Goal: Information Seeking & Learning: Check status

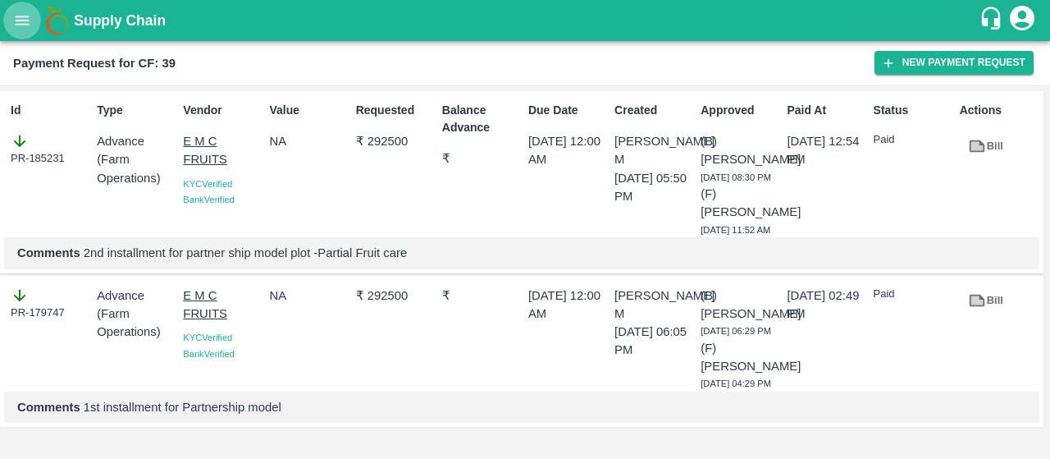
click at [26, 21] on icon "open drawer" at bounding box center [22, 20] width 18 height 18
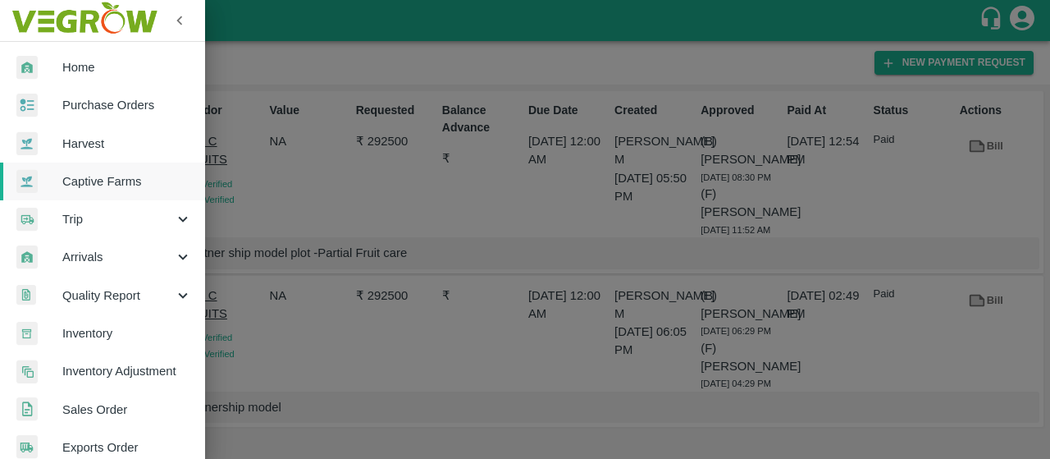
scroll to position [476, 0]
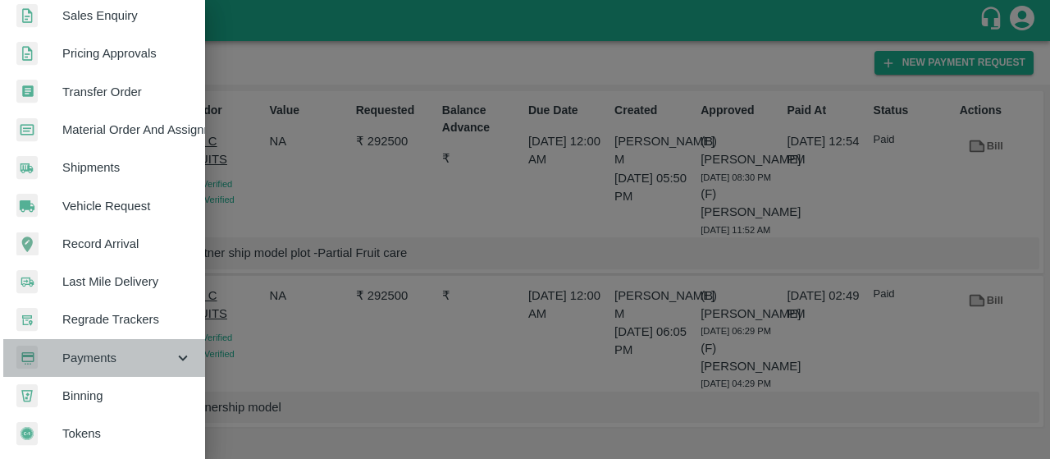
click at [120, 349] on span "Payments" at bounding box center [118, 358] width 112 height 18
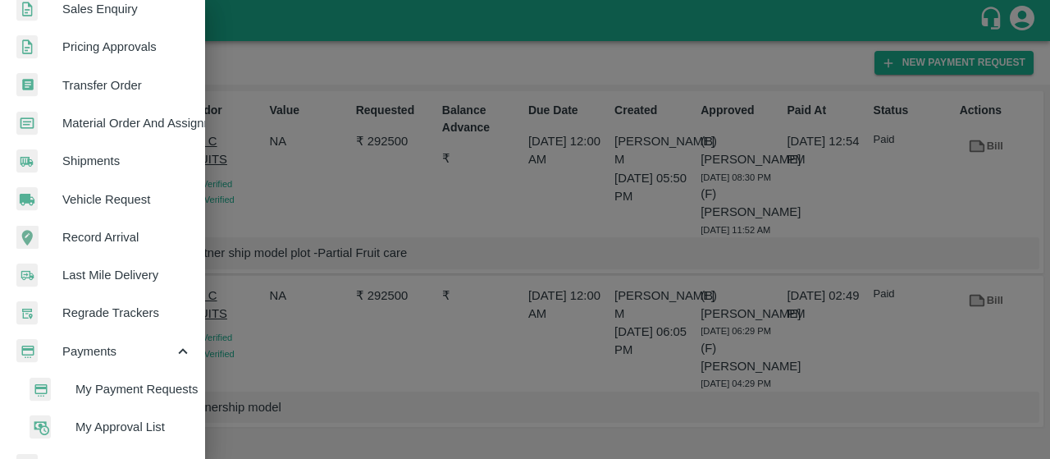
click at [83, 381] on span "My Payment Requests" at bounding box center [133, 389] width 116 height 18
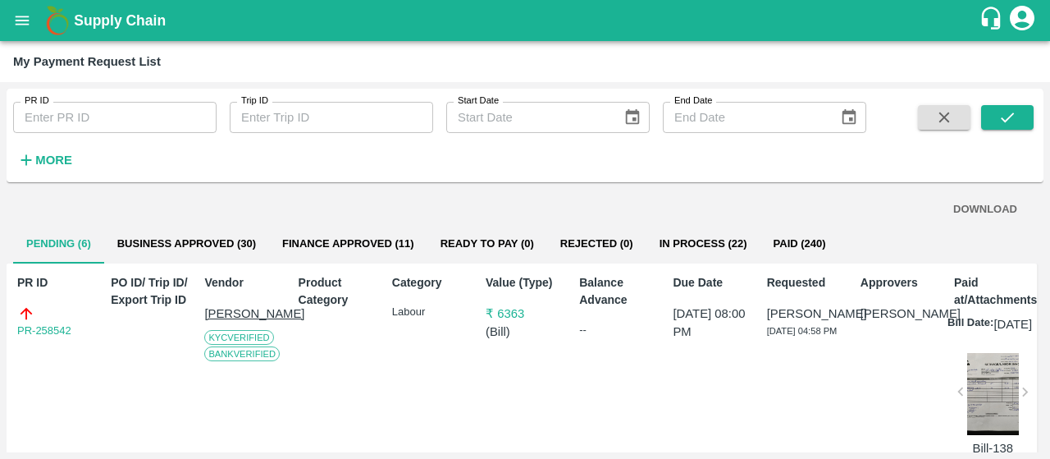
scroll to position [56, 0]
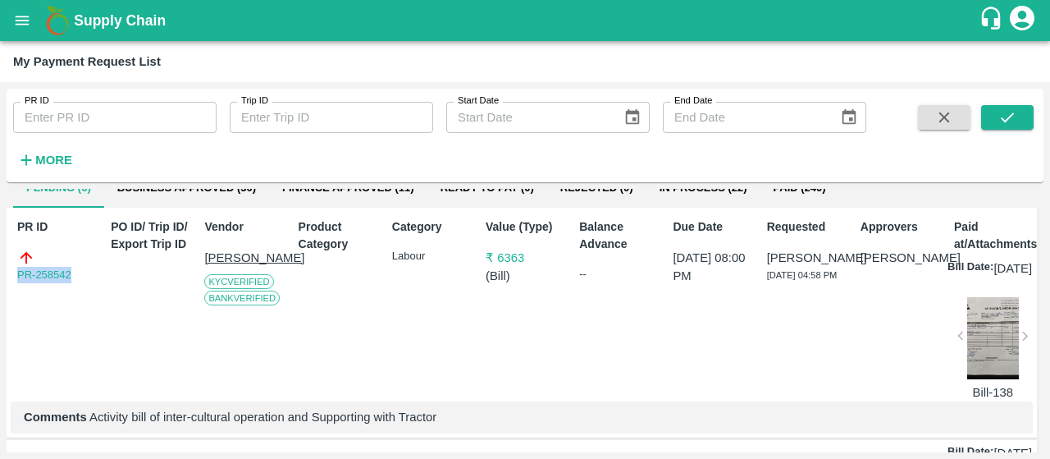
drag, startPoint x: 80, startPoint y: 275, endPoint x: 0, endPoint y: 270, distance: 79.7
click at [0, 270] on div "PR ID PR ID Trip ID Trip ID Start Date Start Date End Date End Date More DOWNLO…" at bounding box center [525, 270] width 1050 height 377
copy link "PR-258542"
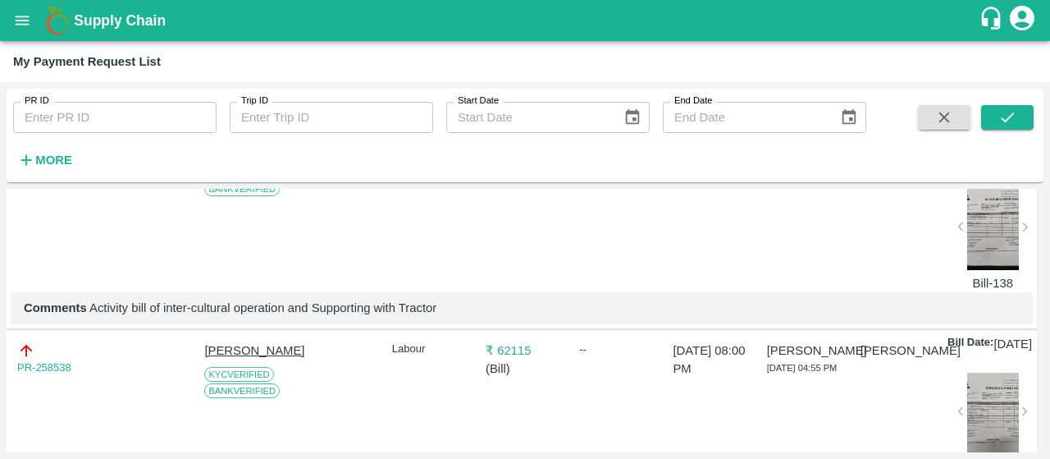
scroll to position [166, 0]
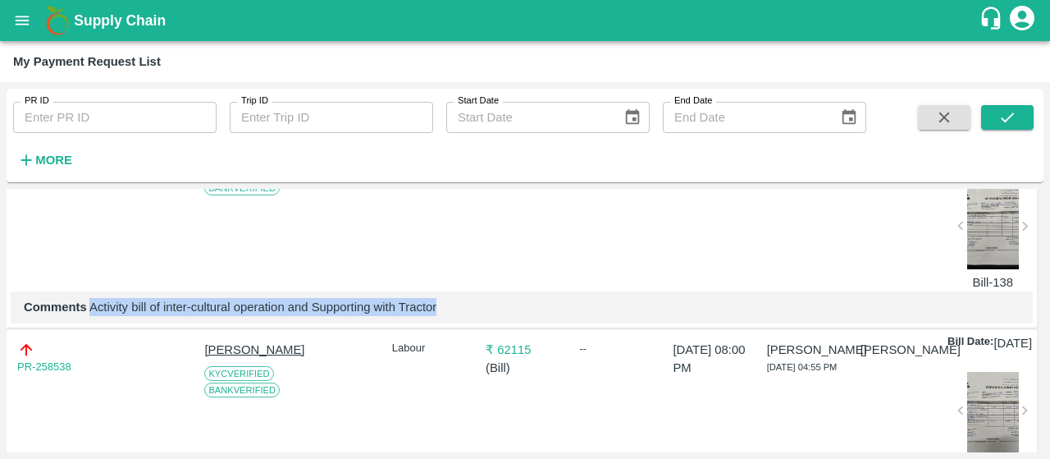
drag, startPoint x: 89, startPoint y: 330, endPoint x: 461, endPoint y: 331, distance: 372.4
click at [461, 316] on p "Comments Activity bill of inter-cultural operation and Supporting with Tractor" at bounding box center [522, 307] width 996 height 18
copy p "Activity bill of inter-cultural operation and Supporting with Tractor"
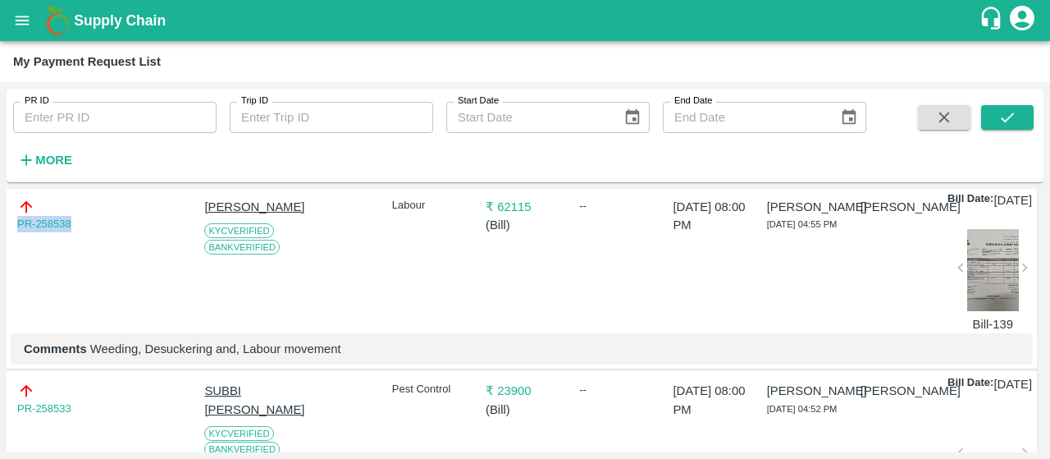
drag, startPoint x: 75, startPoint y: 249, endPoint x: 0, endPoint y: 247, distance: 75.5
click at [0, 247] on div "PR ID PR ID Trip ID Trip ID Start Date Start Date End Date End Date More DOWNLO…" at bounding box center [525, 270] width 1050 height 377
copy link "PR-258538"
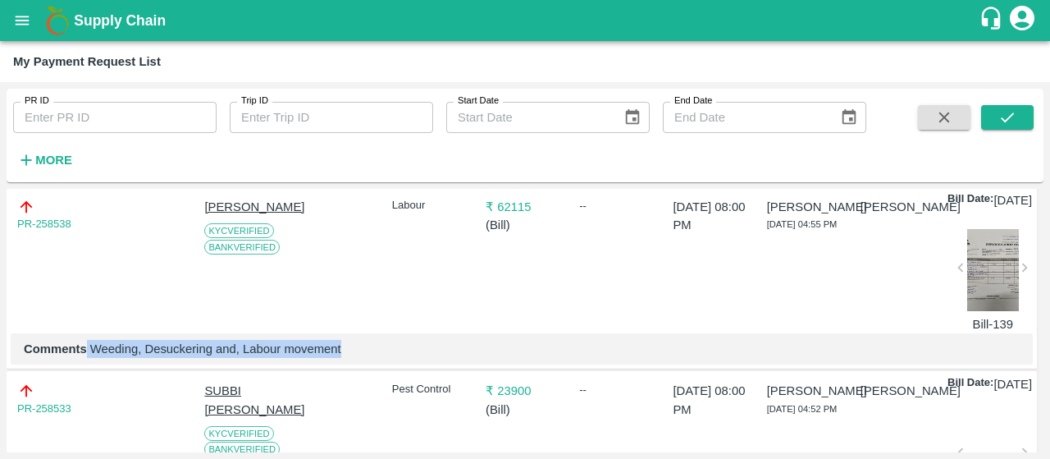
drag, startPoint x: 87, startPoint y: 393, endPoint x: 441, endPoint y: 405, distance: 354.6
click at [441, 364] on div "Comments Weeding, Desuckering and, Labour movement" at bounding box center [522, 348] width 1022 height 31
copy p "Weeding, Desuckering and, Labour movement"
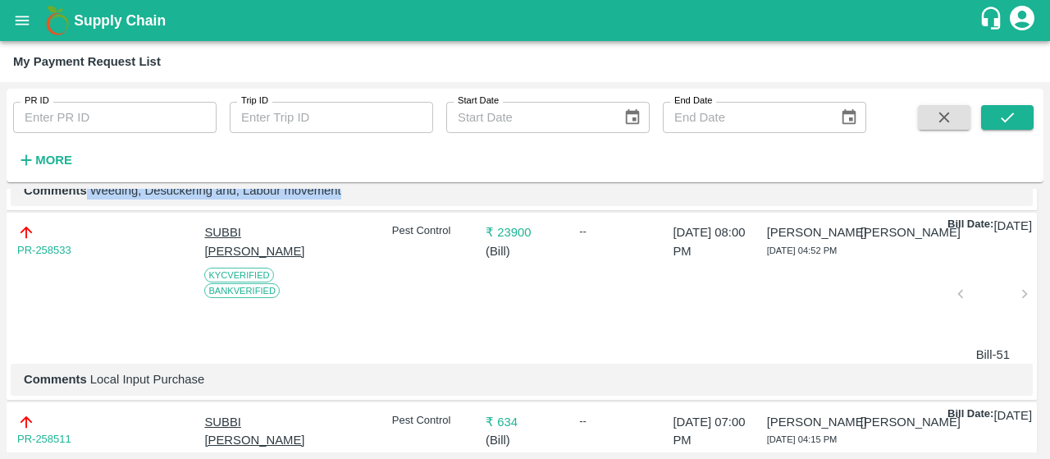
scroll to position [472, 0]
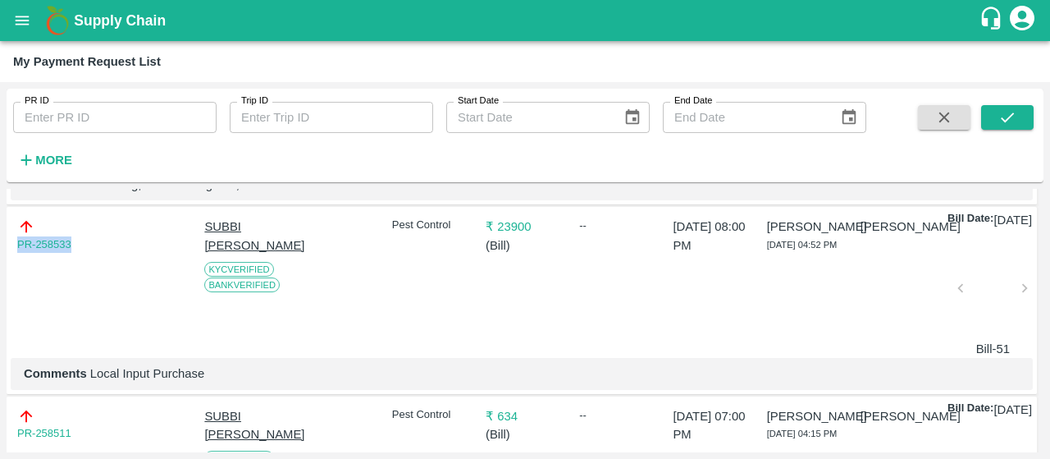
drag, startPoint x: 77, startPoint y: 288, endPoint x: 0, endPoint y: 283, distance: 77.3
click at [0, 283] on div "PR ID PR ID Trip ID Trip ID Start Date Start Date End Date End Date More DOWNLO…" at bounding box center [525, 270] width 1050 height 377
copy link "PR-258533"
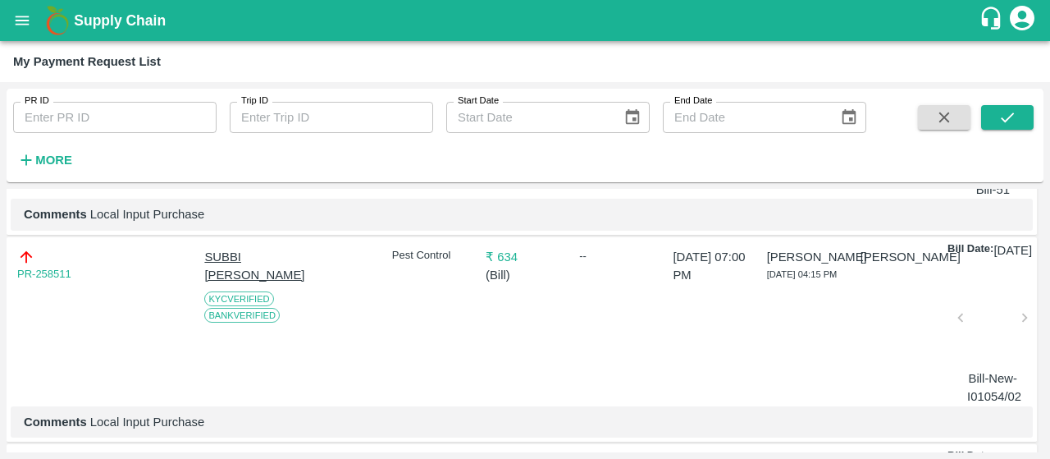
scroll to position [632, 0]
drag, startPoint x: 88, startPoint y: 273, endPoint x: 302, endPoint y: 274, distance: 214.1
click at [302, 222] on p "Comments Local Input Purchase" at bounding box center [522, 213] width 996 height 18
copy p "Local Input Purchase"
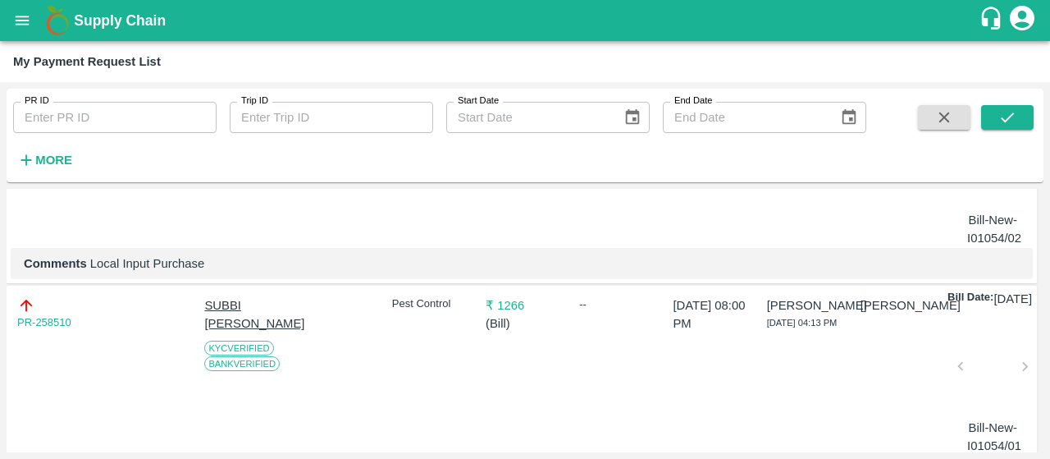
scroll to position [751, 0]
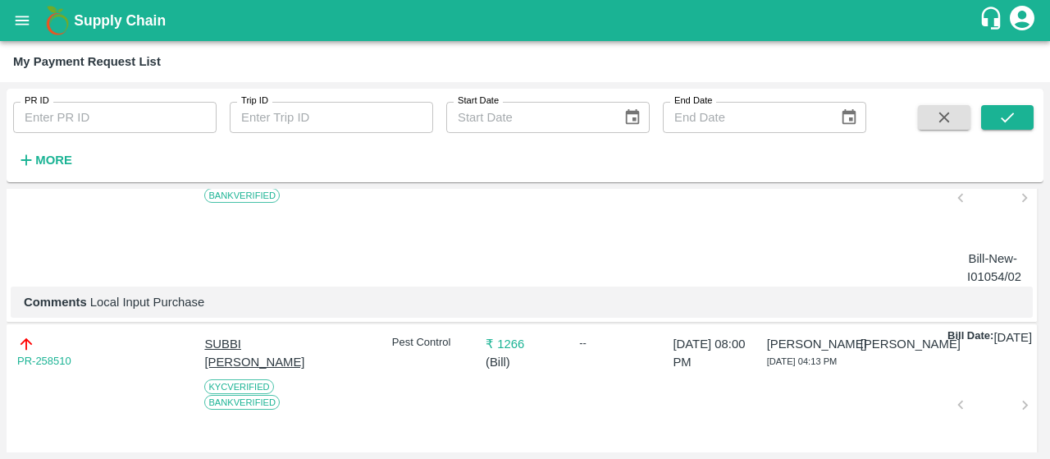
drag, startPoint x: 77, startPoint y: 213, endPoint x: 0, endPoint y: 213, distance: 77.1
click at [0, 213] on div "PR ID PR ID Trip ID Trip ID Start Date Start Date End Date End Date More DOWNLO…" at bounding box center [525, 270] width 1050 height 377
copy link "PR-258511"
drag, startPoint x: 85, startPoint y: 375, endPoint x: 233, endPoint y: 378, distance: 147.7
click at [233, 311] on p "Comments Local Input Purchase" at bounding box center [522, 302] width 996 height 18
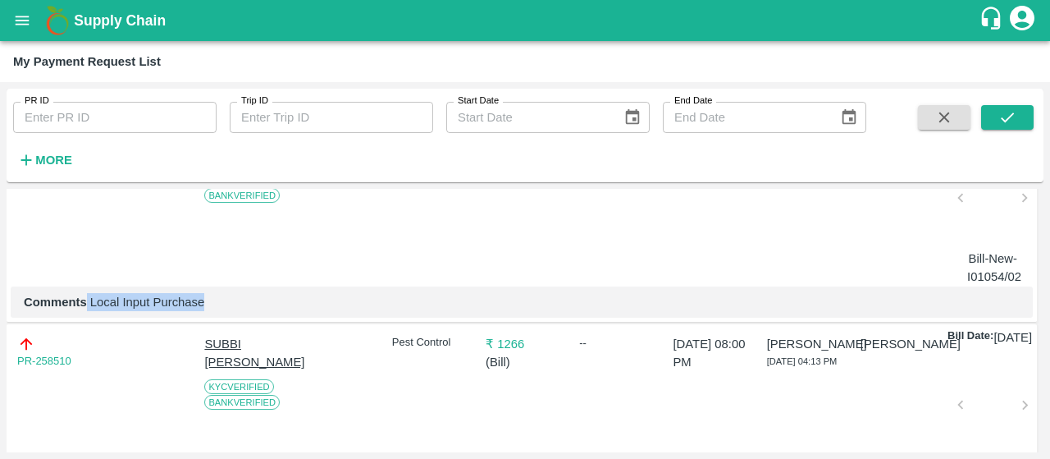
copy p "Local Input Purchase"
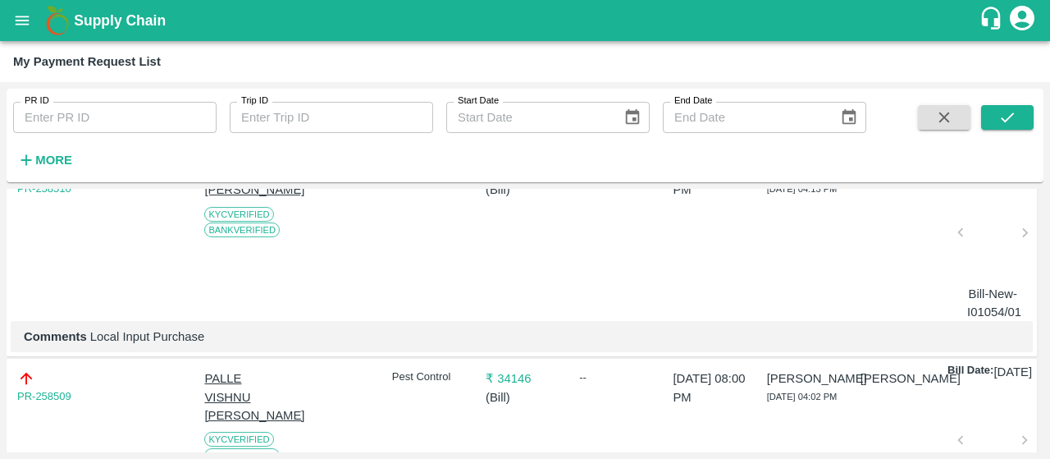
scroll to position [924, 0]
drag, startPoint x: 78, startPoint y: 257, endPoint x: 0, endPoint y: 257, distance: 77.9
click at [0, 257] on div "PR ID PR ID Trip ID Trip ID Start Date Start Date End Date End Date More DOWNLO…" at bounding box center [525, 270] width 1050 height 377
copy link "PR-258510"
drag, startPoint x: 88, startPoint y: 420, endPoint x: 264, endPoint y: 427, distance: 176.5
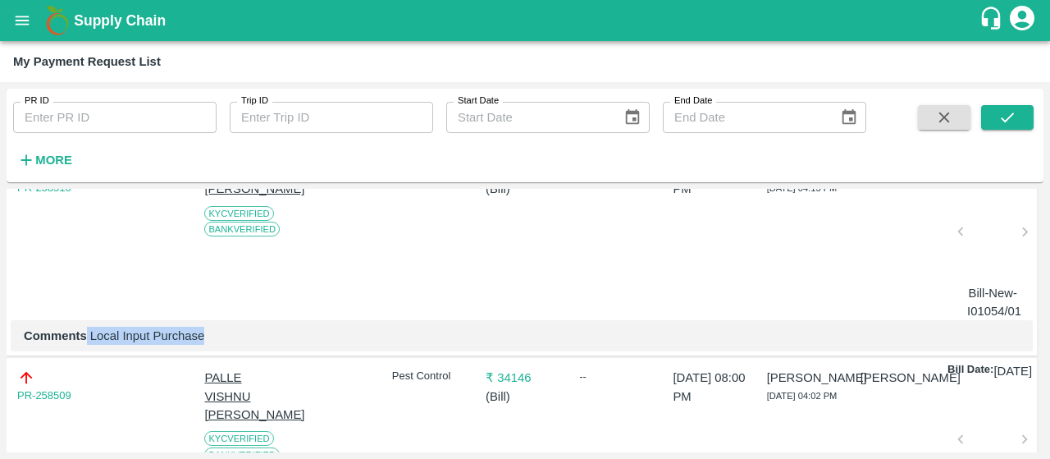
click at [264, 345] on p "Comments Local Input Purchase" at bounding box center [522, 335] width 996 height 18
copy p "Local Input Purchase"
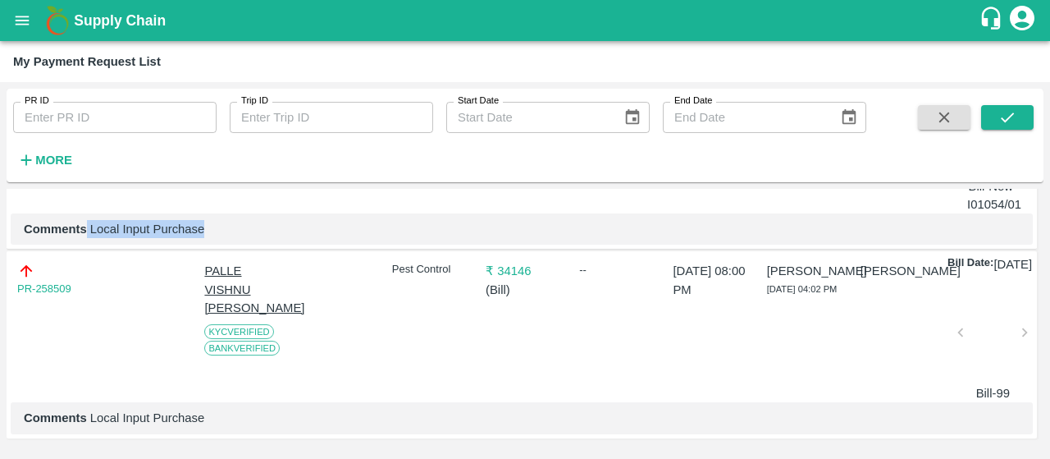
scroll to position [1140, 0]
drag, startPoint x: 77, startPoint y: 265, endPoint x: 0, endPoint y: 257, distance: 77.5
click at [0, 257] on div "PR ID PR ID Trip ID Trip ID Start Date Start Date End Date End Date More DOWNLO…" at bounding box center [525, 270] width 1050 height 377
drag, startPoint x: 88, startPoint y: 412, endPoint x: 287, endPoint y: 423, distance: 199.7
click at [287, 423] on div "Comments Local Input Purchase" at bounding box center [522, 417] width 1022 height 31
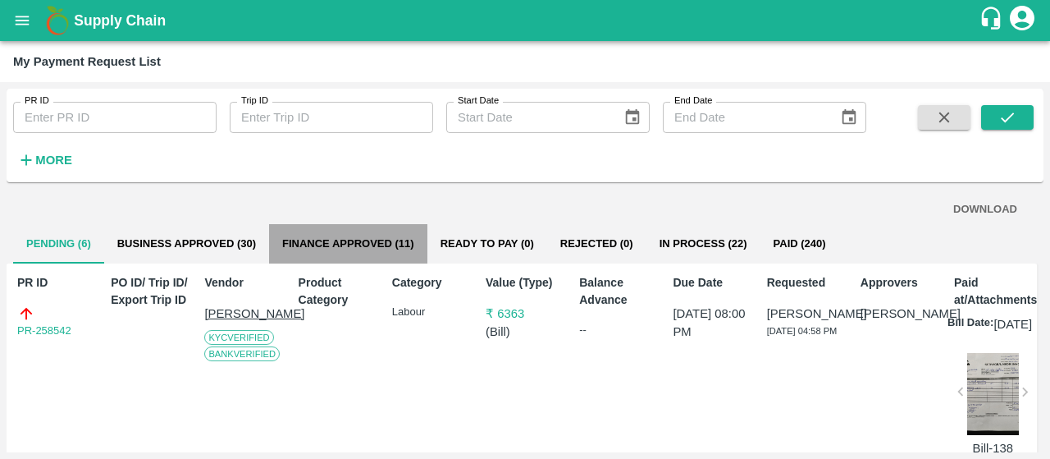
click at [335, 255] on button "Finance Approved (11)" at bounding box center [348, 243] width 158 height 39
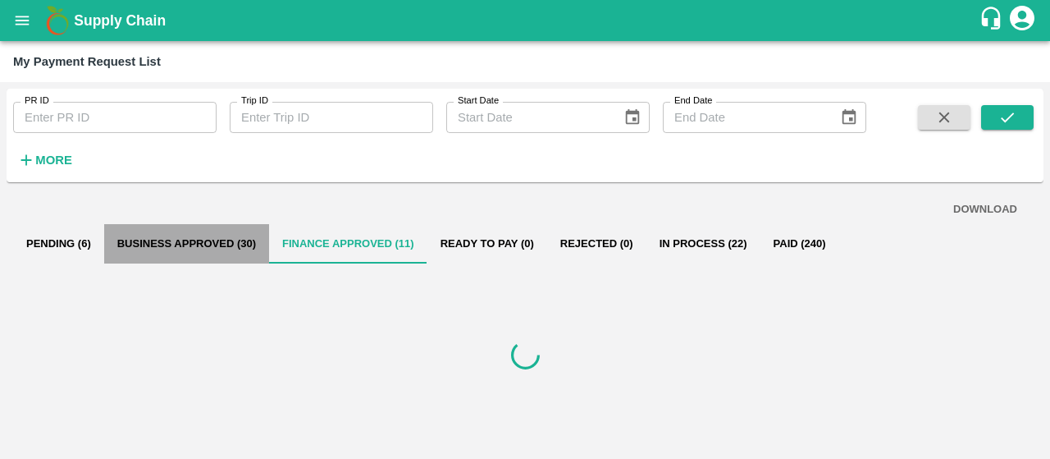
click at [214, 247] on button "Business Approved (30)" at bounding box center [186, 243] width 165 height 39
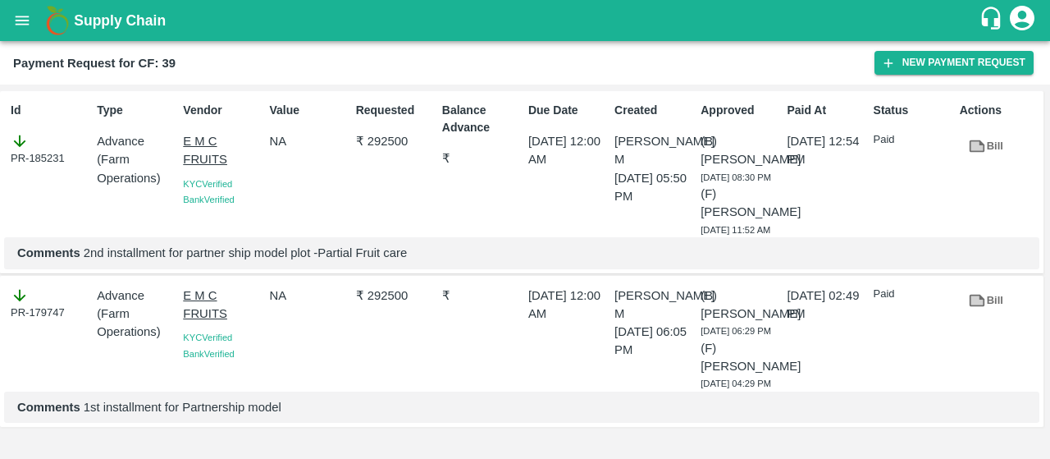
click at [26, 27] on icon "open drawer" at bounding box center [22, 20] width 18 height 18
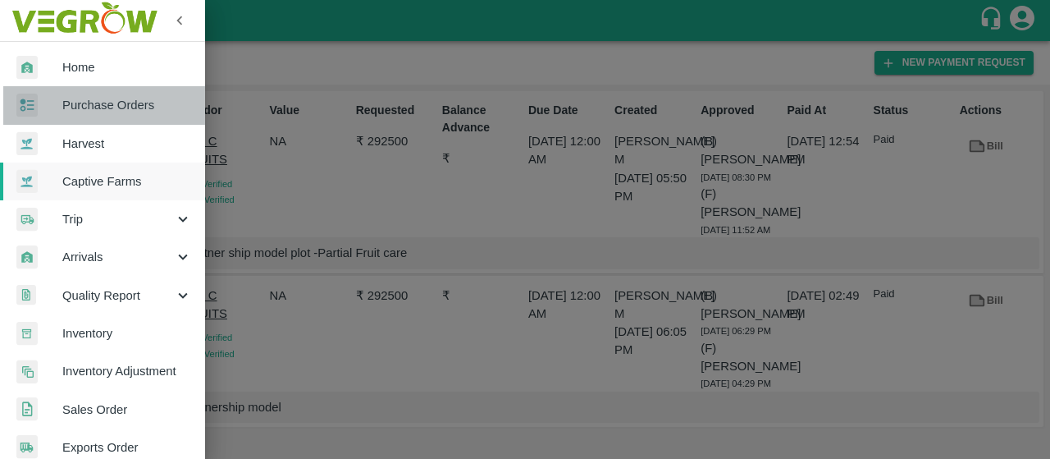
click at [116, 116] on link "Purchase Orders" at bounding box center [102, 105] width 205 height 38
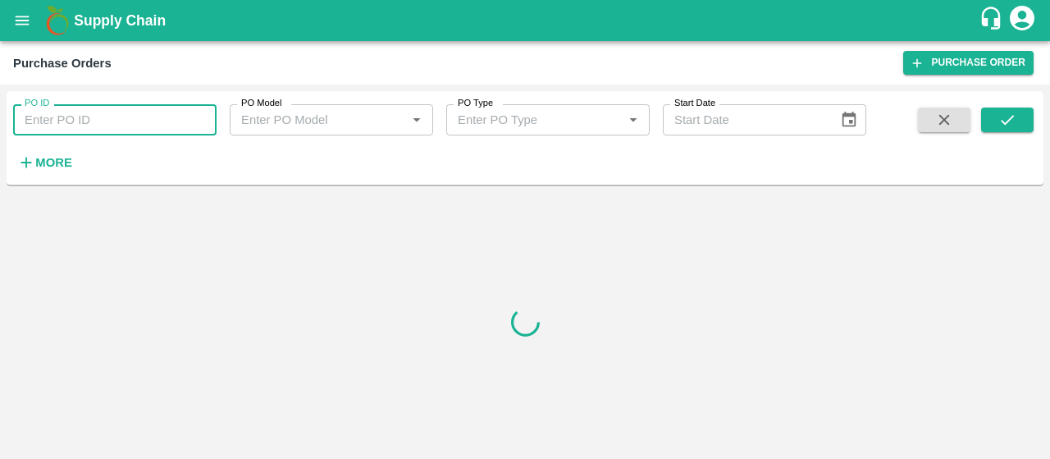
click at [100, 121] on input "PO ID" at bounding box center [114, 119] width 203 height 31
paste input "174136"
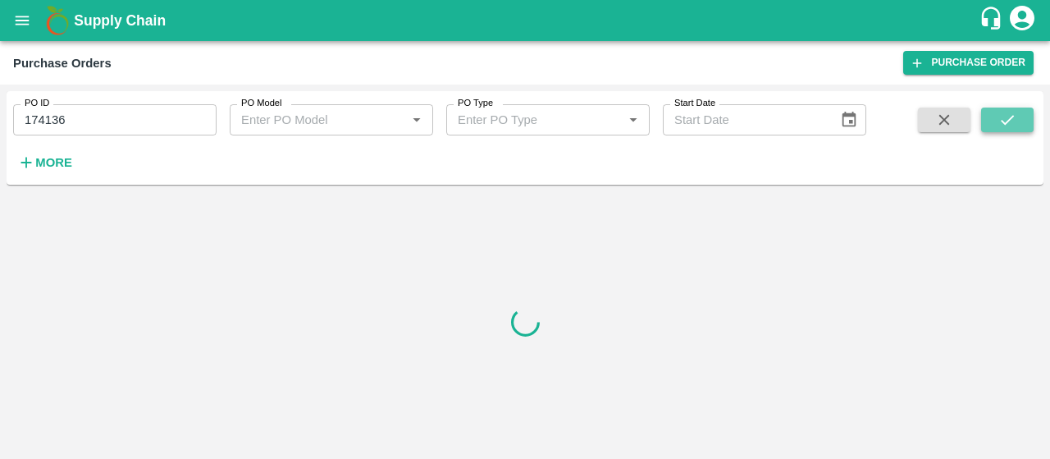
click at [998, 117] on icon "submit" at bounding box center [1007, 120] width 18 height 18
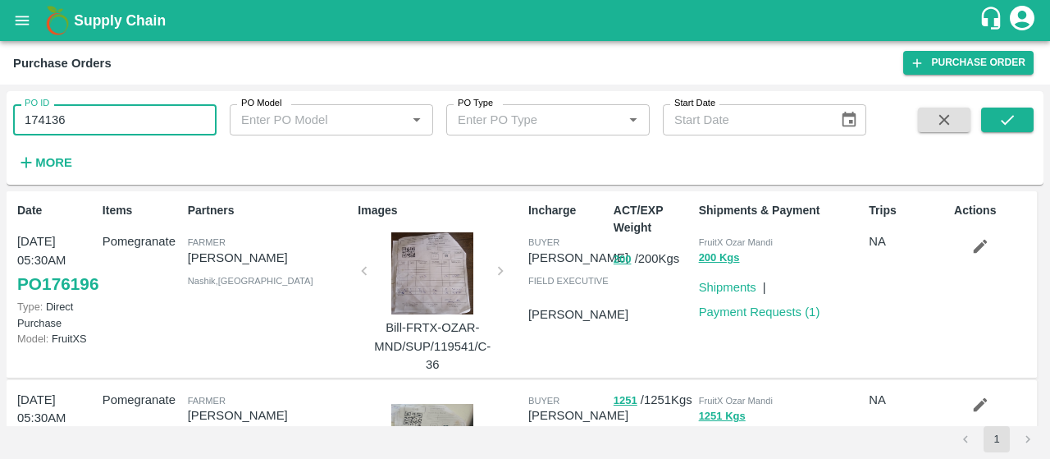
click at [201, 126] on input "174136" at bounding box center [114, 119] width 203 height 31
type input "174136"
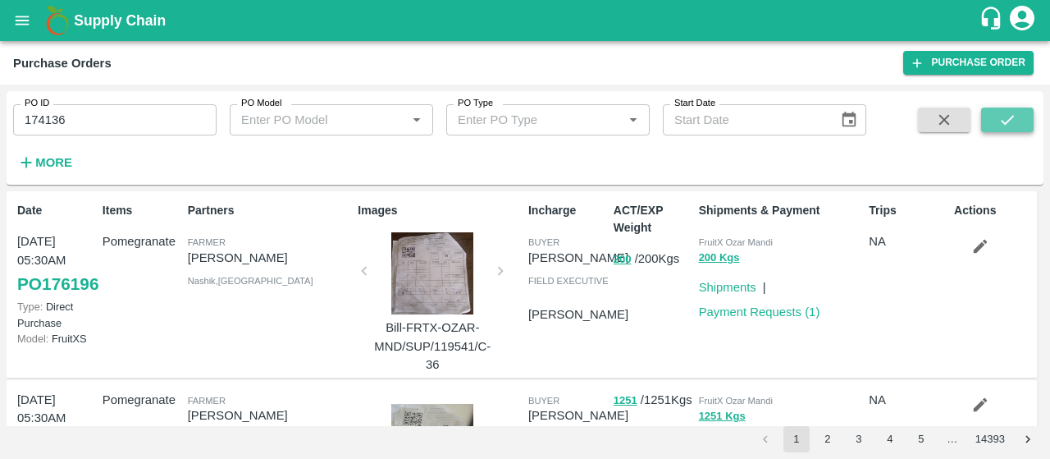
click at [1012, 111] on icon "submit" at bounding box center [1007, 120] width 18 height 18
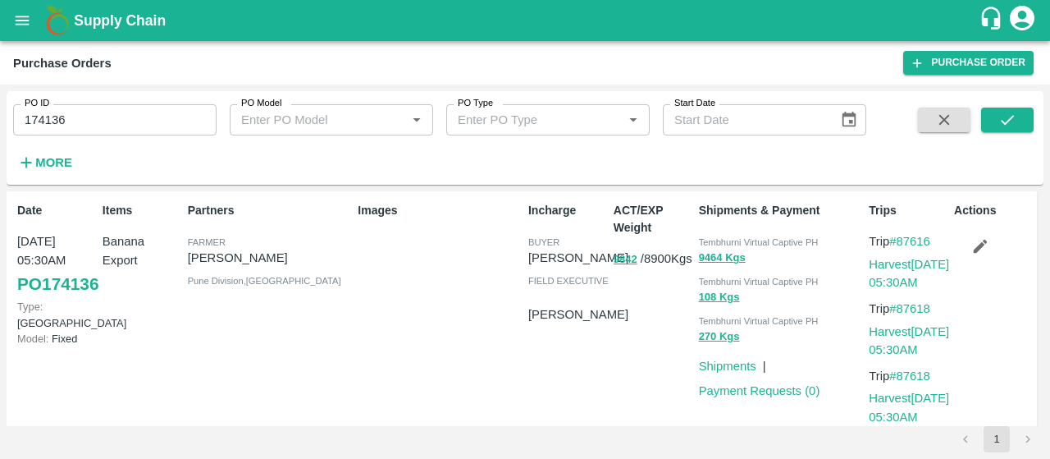
click at [358, 416] on div "Images" at bounding box center [436, 314] width 171 height 239
click at [47, 299] on link "PO 174136" at bounding box center [57, 284] width 81 height 30
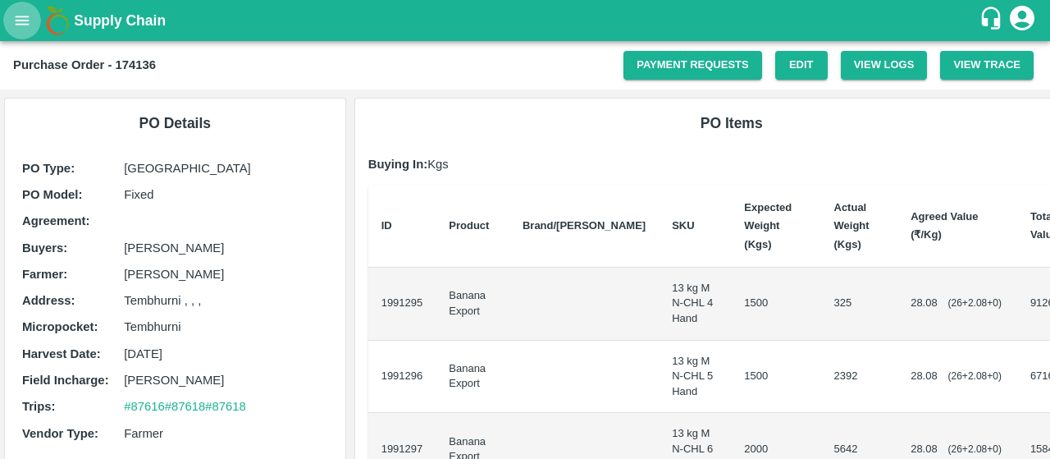
click at [11, 32] on button "open drawer" at bounding box center [22, 21] width 38 height 38
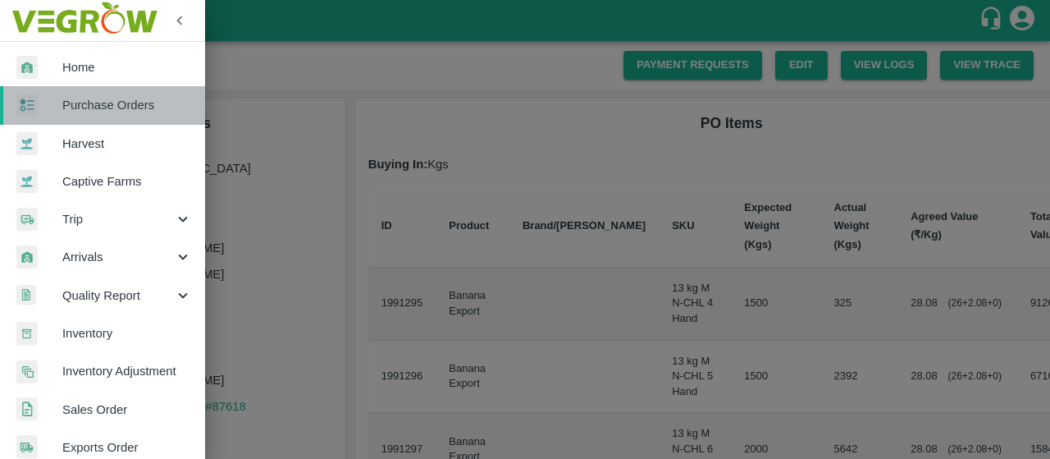
click at [118, 112] on span "Purchase Orders" at bounding box center [127, 105] width 130 height 18
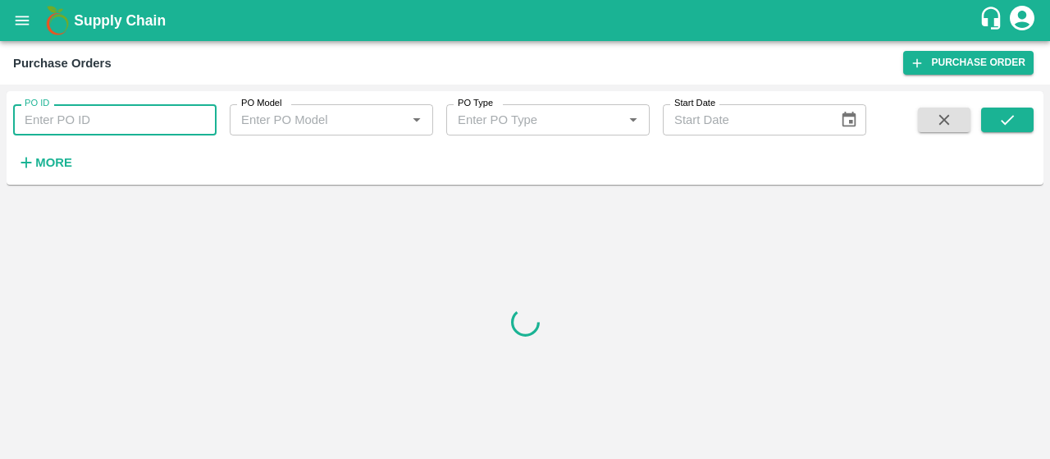
click at [80, 132] on input "PO ID" at bounding box center [114, 119] width 203 height 31
paste input "174455"
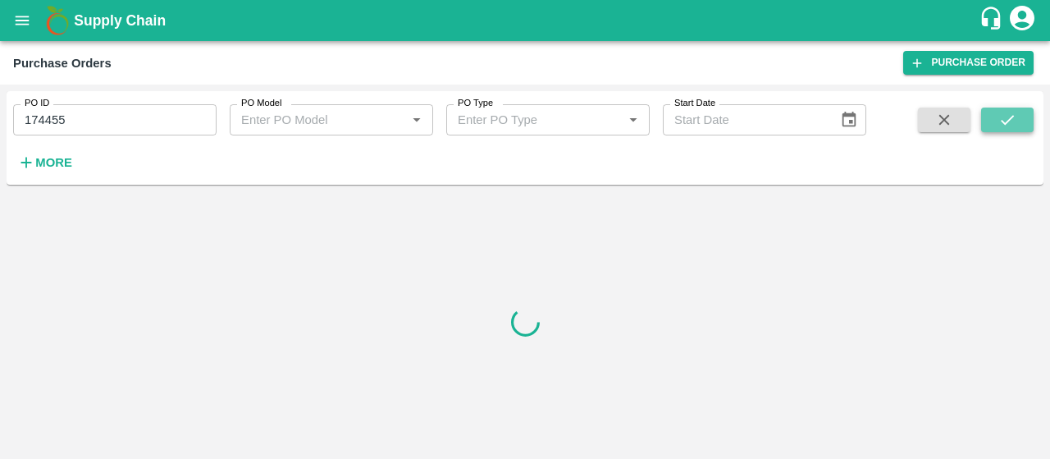
click at [1028, 121] on button "submit" at bounding box center [1007, 119] width 52 height 25
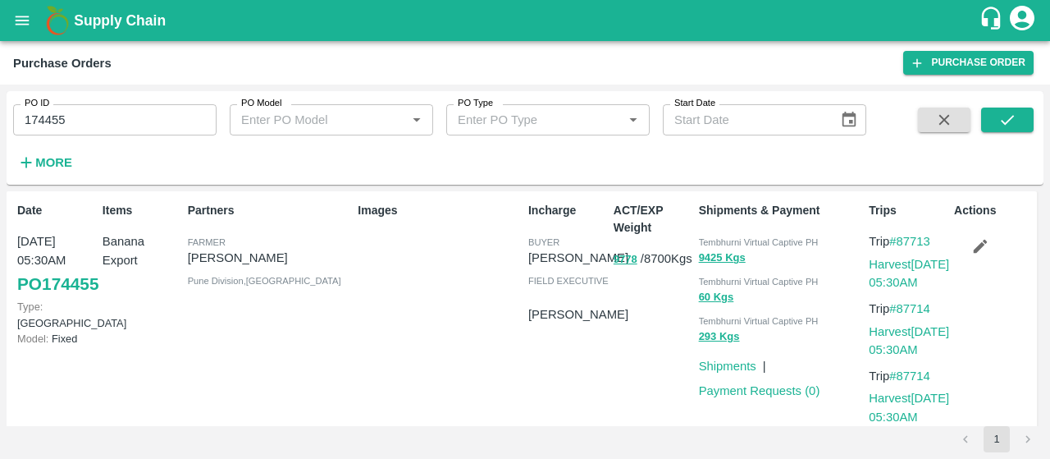
scroll to position [27, 0]
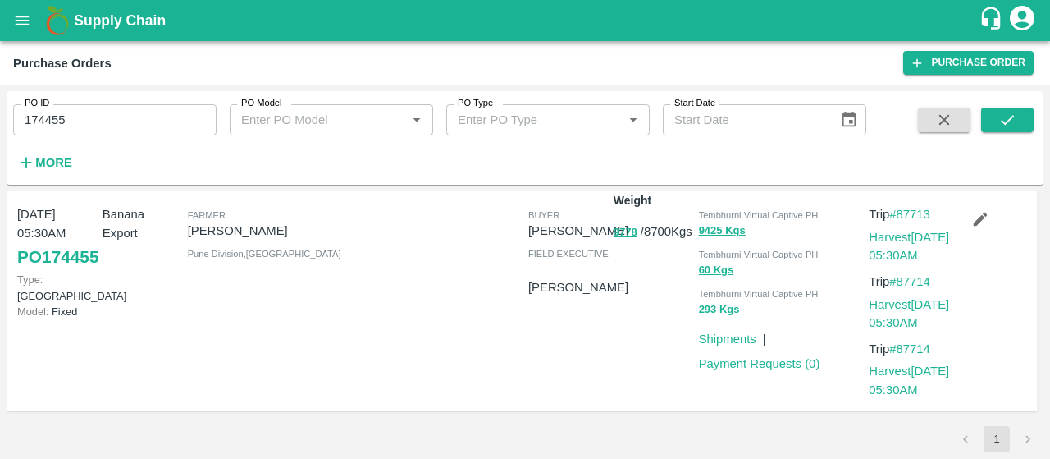
click at [34, 272] on link "PO 174455" at bounding box center [57, 257] width 81 height 30
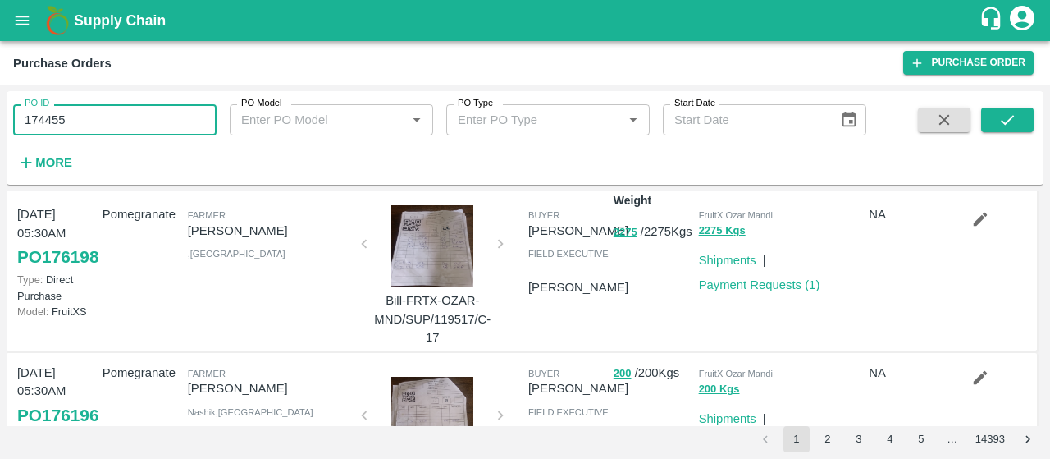
click at [90, 130] on input "174455" at bounding box center [114, 119] width 203 height 31
type input "1"
paste input "text"
click at [1022, 126] on button "submit" at bounding box center [1007, 119] width 52 height 25
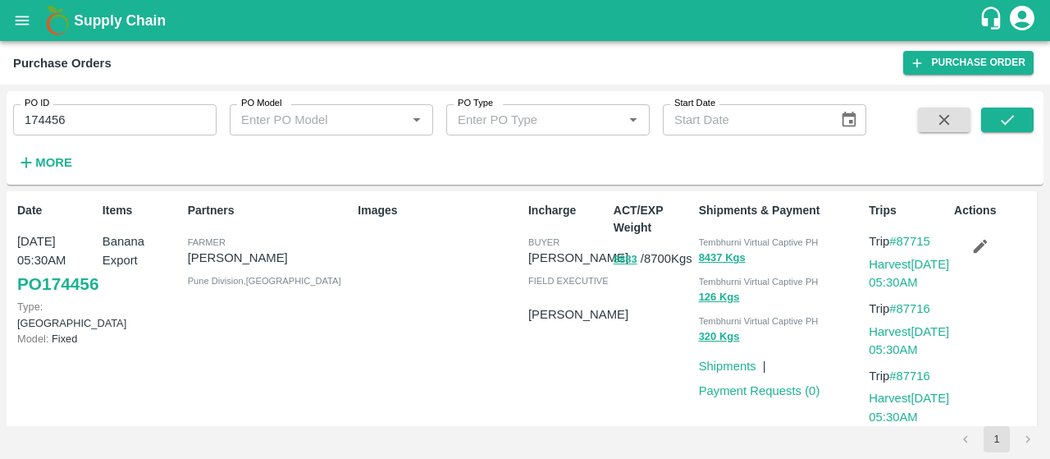
scroll to position [27, 0]
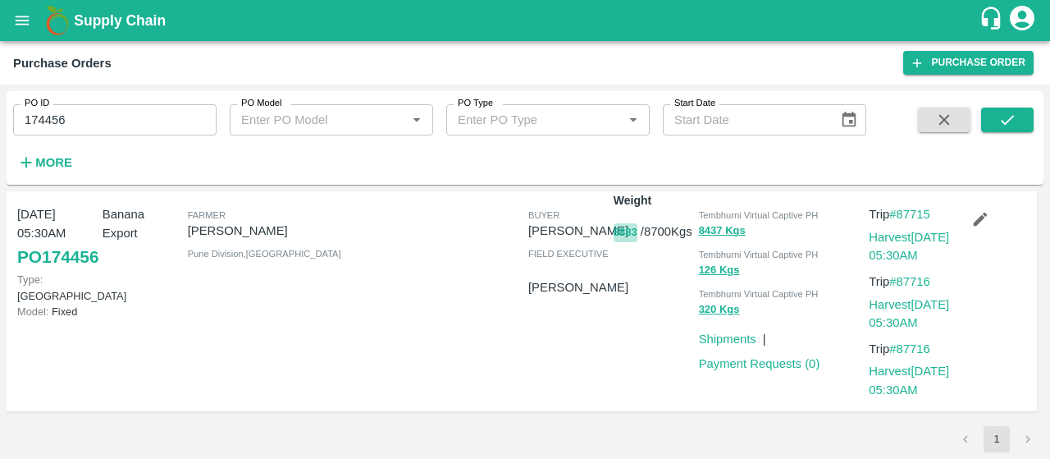
click at [619, 230] on button "8883" at bounding box center [626, 232] width 24 height 19
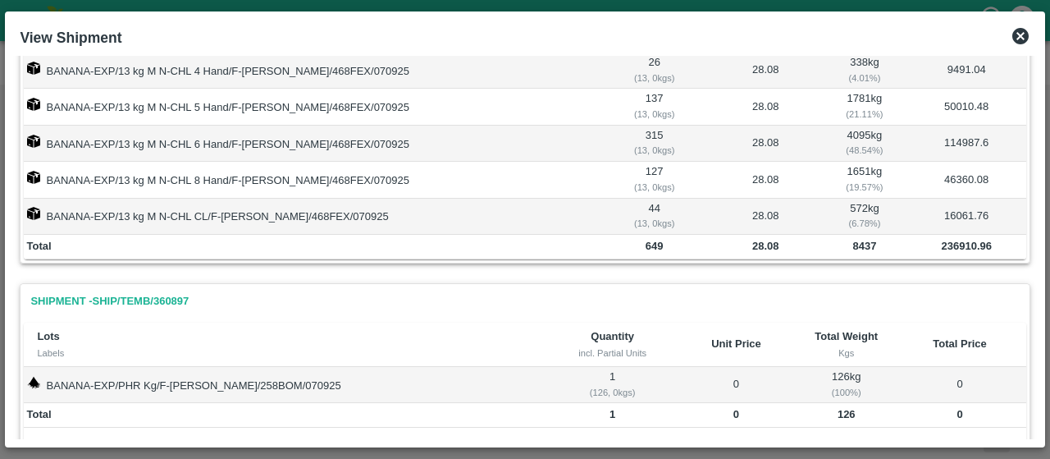
scroll to position [0, 0]
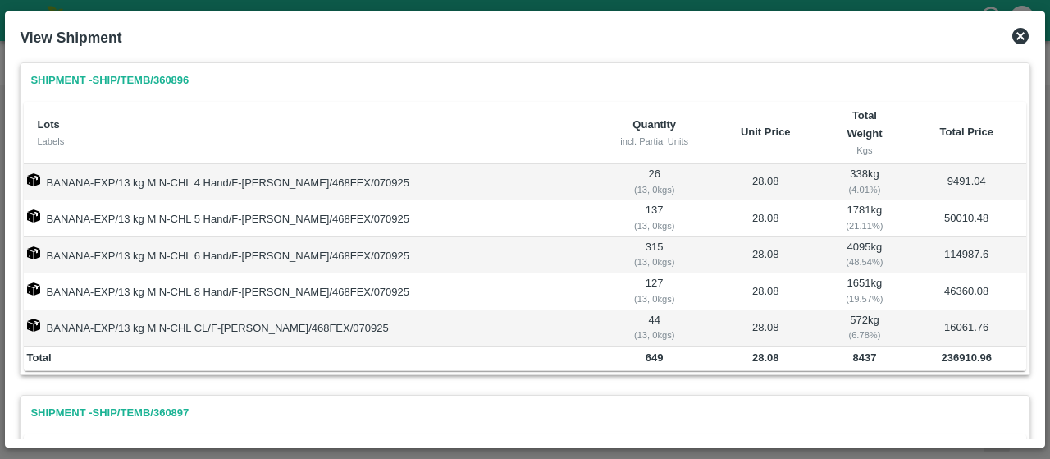
click at [1017, 37] on icon at bounding box center [1020, 36] width 16 height 16
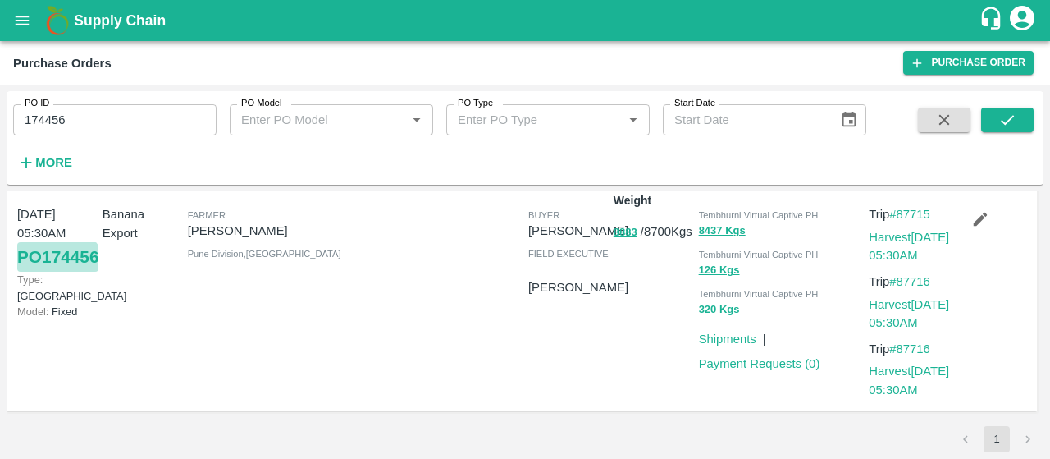
click at [46, 272] on link "PO 174456" at bounding box center [57, 257] width 81 height 30
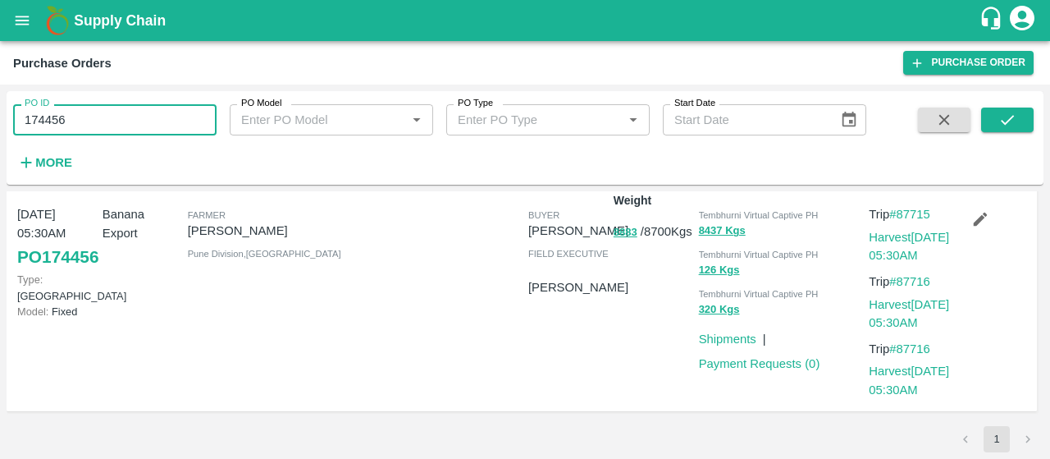
click at [113, 109] on input "174456" at bounding box center [114, 119] width 203 height 31
type input "1"
paste input "text"
click at [1012, 116] on icon "submit" at bounding box center [1007, 120] width 13 height 10
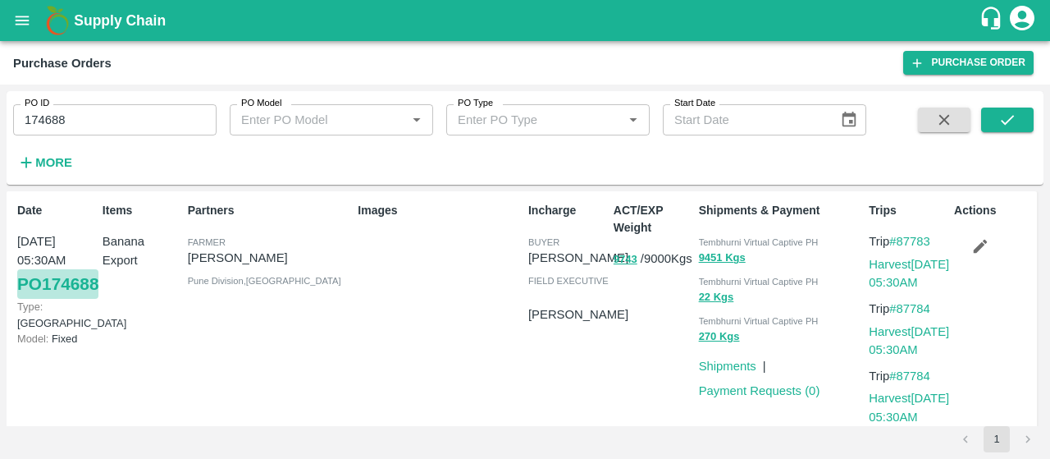
click at [40, 293] on link "PO 174688" at bounding box center [57, 284] width 81 height 30
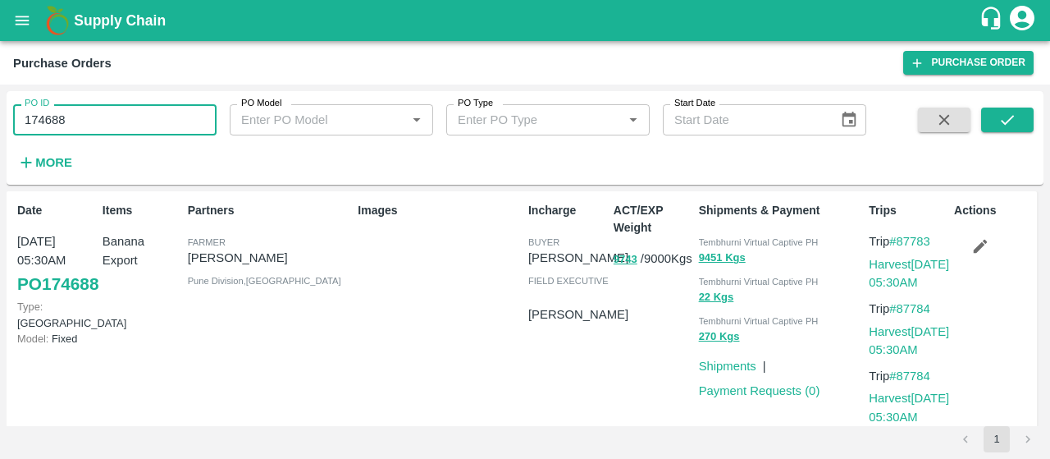
click at [95, 129] on input "174688" at bounding box center [114, 119] width 203 height 31
type input "1"
paste input "text"
click at [1009, 112] on icon "submit" at bounding box center [1007, 120] width 18 height 18
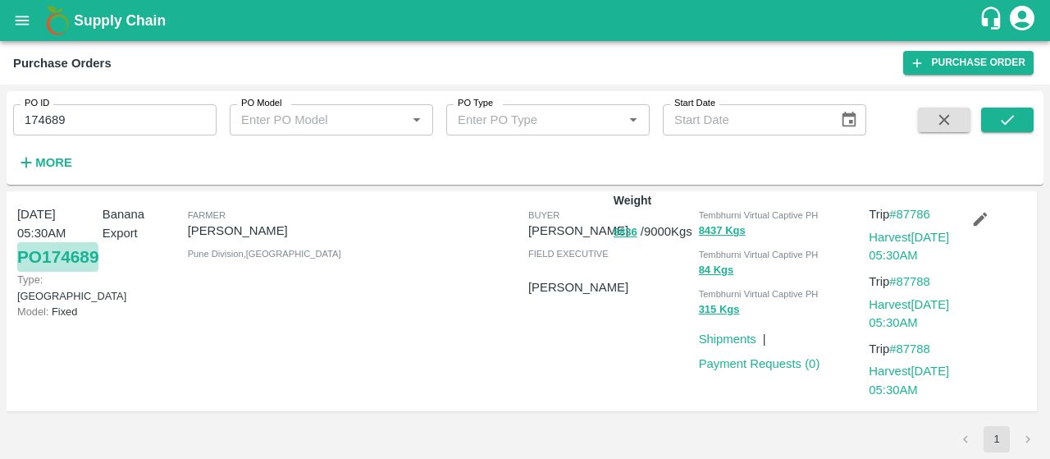
click at [23, 272] on link "PO 174689" at bounding box center [57, 257] width 81 height 30
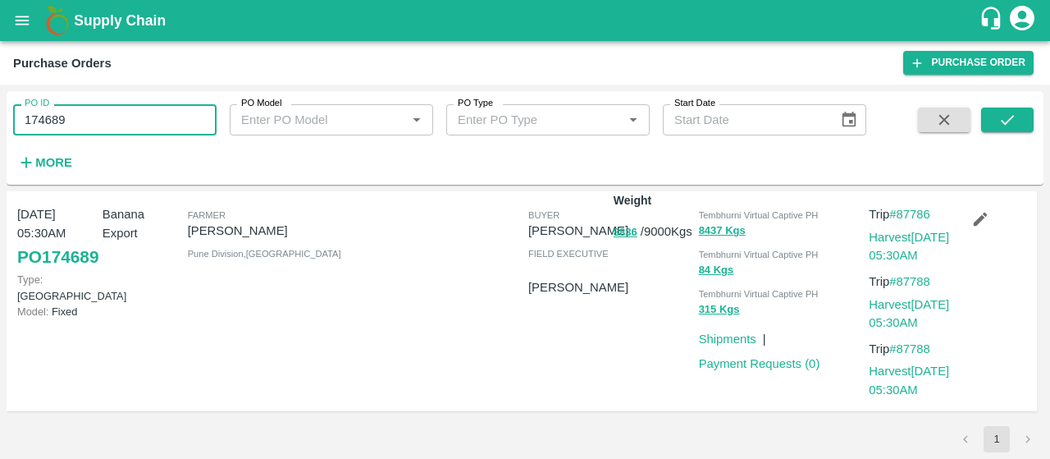
click at [101, 109] on input "174689" at bounding box center [114, 119] width 203 height 31
type input "1"
paste input "text"
click at [1006, 117] on icon "submit" at bounding box center [1007, 120] width 18 height 18
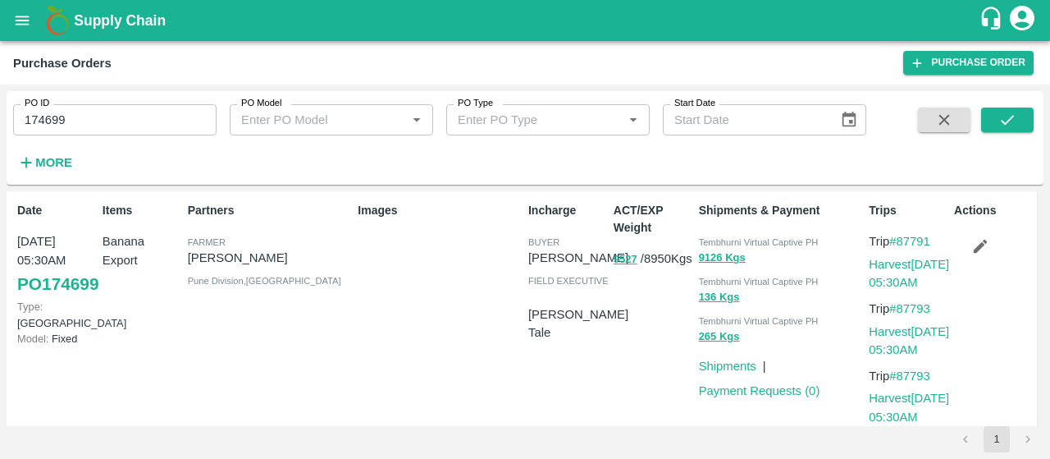
click at [14, 301] on div "Date 08 Sep, 05:30AM PO 174699 Type: Farm Gate Model: Fixed" at bounding box center [53, 314] width 85 height 239
click at [21, 299] on link "PO 174699" at bounding box center [57, 284] width 81 height 30
click at [63, 117] on input "174699" at bounding box center [114, 119] width 203 height 31
type input "1"
paste input "text"
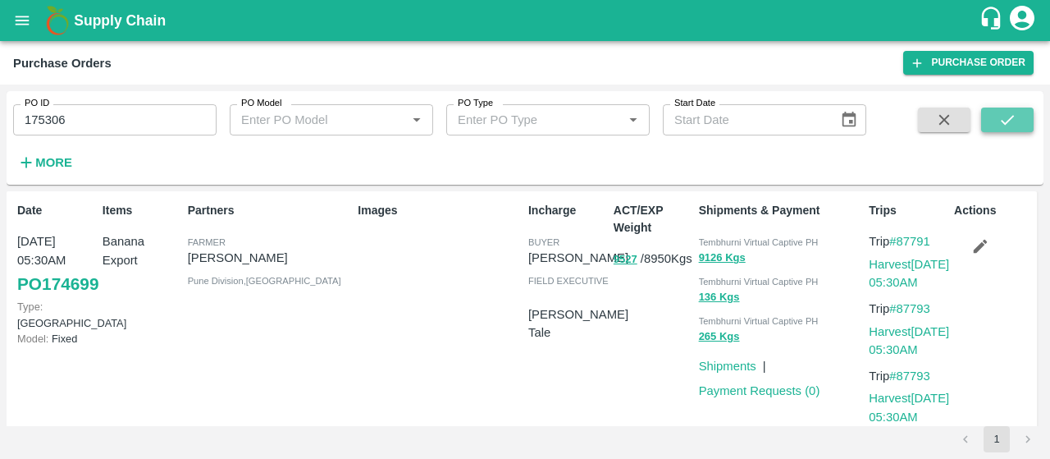
click at [1014, 130] on button "submit" at bounding box center [1007, 119] width 52 height 25
click at [18, 291] on link "PO 175306" at bounding box center [57, 284] width 81 height 30
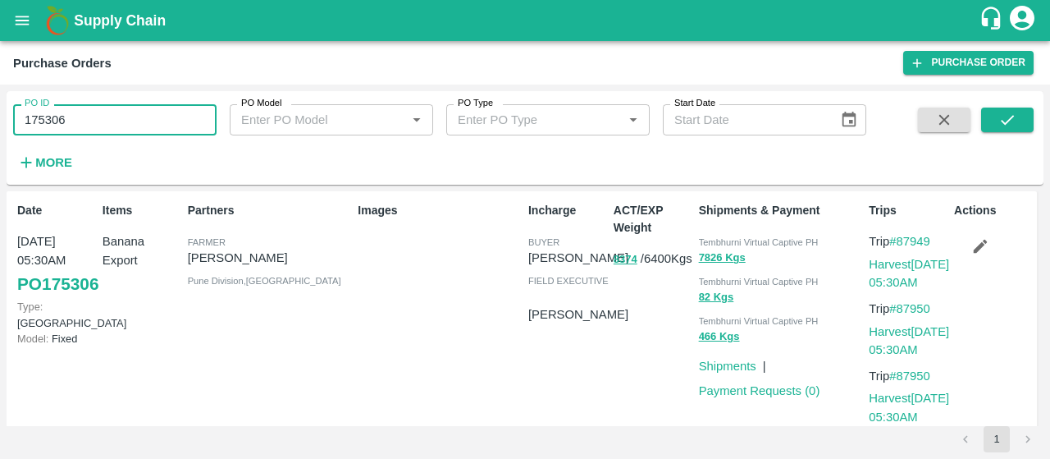
click at [74, 121] on input "175306" at bounding box center [114, 119] width 203 height 31
type input "1"
paste input "text"
drag, startPoint x: 1005, startPoint y: 107, endPoint x: 988, endPoint y: 119, distance: 21.2
click at [988, 119] on div "PO ID 175289 PO ID PO Model PO Model   * PO Type PO Type   * Start Date Start D…" at bounding box center [525, 138] width 1037 height 80
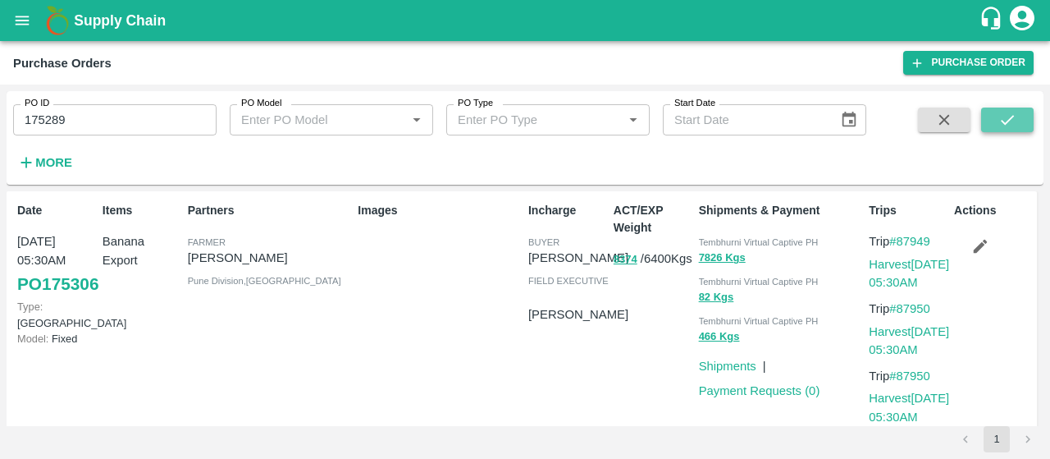
click at [988, 119] on button "submit" at bounding box center [1007, 119] width 52 height 25
click at [28, 299] on link "PO 175289" at bounding box center [57, 284] width 81 height 30
click at [80, 130] on input "175289" at bounding box center [114, 119] width 203 height 31
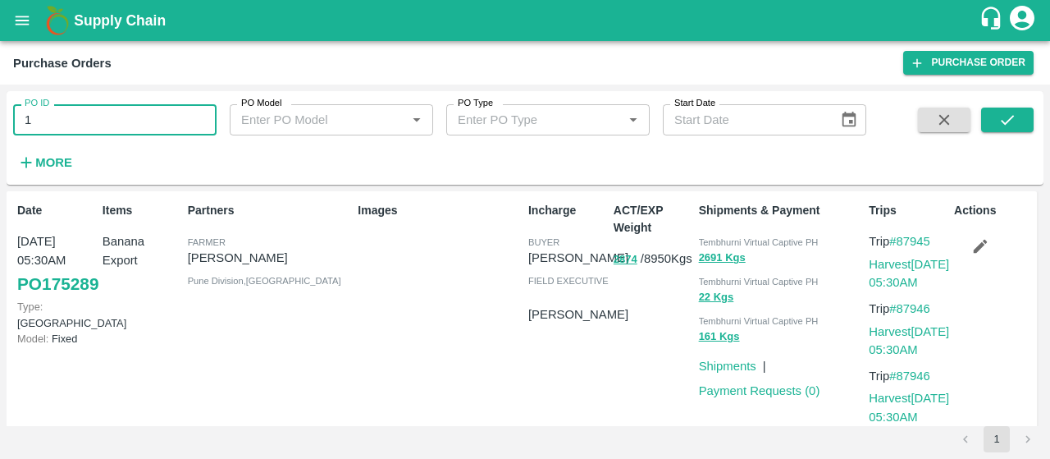
type input "1"
paste input "text"
type input "175310"
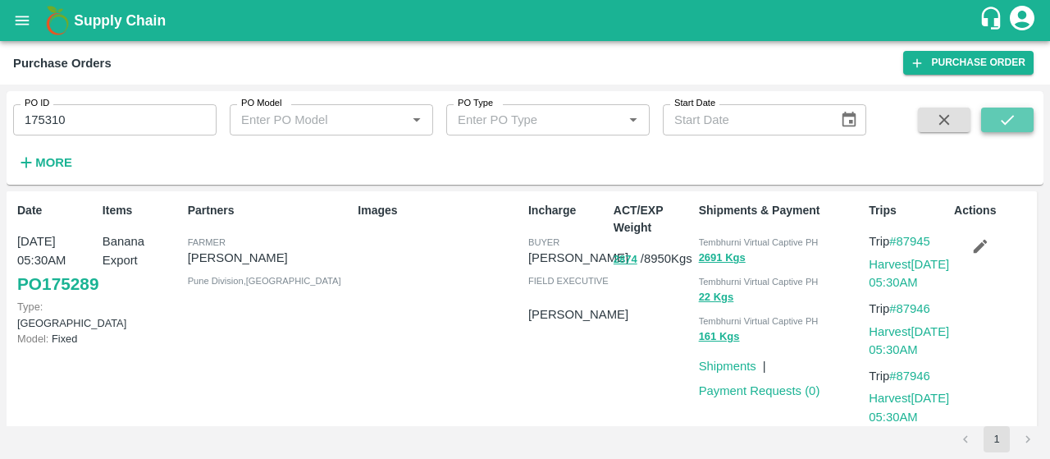
click at [1002, 109] on button "submit" at bounding box center [1007, 119] width 52 height 25
click at [39, 299] on link "PO 175310" at bounding box center [57, 284] width 81 height 30
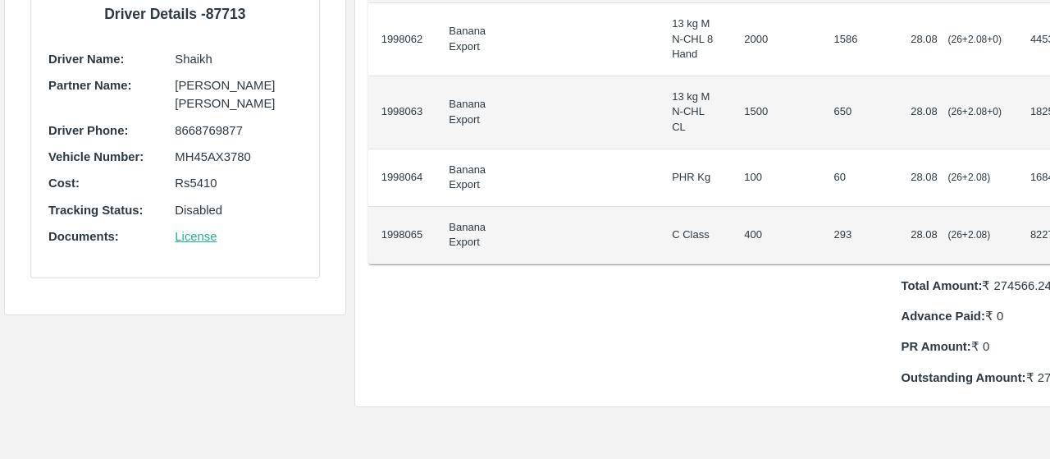
scroll to position [483, 0]
click at [910, 232] on span "28.08" at bounding box center [923, 233] width 27 height 12
copy span "28.08"
click at [910, 232] on span "28.08" at bounding box center [923, 233] width 27 height 12
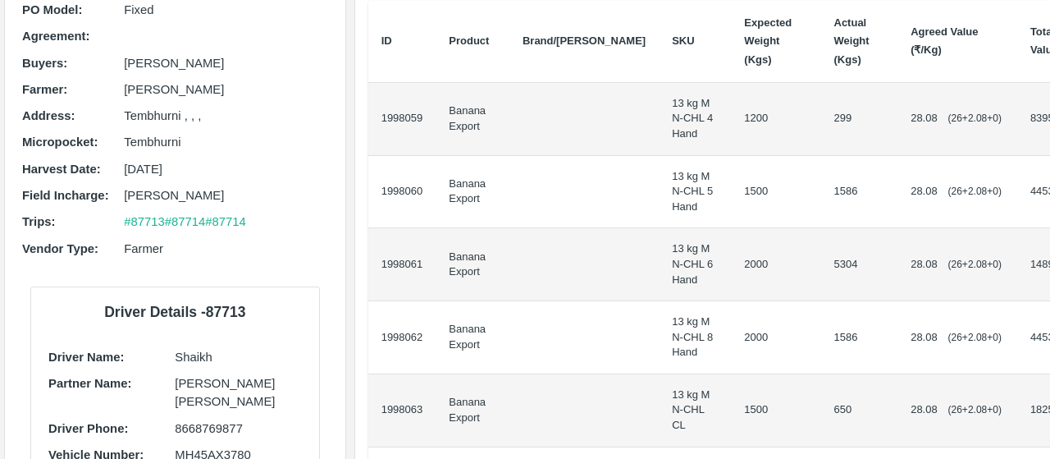
scroll to position [184, 0]
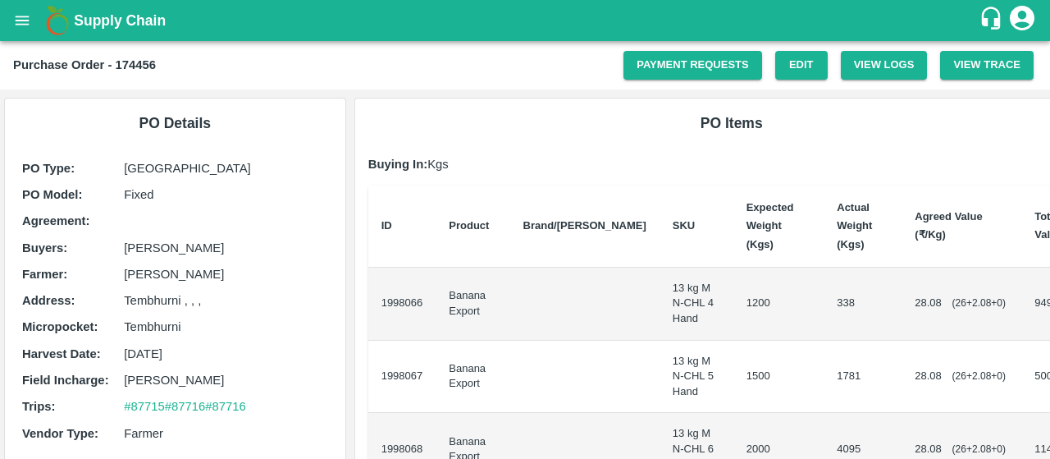
click at [915, 304] on span "28.08" at bounding box center [928, 302] width 27 height 12
copy span "28.08"
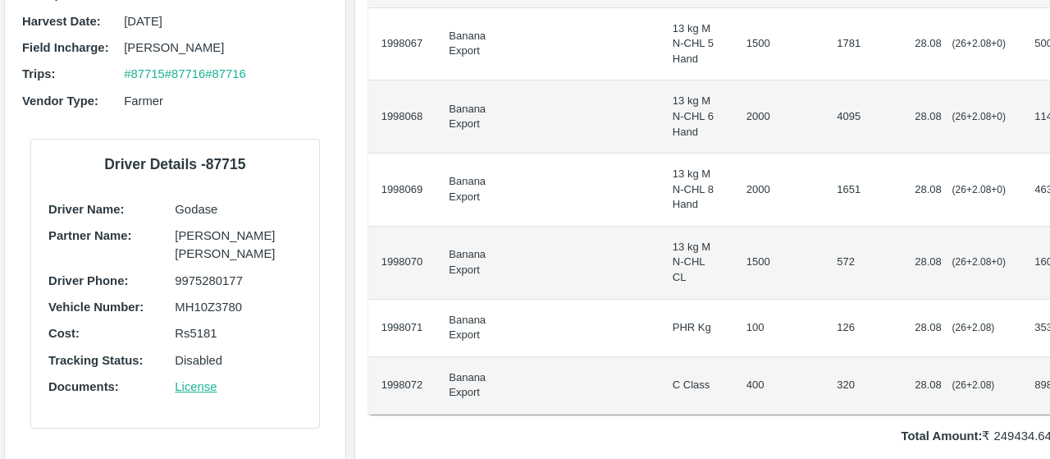
scroll to position [337, 0]
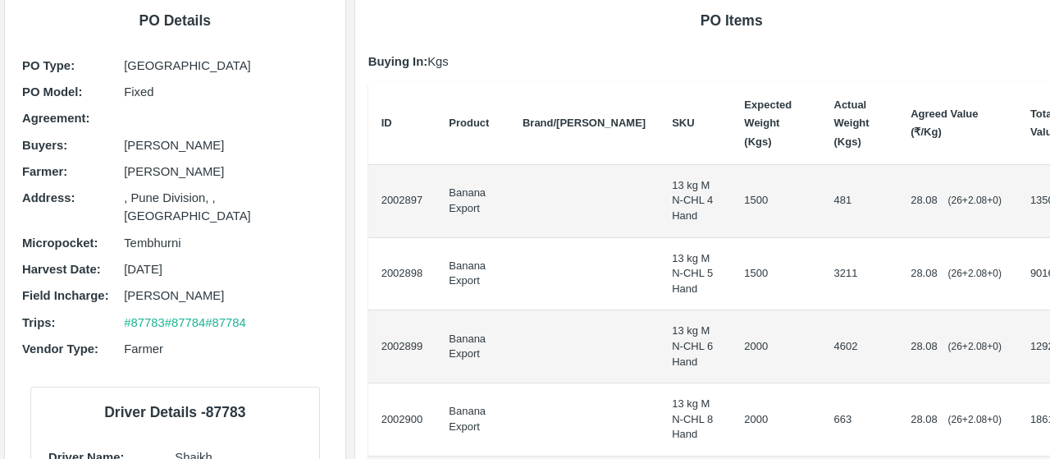
scroll to position [109, 0]
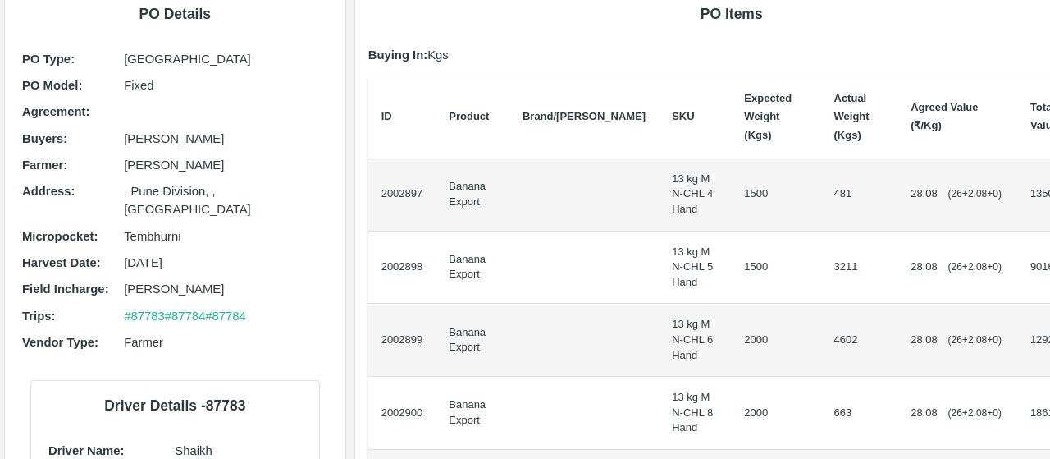
click at [910, 193] on span "28.08" at bounding box center [923, 193] width 27 height 12
copy span "28.08"
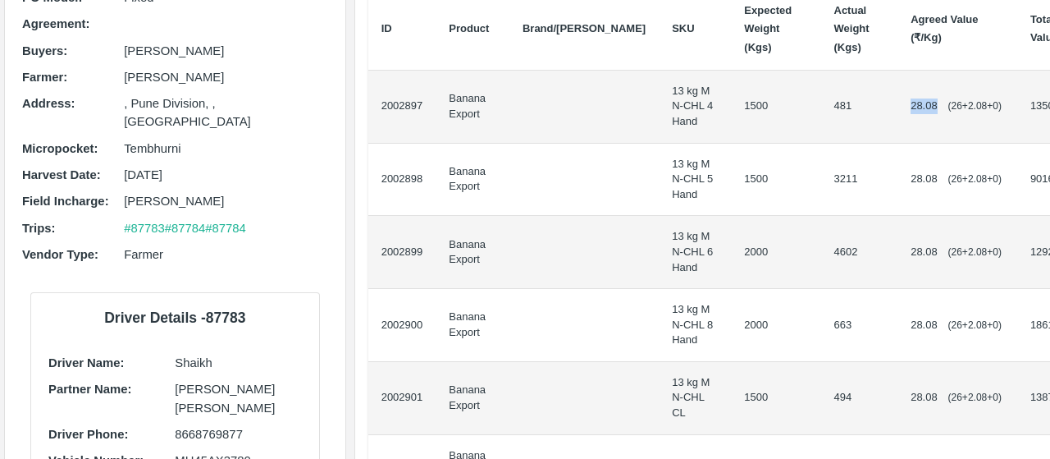
scroll to position [194, 0]
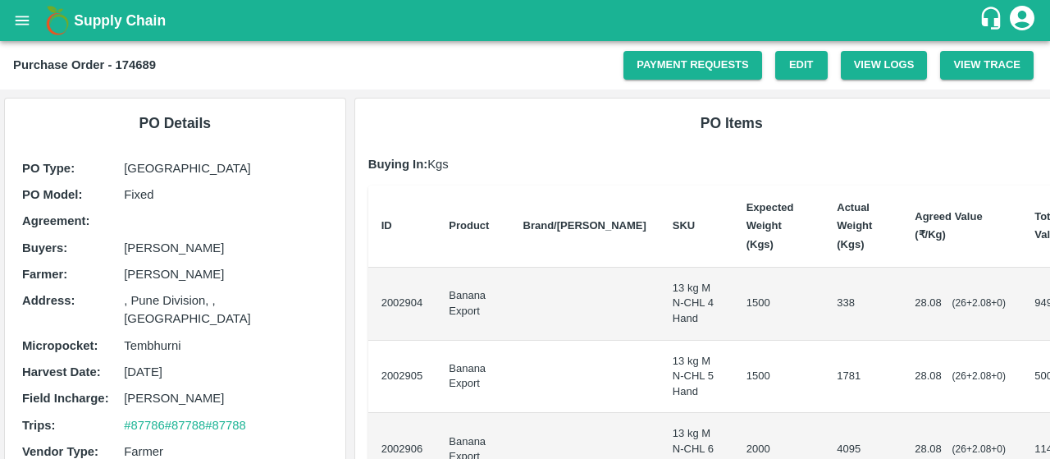
click at [915, 303] on span "28.08" at bounding box center [928, 302] width 27 height 12
copy span "28.08"
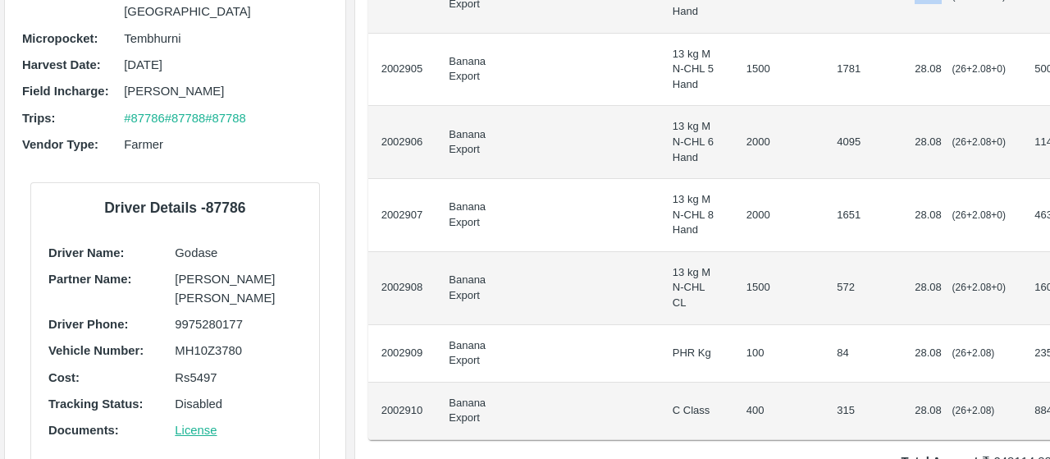
scroll to position [131, 0]
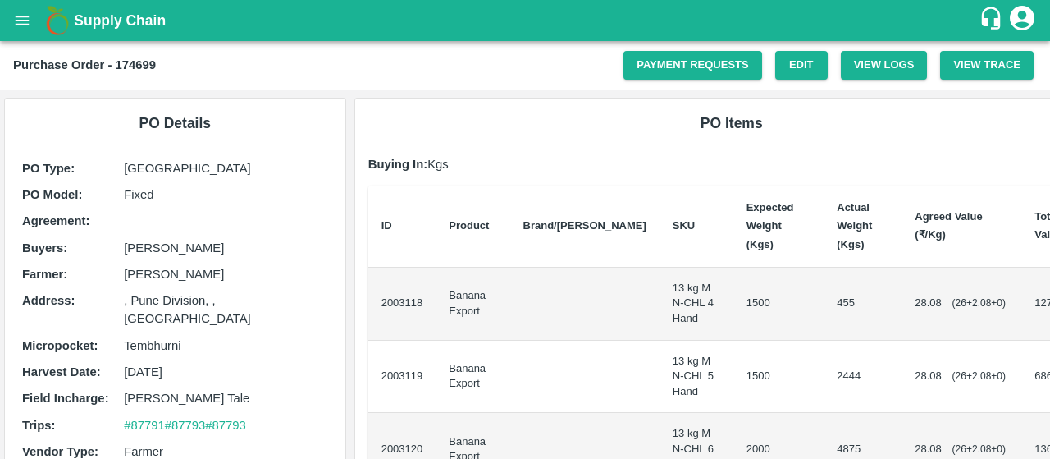
click at [915, 303] on span "28.08" at bounding box center [928, 302] width 27 height 12
copy span "28.08"
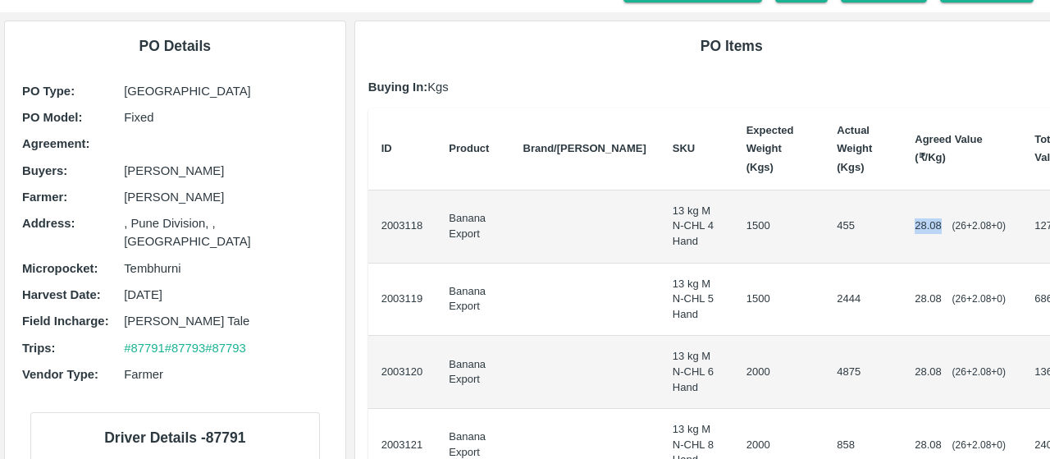
scroll to position [76, 0]
copy span "28.08"
click at [915, 303] on span "28.08" at bounding box center [928, 299] width 27 height 12
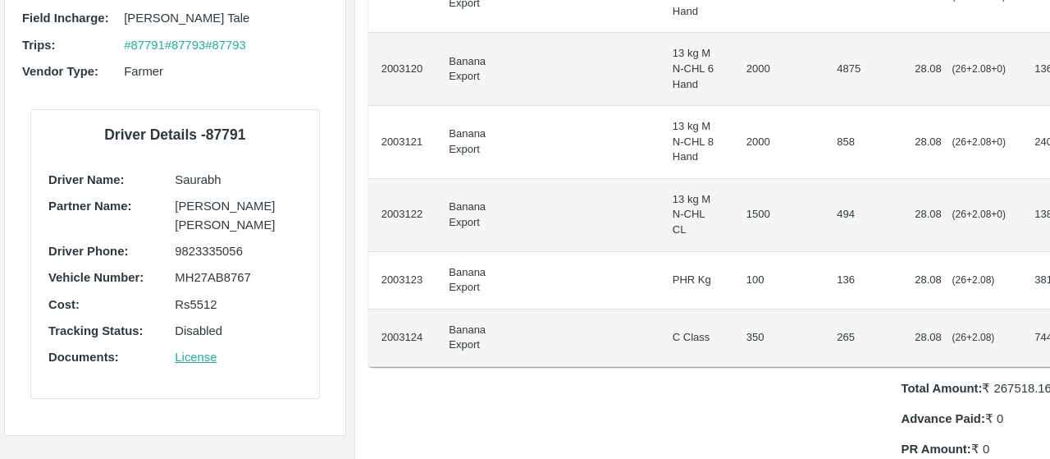
scroll to position [394, 0]
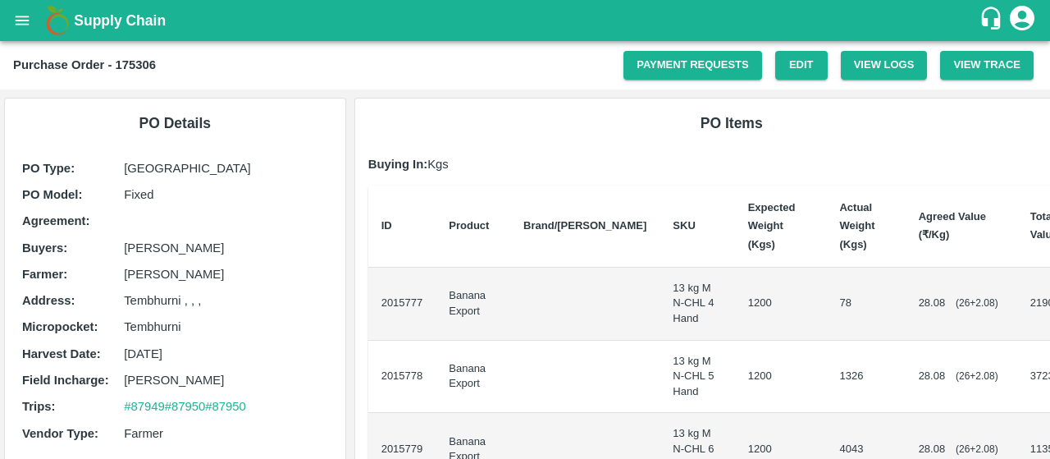
click at [919, 295] on div "28.08 ( 26 + 2.08 )" at bounding box center [961, 303] width 85 height 16
copy span "28.08"
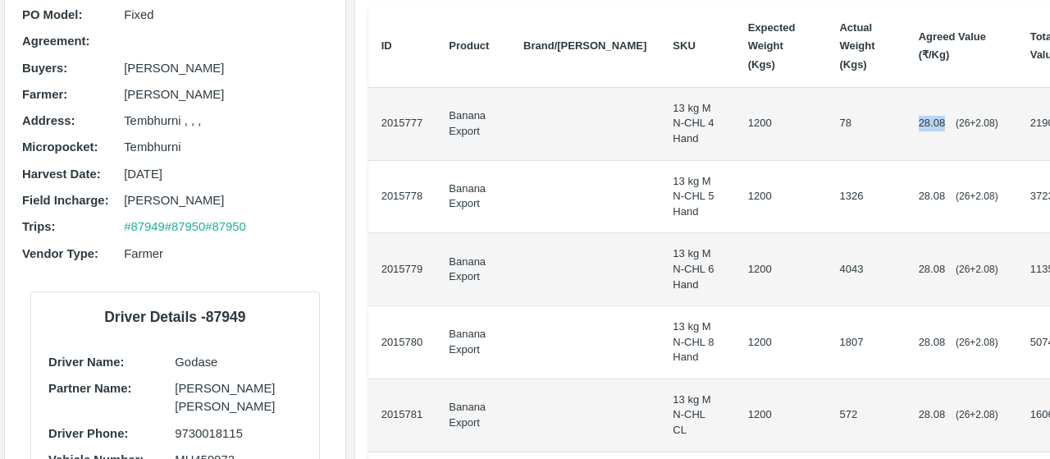
scroll to position [178, 0]
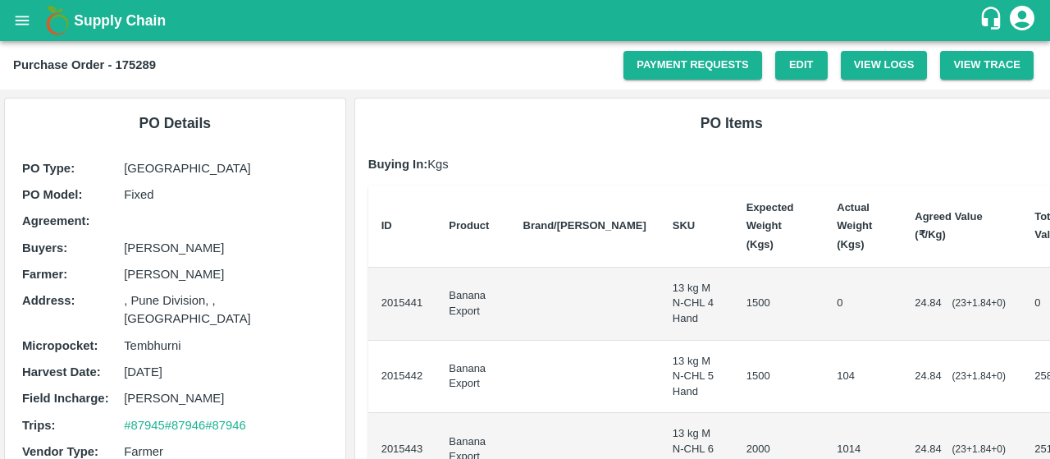
click at [915, 304] on span "24.84" at bounding box center [928, 302] width 27 height 12
copy span "24.84"
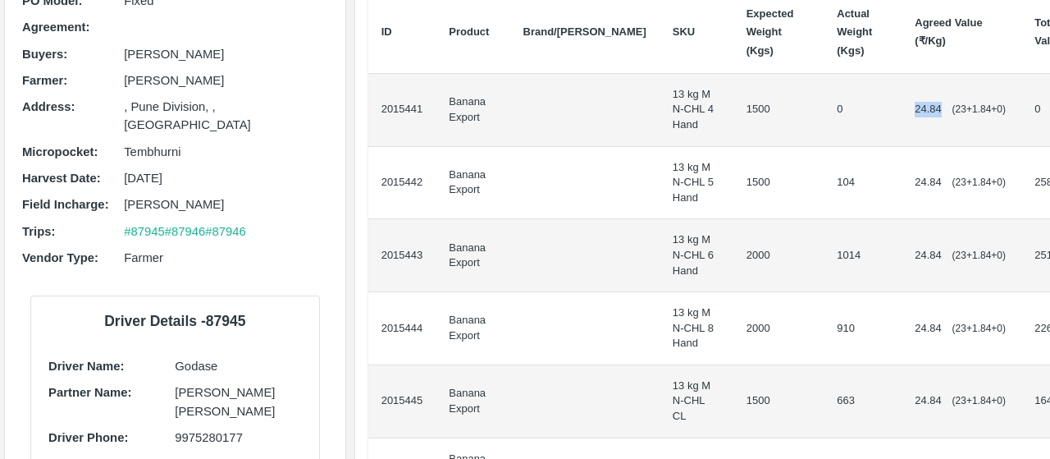
scroll to position [193, 0]
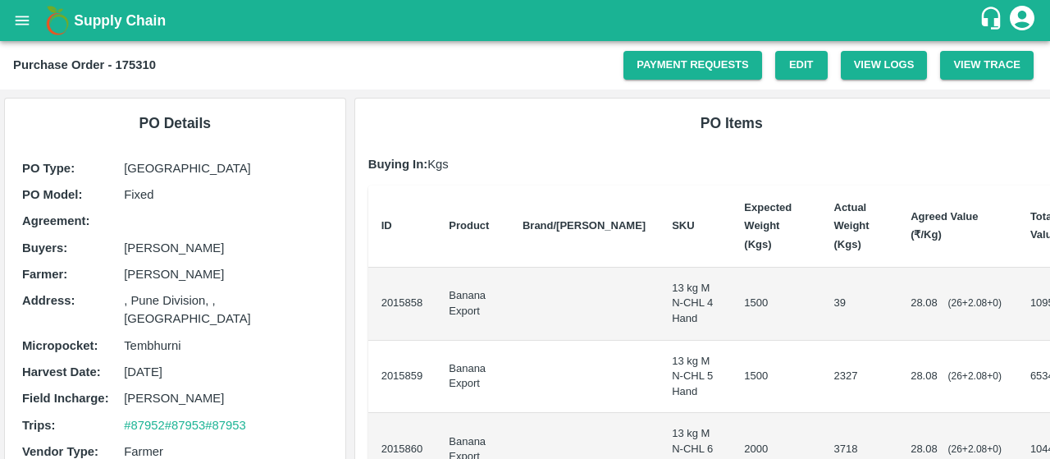
click at [910, 305] on span "28.08" at bounding box center [923, 302] width 27 height 12
copy span "28.08"
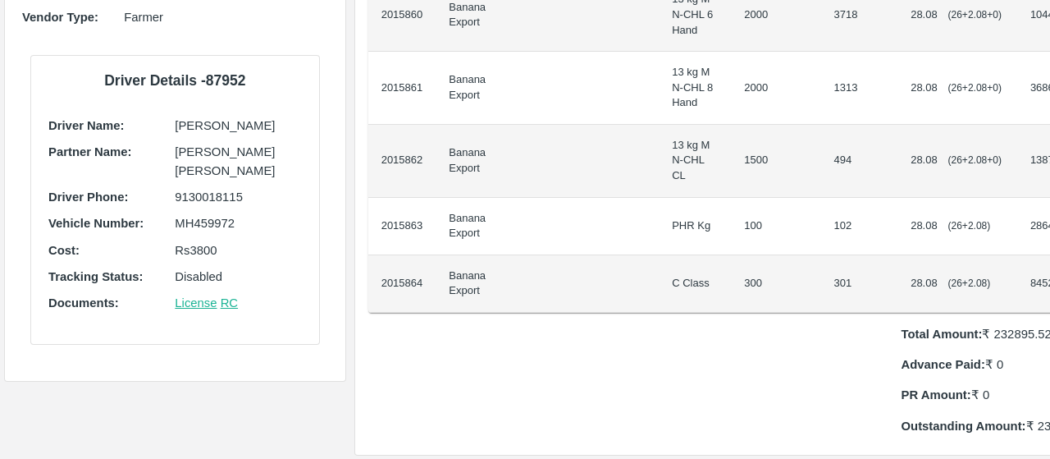
scroll to position [435, 0]
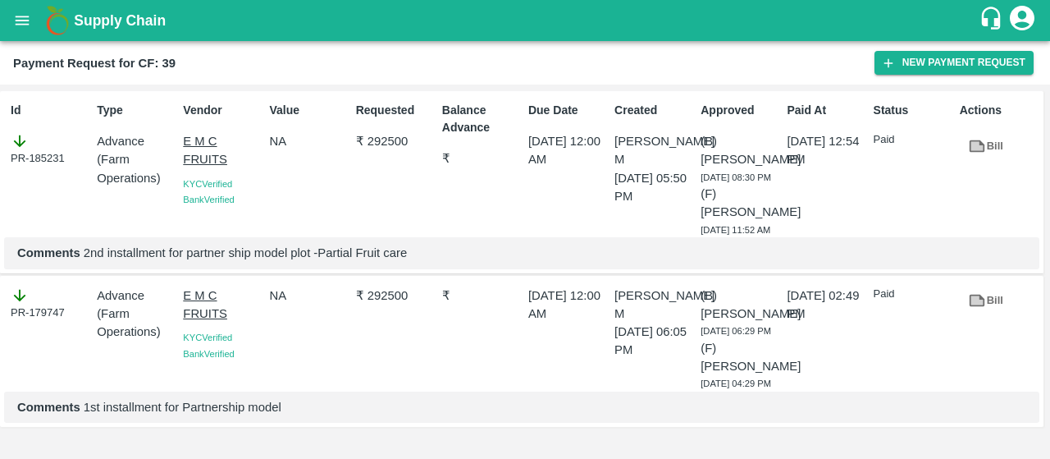
click at [23, 16] on icon "open drawer" at bounding box center [23, 20] width 14 height 9
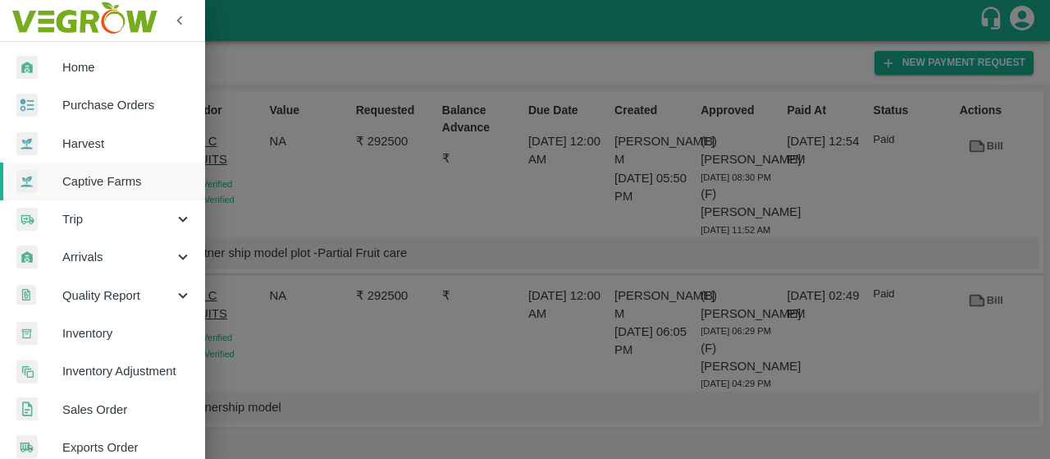
scroll to position [476, 0]
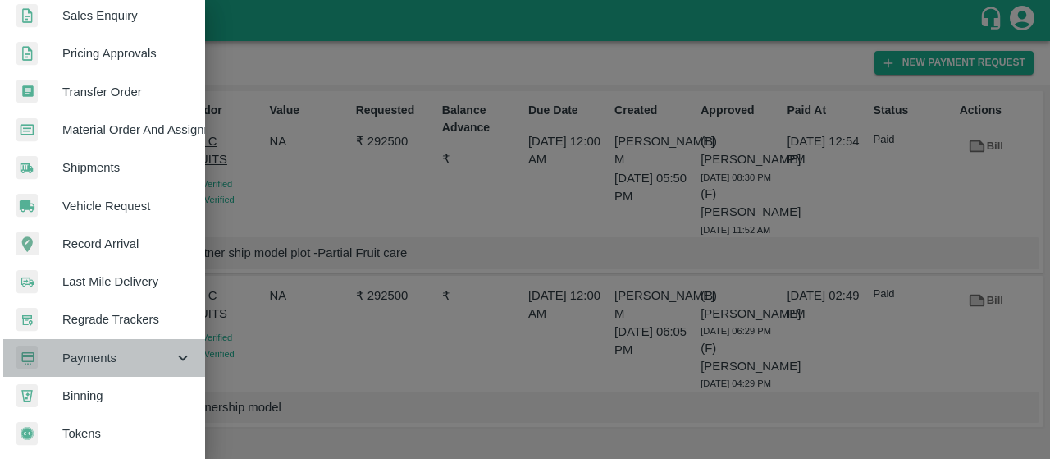
click at [123, 349] on span "Payments" at bounding box center [118, 358] width 112 height 18
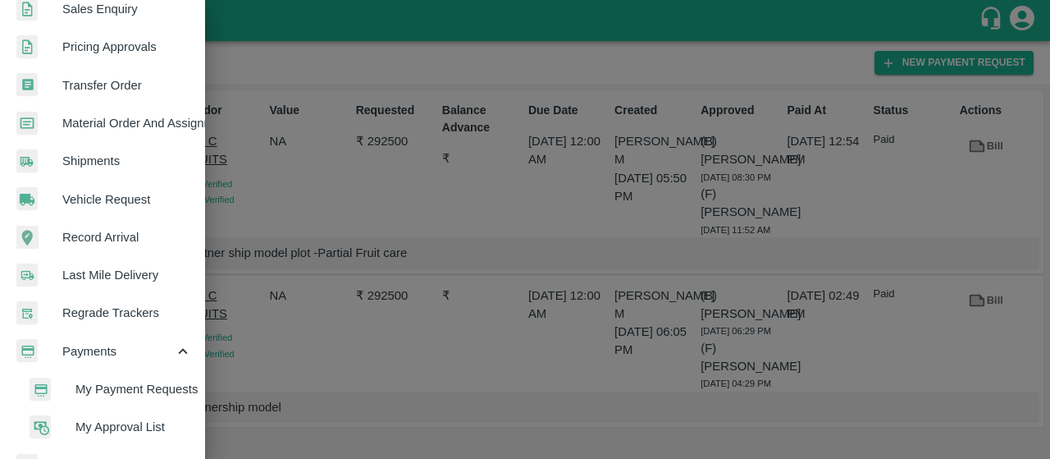
click at [96, 375] on li "My Payment Requests" at bounding box center [109, 389] width 192 height 38
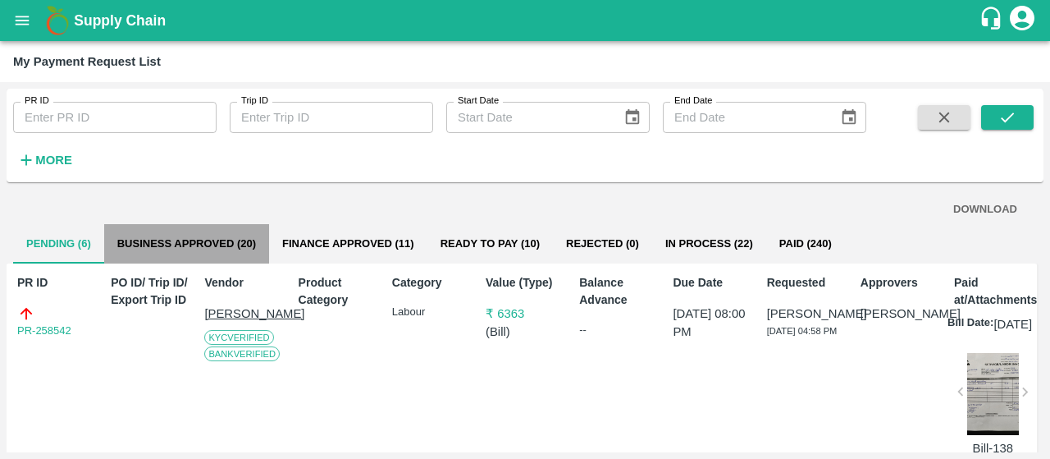
click at [248, 239] on button "Business Approved (20)" at bounding box center [186, 243] width 165 height 39
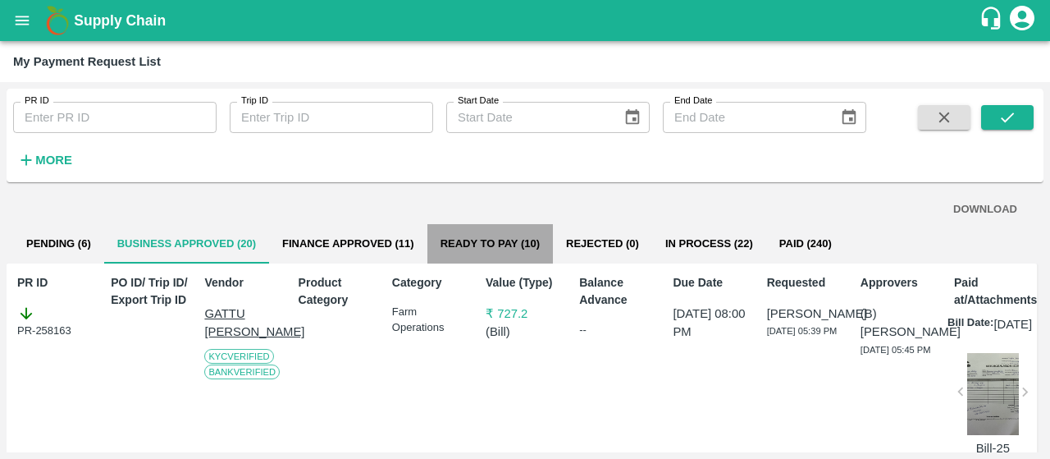
click at [471, 235] on button "Ready To Pay (10)" at bounding box center [490, 243] width 126 height 39
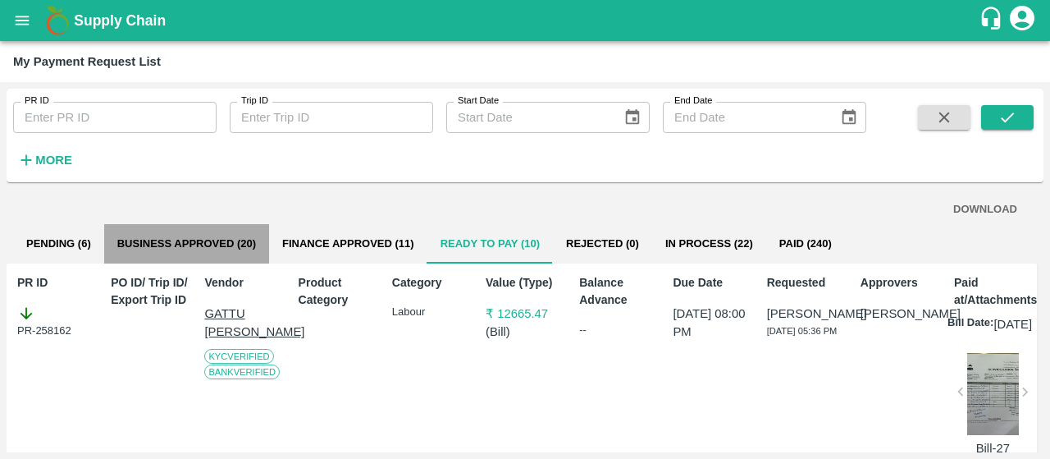
click at [176, 240] on button "Business Approved (20)" at bounding box center [186, 243] width 165 height 39
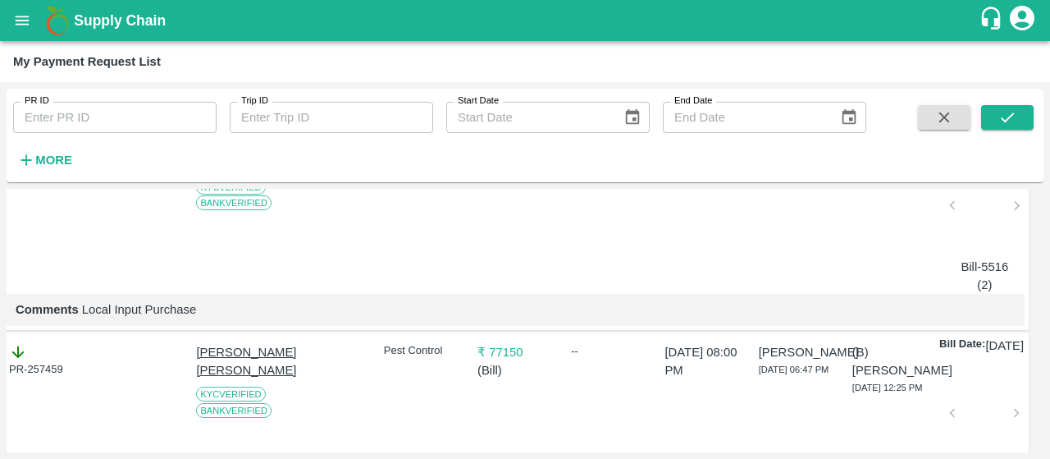
scroll to position [0, 8]
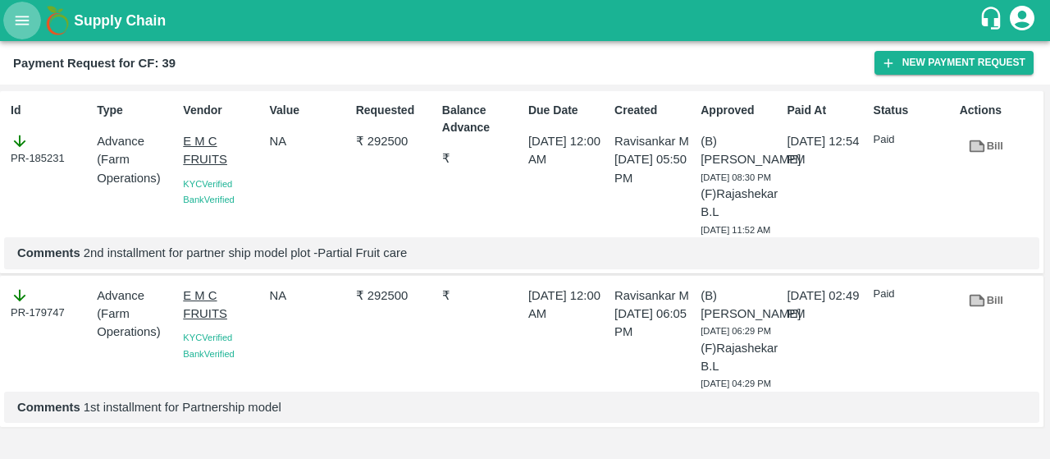
click at [18, 31] on button "open drawer" at bounding box center [22, 21] width 38 height 38
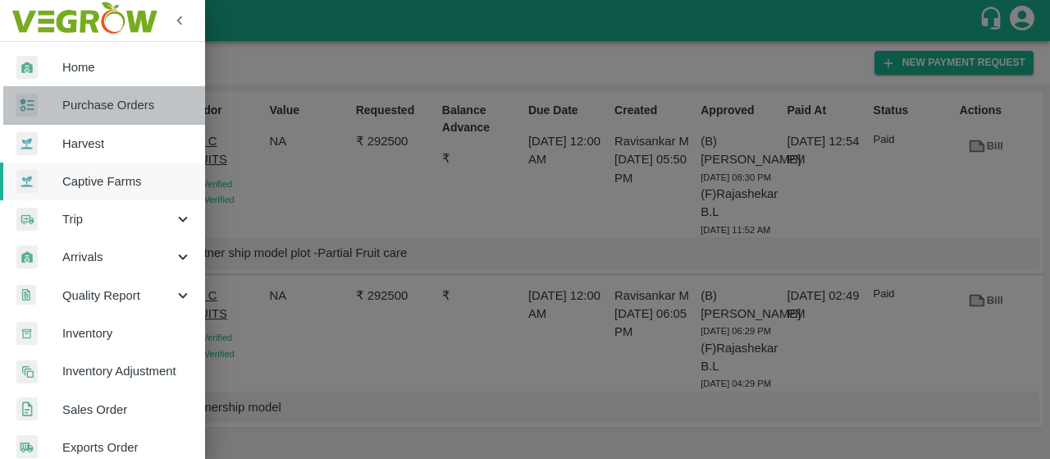
click at [133, 105] on span "Purchase Orders" at bounding box center [127, 105] width 130 height 18
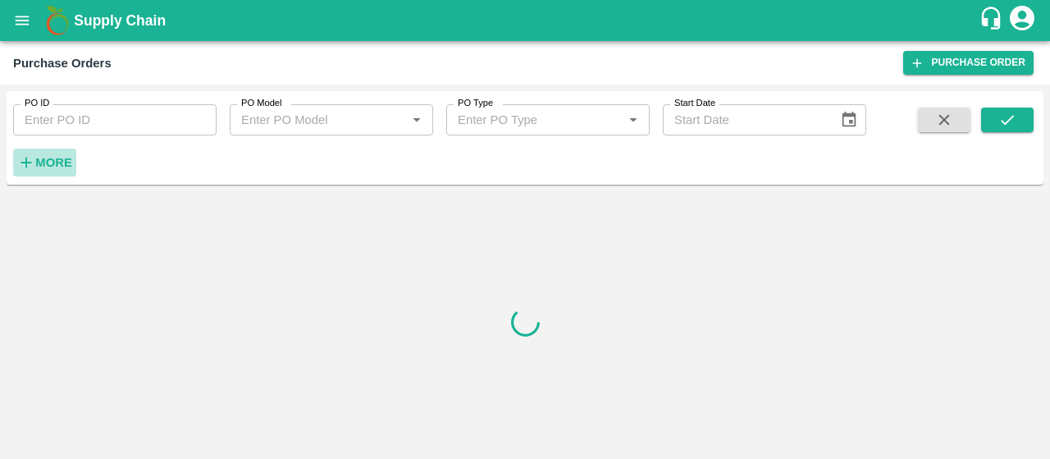
click at [66, 158] on strong "More" at bounding box center [53, 162] width 37 height 13
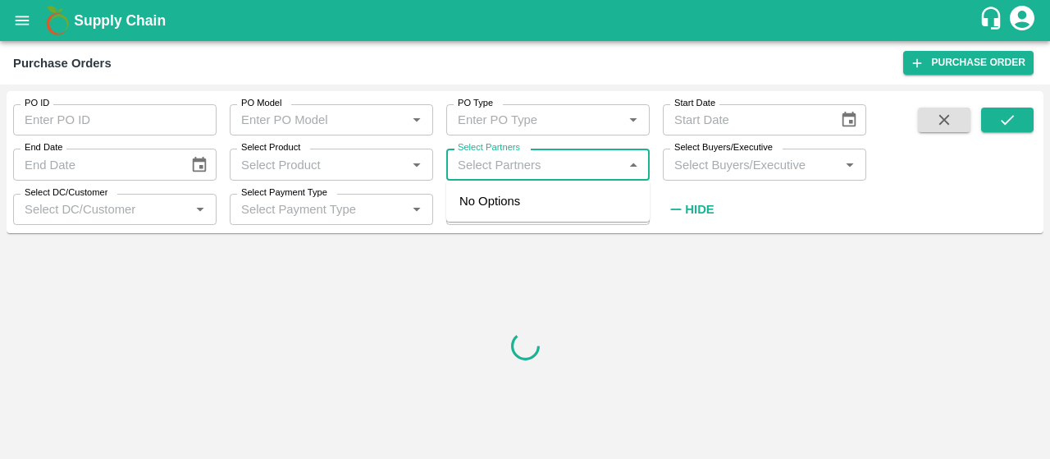
click at [485, 171] on input "Select Partners" at bounding box center [534, 163] width 167 height 21
type input "[PERSON_NAME]"
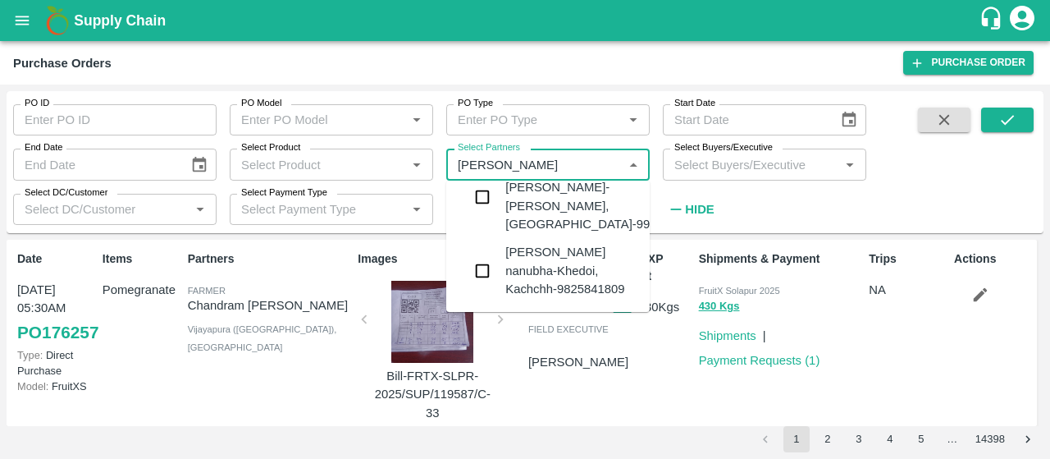
scroll to position [3046, 0]
click at [480, 36] on input "checkbox" at bounding box center [482, 19] width 33 height 33
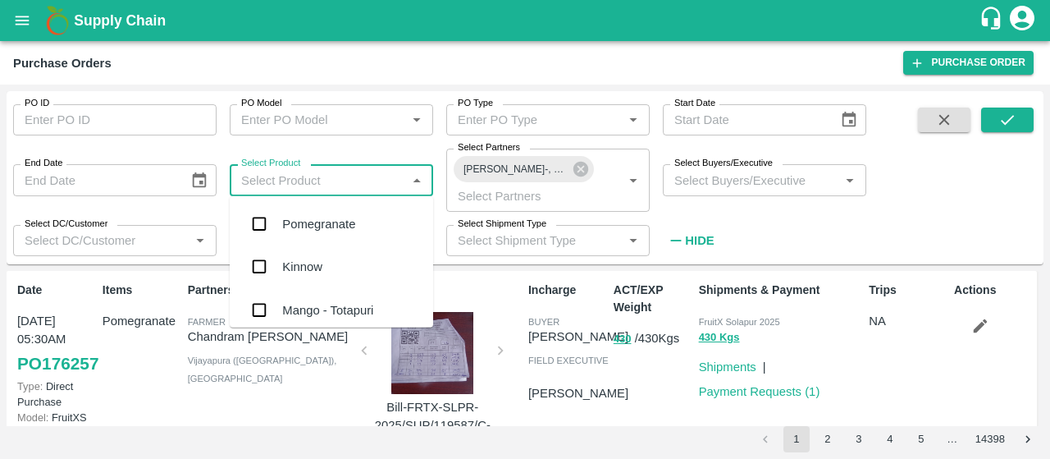
click at [260, 181] on input "Select Product" at bounding box center [318, 179] width 167 height 21
type input "kin"
click at [259, 221] on input "checkbox" at bounding box center [259, 224] width 33 height 33
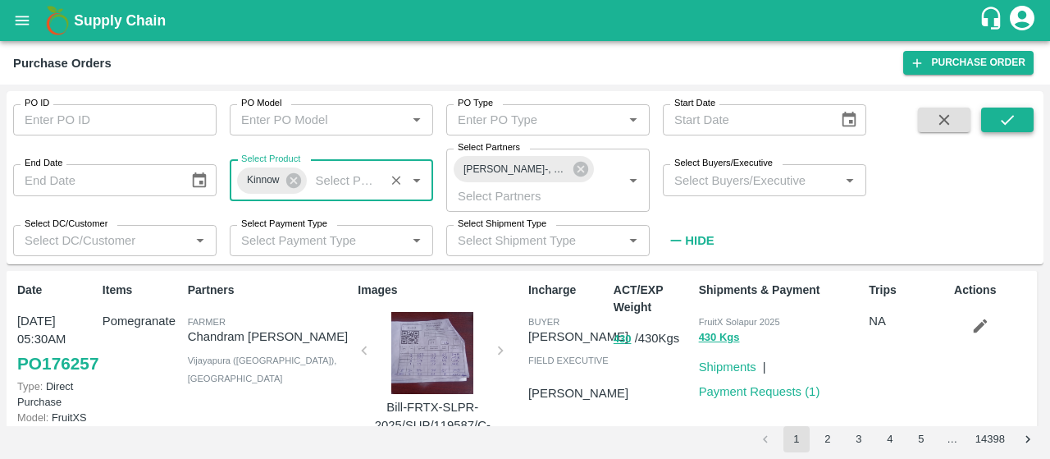
click at [1000, 120] on icon "submit" at bounding box center [1007, 120] width 18 height 18
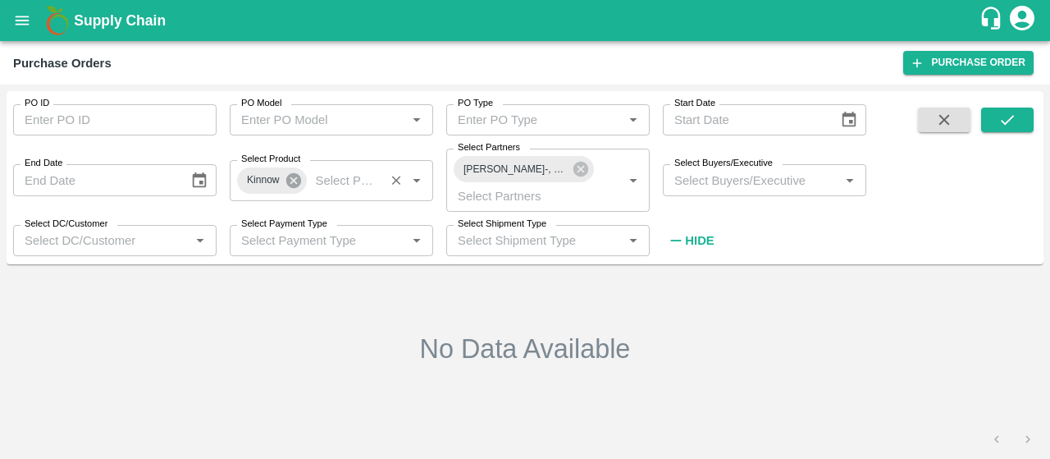
click at [295, 178] on icon at bounding box center [294, 180] width 18 height 18
click at [1020, 117] on button "submit" at bounding box center [1007, 119] width 52 height 25
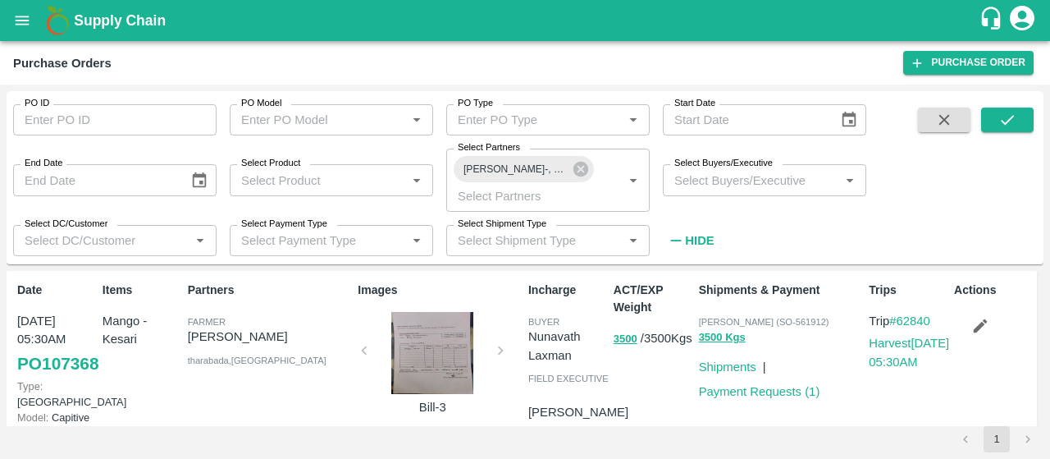
drag, startPoint x: 187, startPoint y: 335, endPoint x: 305, endPoint y: 340, distance: 118.2
click at [305, 340] on p "Jadeja Bhupendrasinh" at bounding box center [270, 336] width 164 height 18
copy p "Jadeja Bhupendrasinh"
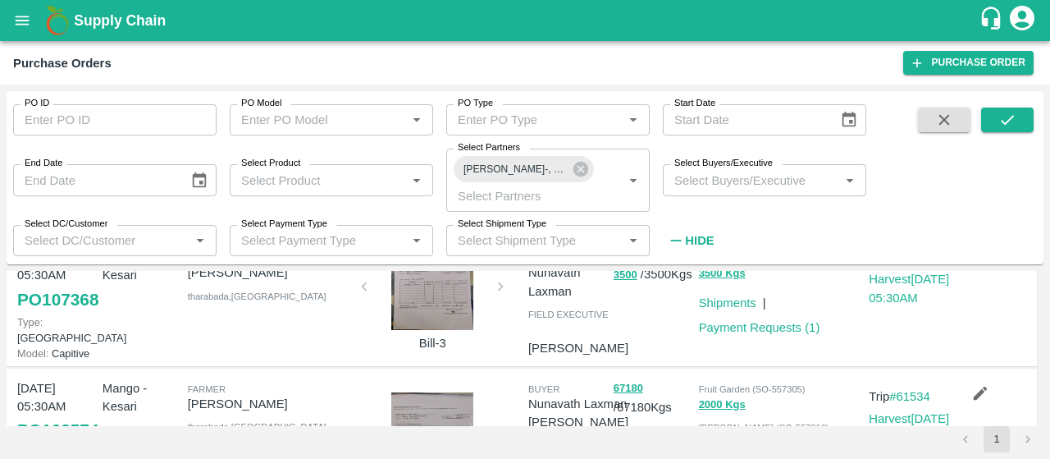
scroll to position [63, 0]
click at [34, 315] on link "PO 107368" at bounding box center [57, 300] width 81 height 30
click at [23, 18] on icon "open drawer" at bounding box center [22, 20] width 18 height 18
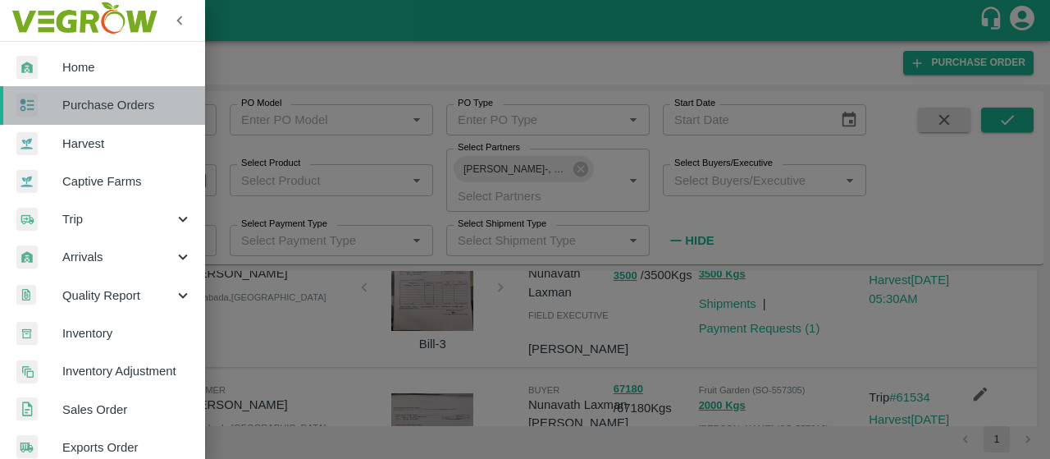
click at [133, 106] on span "Purchase Orders" at bounding box center [127, 105] width 130 height 18
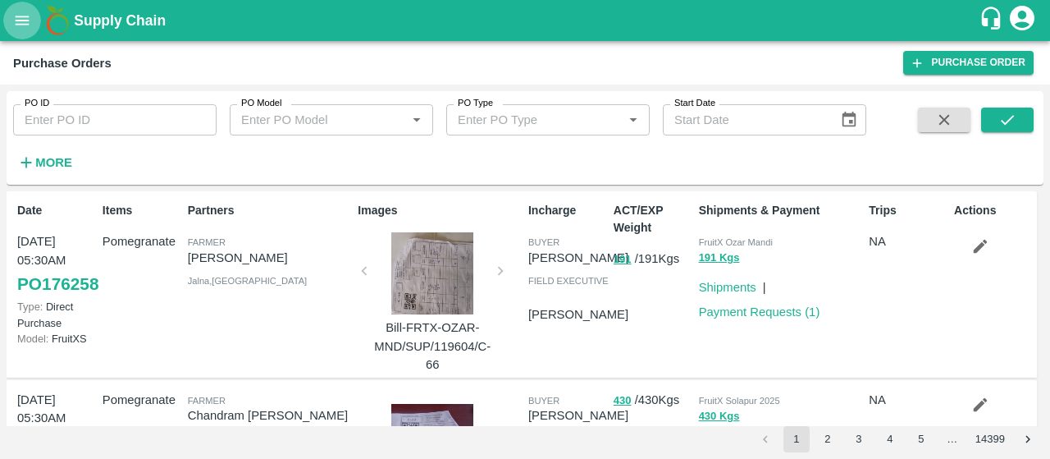
click at [18, 20] on icon "open drawer" at bounding box center [23, 20] width 14 height 9
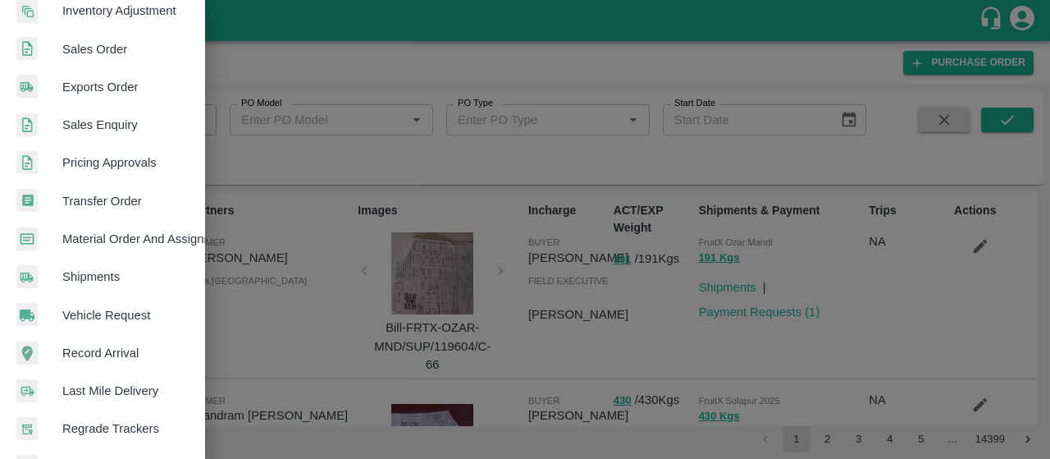
scroll to position [476, 0]
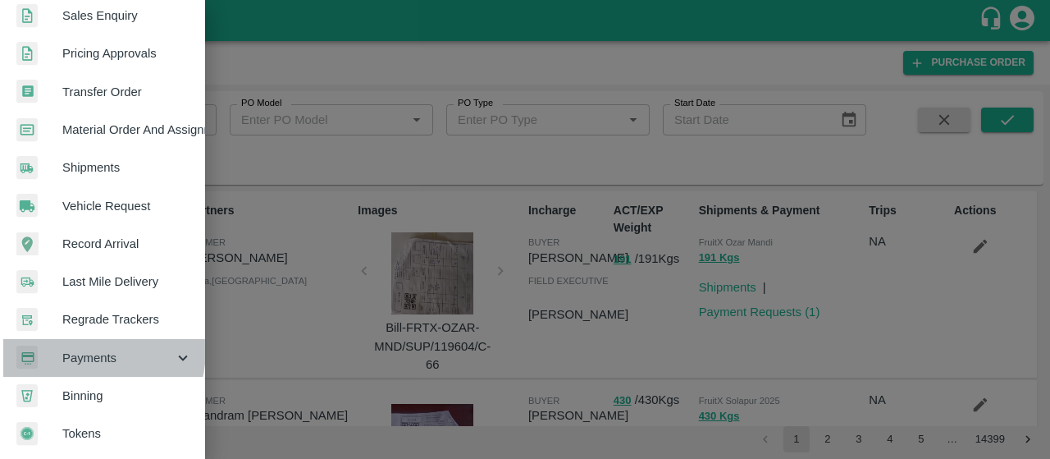
click at [75, 349] on span "Payments" at bounding box center [118, 358] width 112 height 18
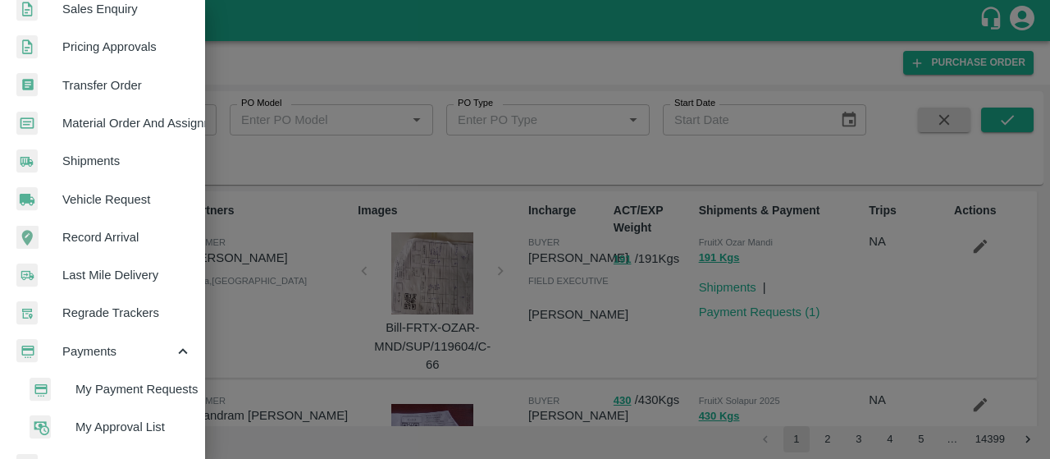
click at [80, 377] on li "My Payment Requests" at bounding box center [109, 389] width 192 height 38
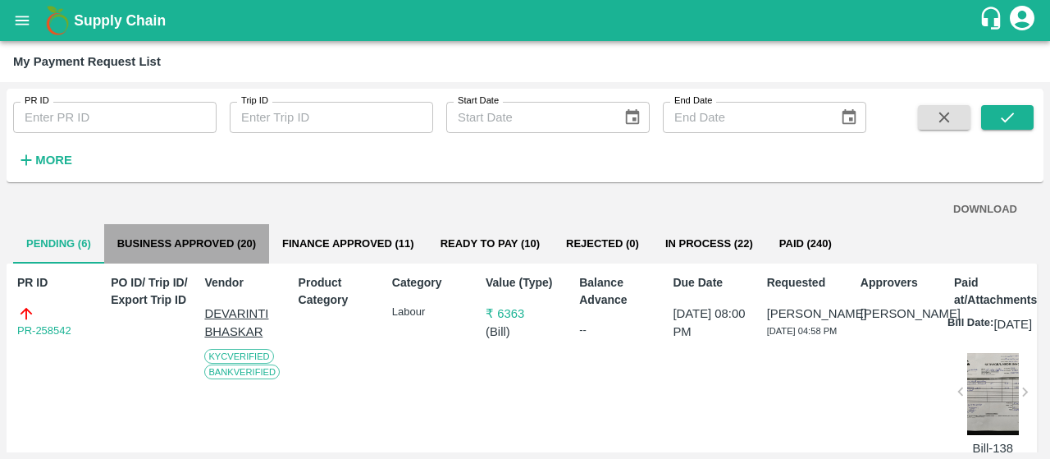
click at [203, 244] on button "Business Approved (20)" at bounding box center [186, 243] width 165 height 39
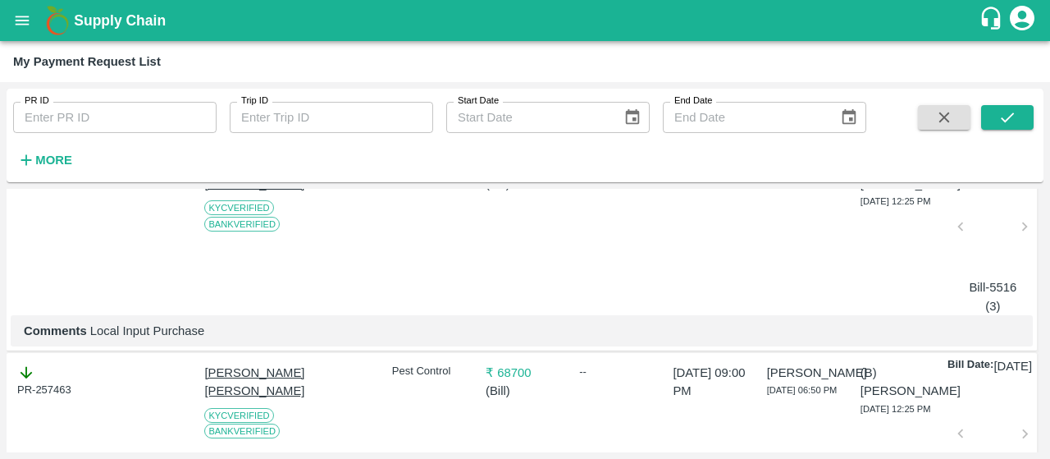
scroll to position [284, 0]
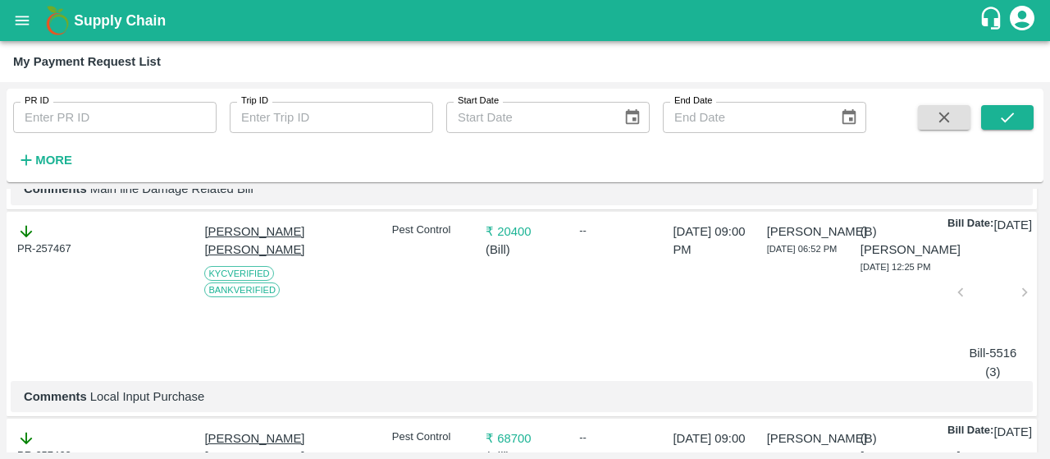
click at [968, 326] on div at bounding box center [993, 296] width 52 height 87
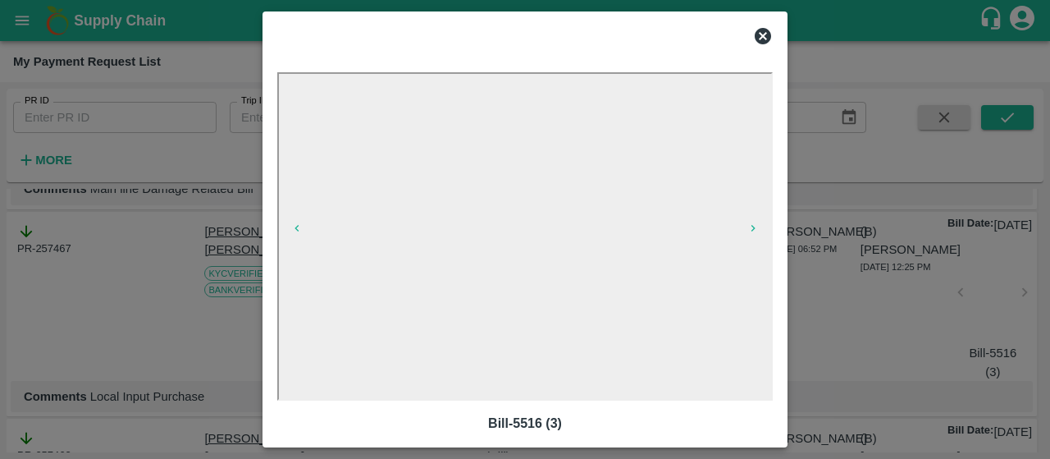
click at [762, 36] on icon at bounding box center [763, 36] width 20 height 20
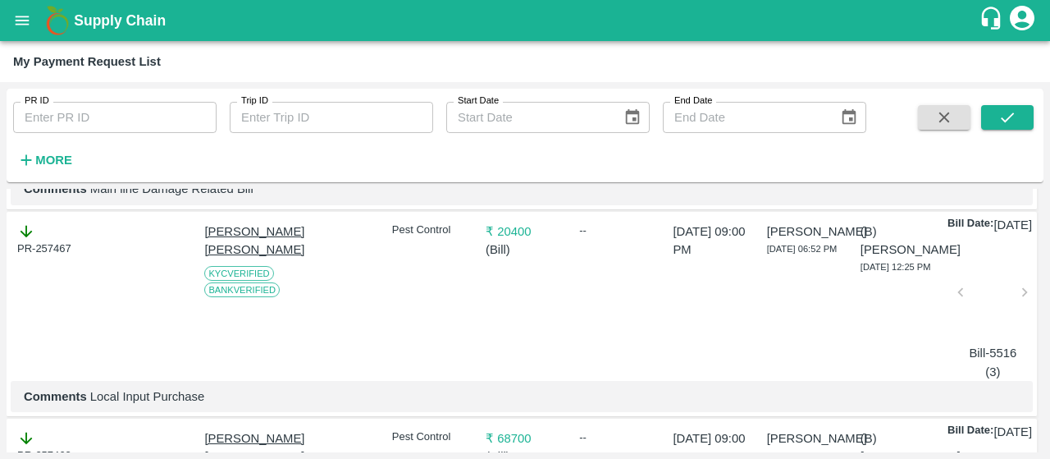
click at [979, 324] on div at bounding box center [993, 296] width 52 height 87
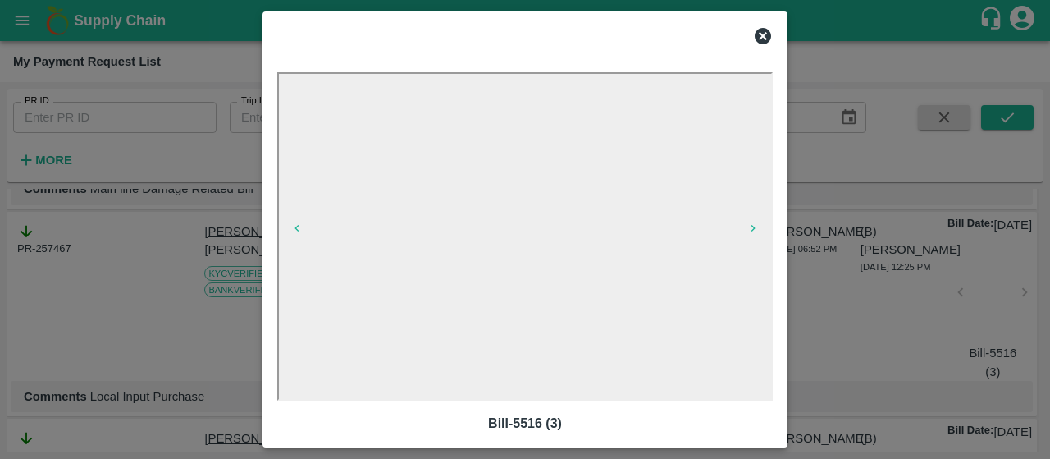
click at [770, 37] on icon at bounding box center [763, 36] width 16 height 16
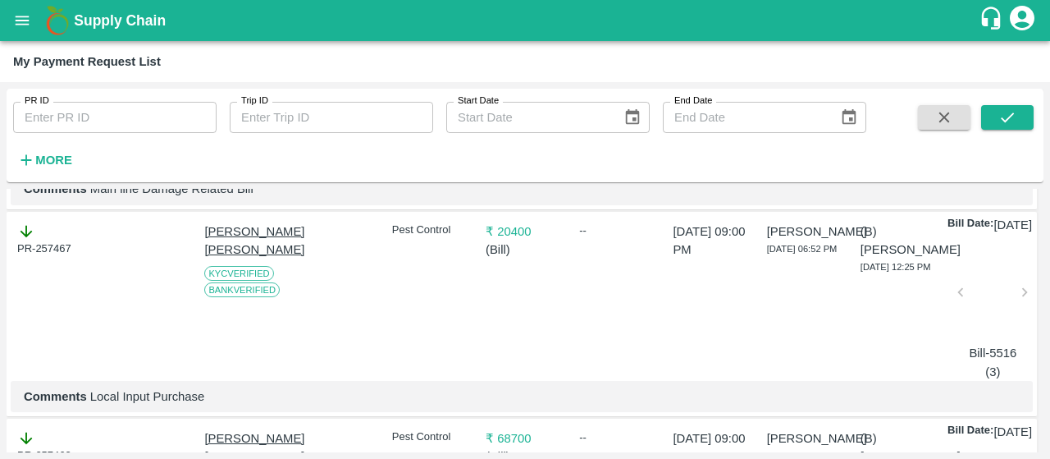
click at [986, 331] on div at bounding box center [993, 296] width 52 height 87
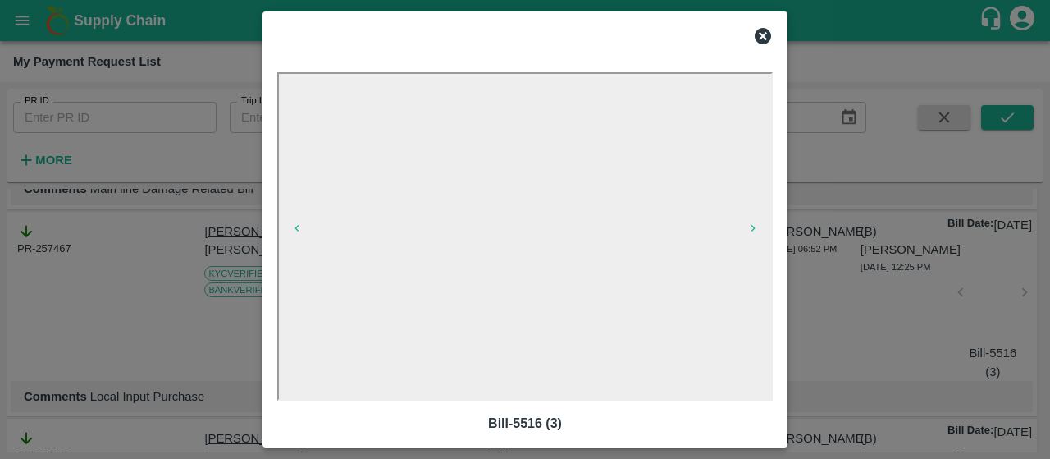
click at [753, 38] on icon at bounding box center [763, 36] width 20 height 20
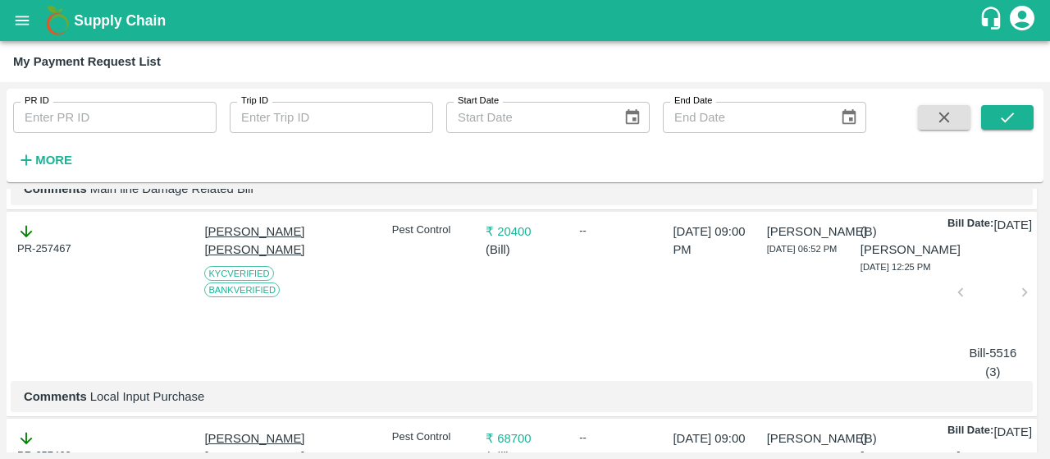
click at [512, 240] on p "₹ 20400" at bounding box center [525, 231] width 79 height 18
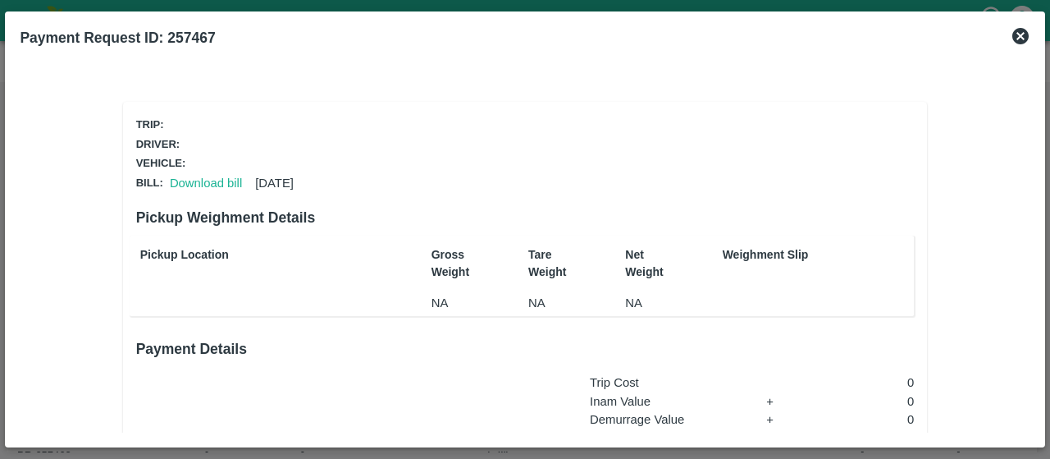
scroll to position [219, 0]
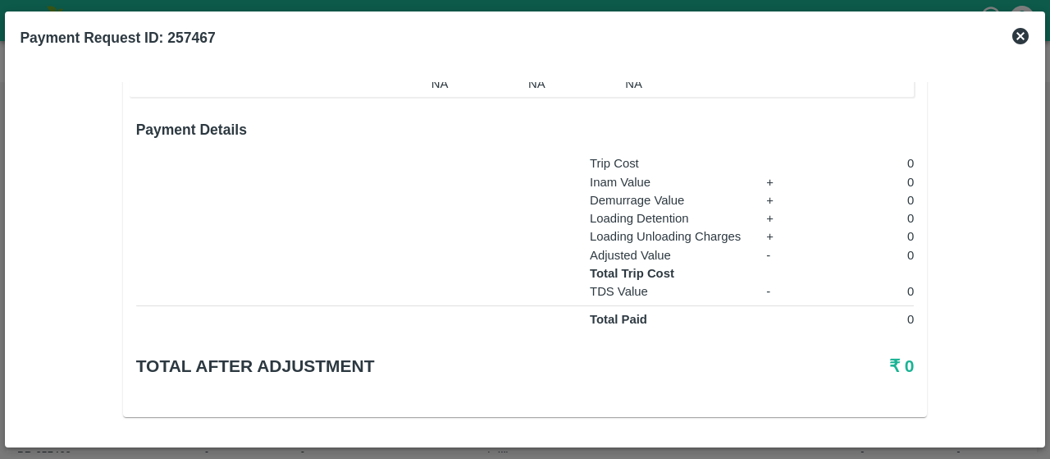
click at [1029, 33] on icon at bounding box center [1021, 36] width 20 height 20
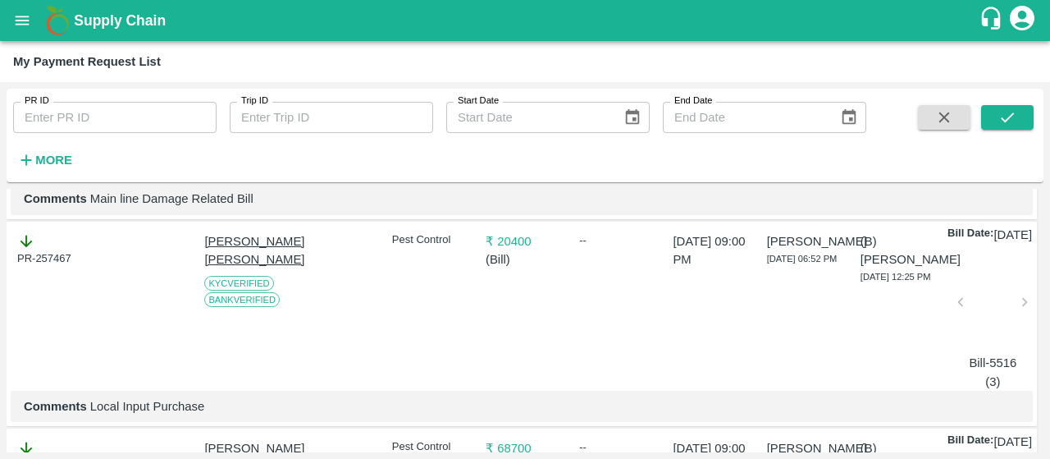
scroll to position [271, 0]
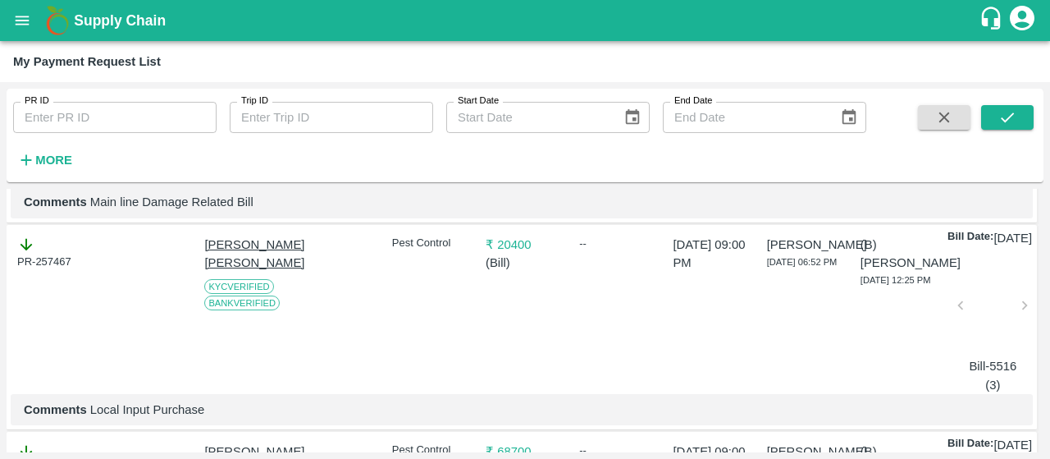
click at [976, 314] on div at bounding box center [993, 310] width 52 height 87
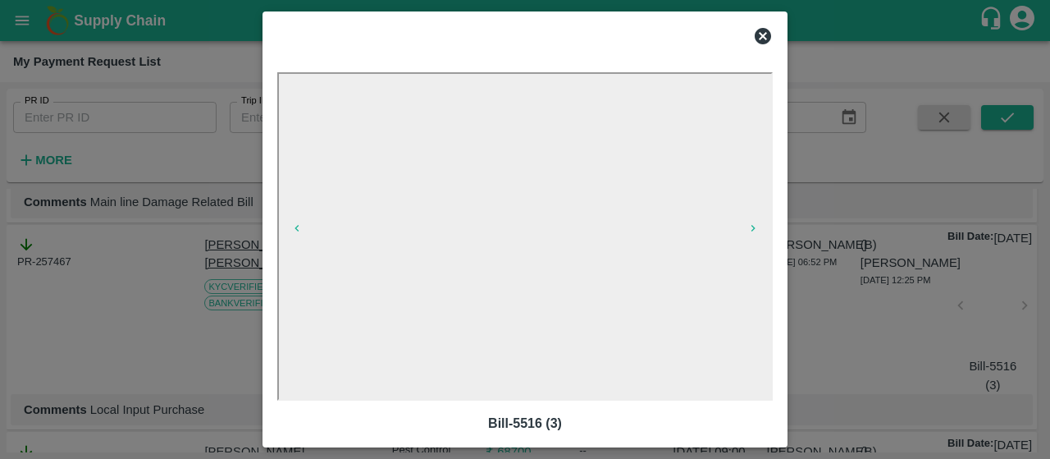
click at [761, 38] on icon at bounding box center [763, 36] width 20 height 20
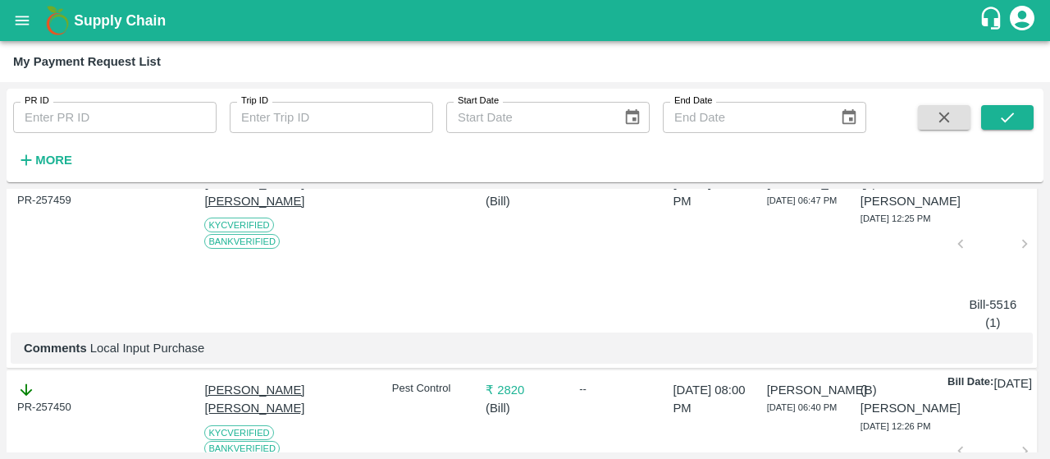
scroll to position [538, 0]
click at [976, 280] on div at bounding box center [993, 249] width 52 height 87
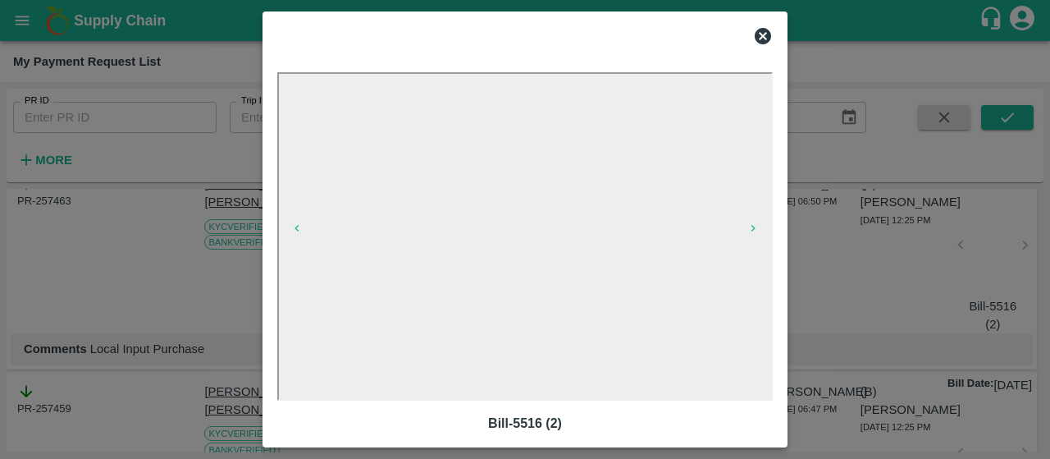
click at [764, 33] on icon at bounding box center [763, 36] width 20 height 20
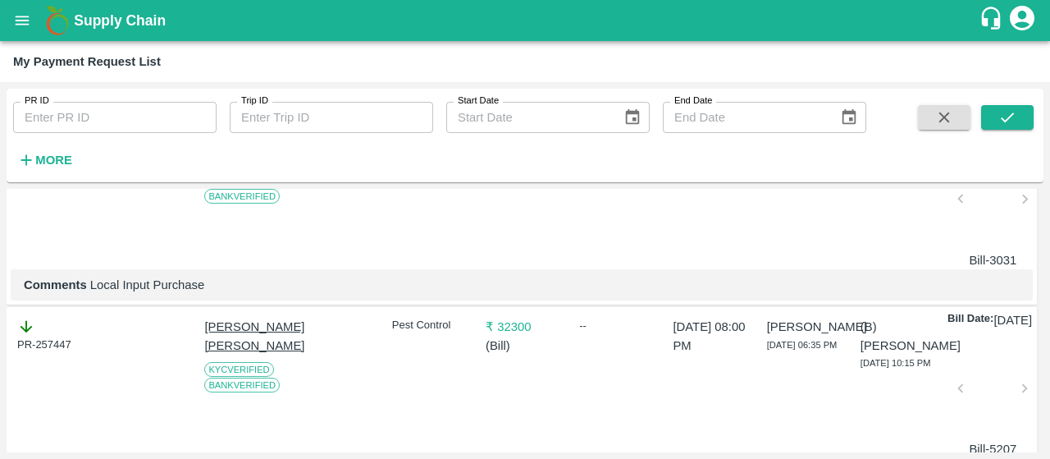
scroll to position [1188, 0]
click at [979, 246] on div at bounding box center [993, 202] width 52 height 87
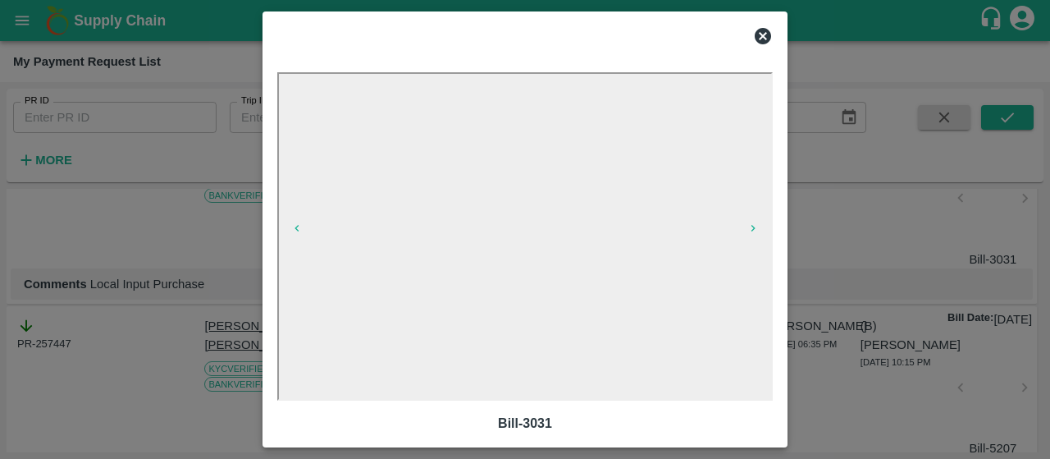
click at [766, 30] on icon at bounding box center [763, 36] width 16 height 16
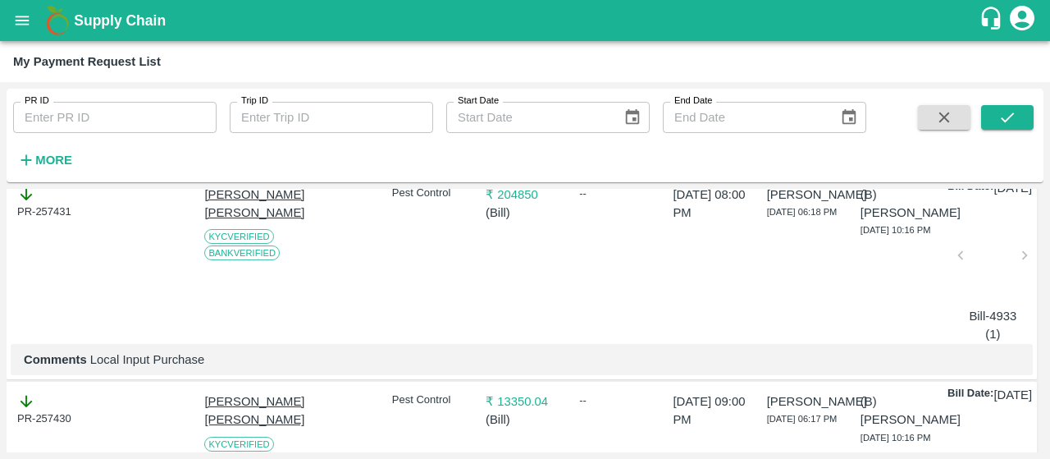
scroll to position [2681, 0]
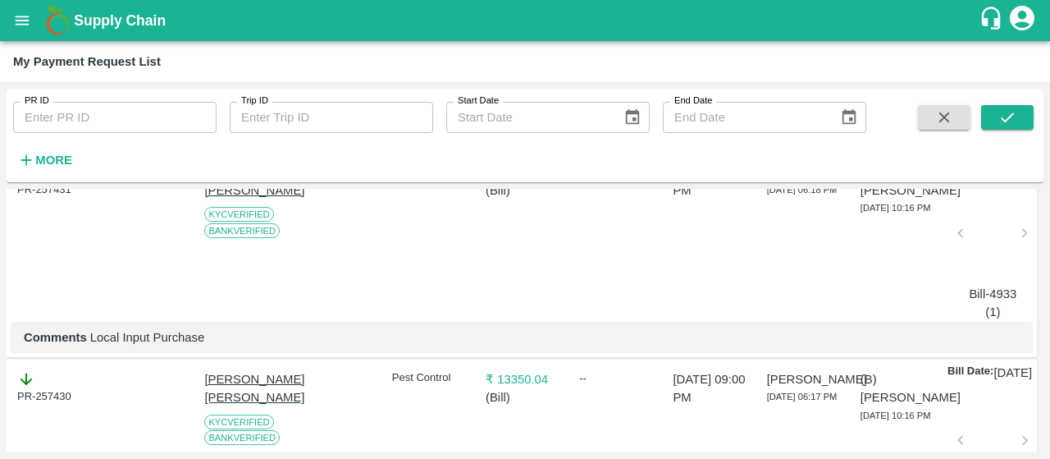
click at [992, 74] on div at bounding box center [993, 30] width 52 height 87
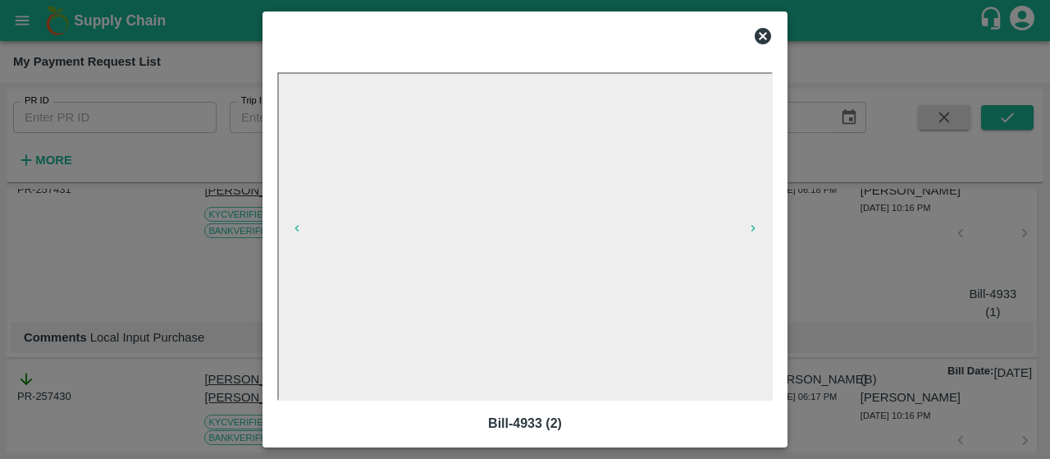
click at [763, 29] on icon at bounding box center [763, 36] width 16 height 16
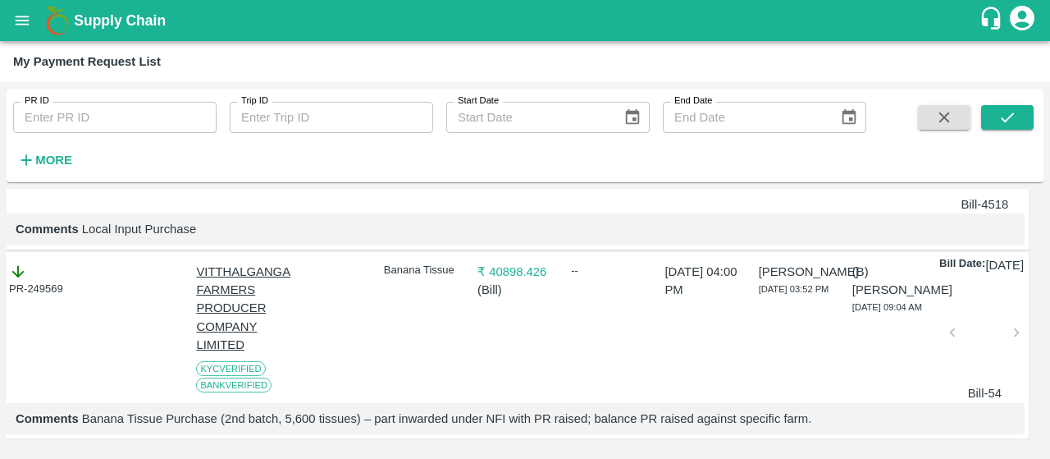
scroll to position [4046, 8]
click at [966, 329] on div at bounding box center [985, 337] width 52 height 87
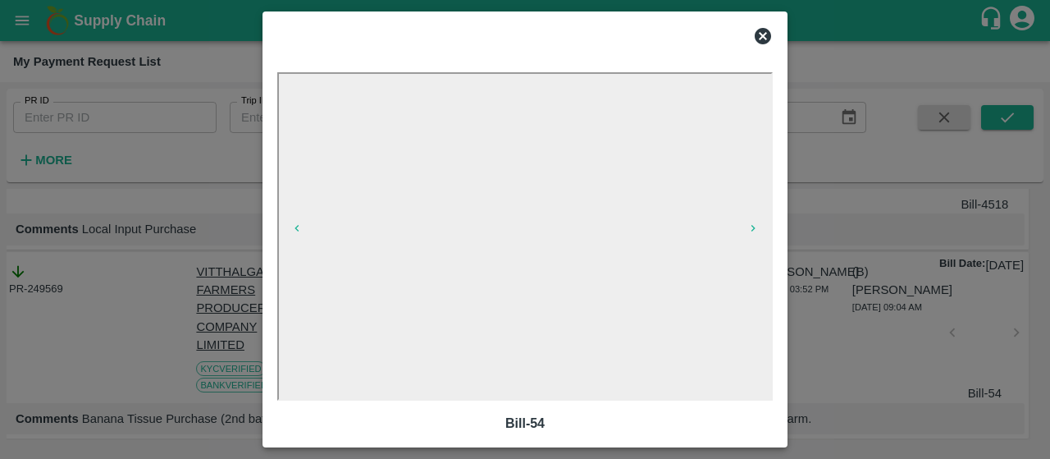
click at [760, 43] on icon at bounding box center [763, 36] width 16 height 16
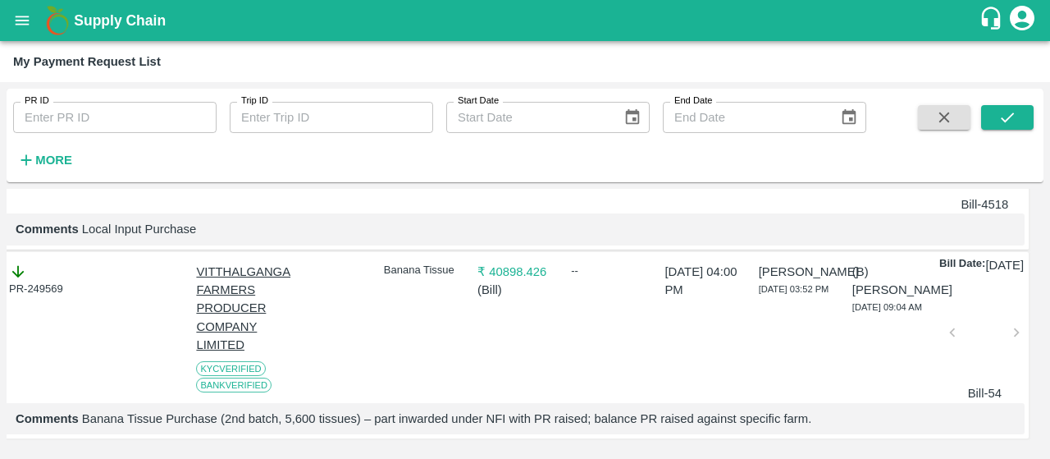
click at [972, 301] on div at bounding box center [985, 337] width 52 height 87
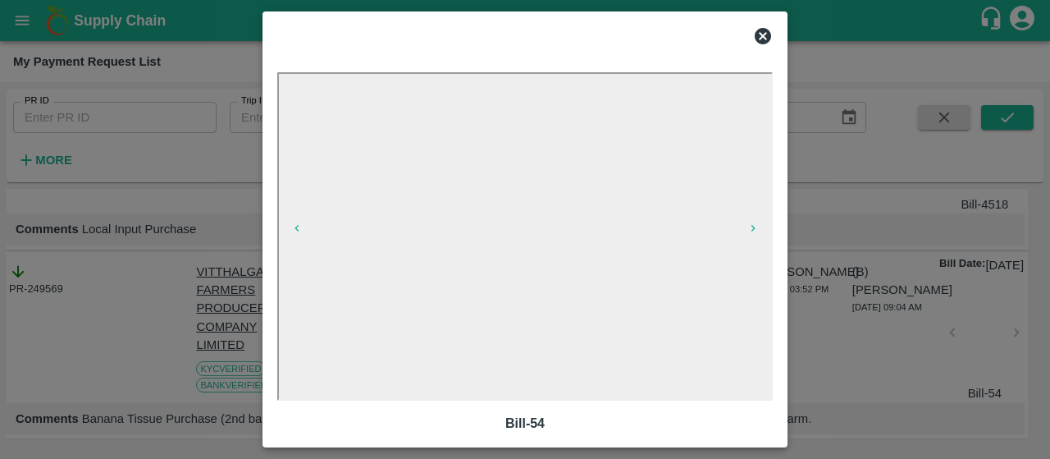
click at [758, 34] on icon at bounding box center [763, 36] width 16 height 16
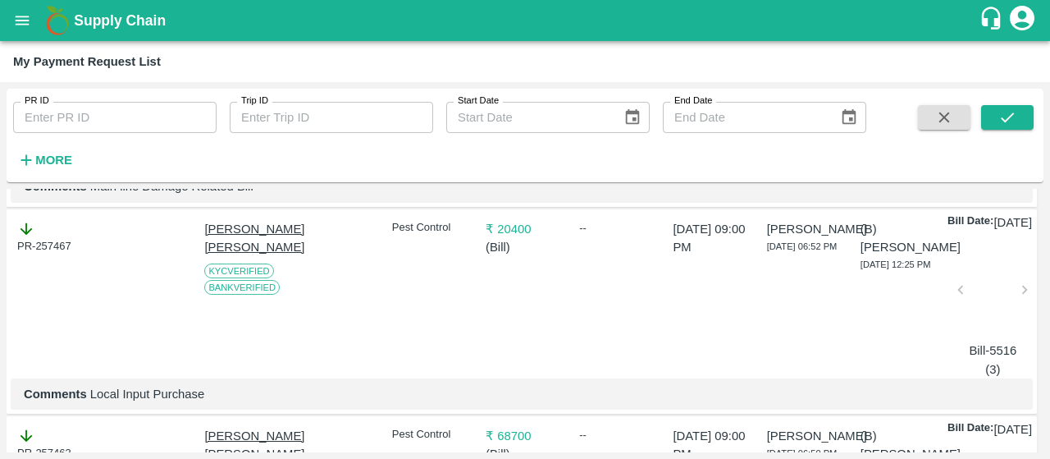
scroll to position [282, 0]
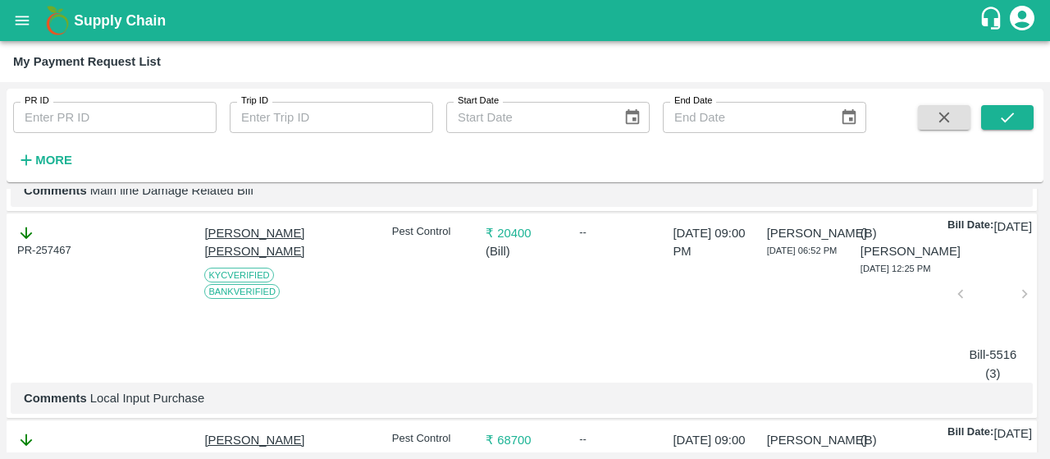
click at [988, 334] on div at bounding box center [993, 298] width 52 height 87
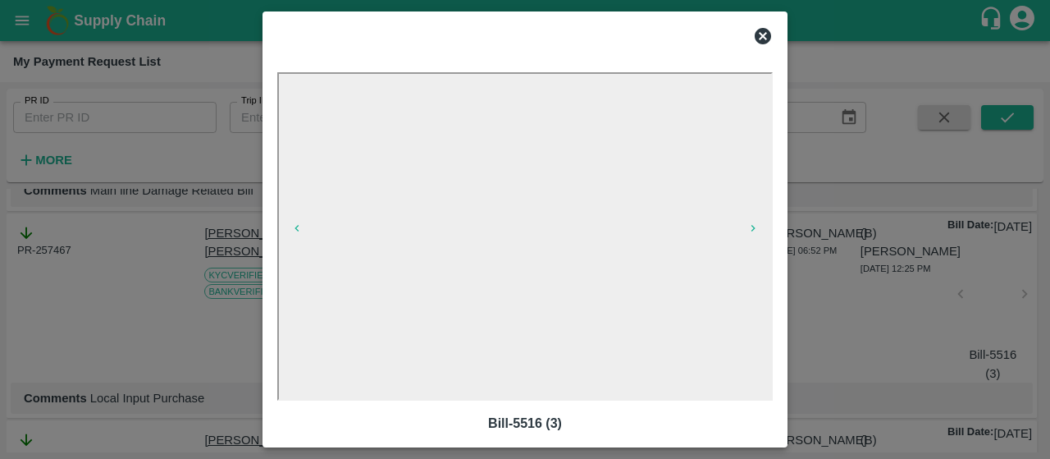
click at [764, 30] on icon at bounding box center [763, 36] width 16 height 16
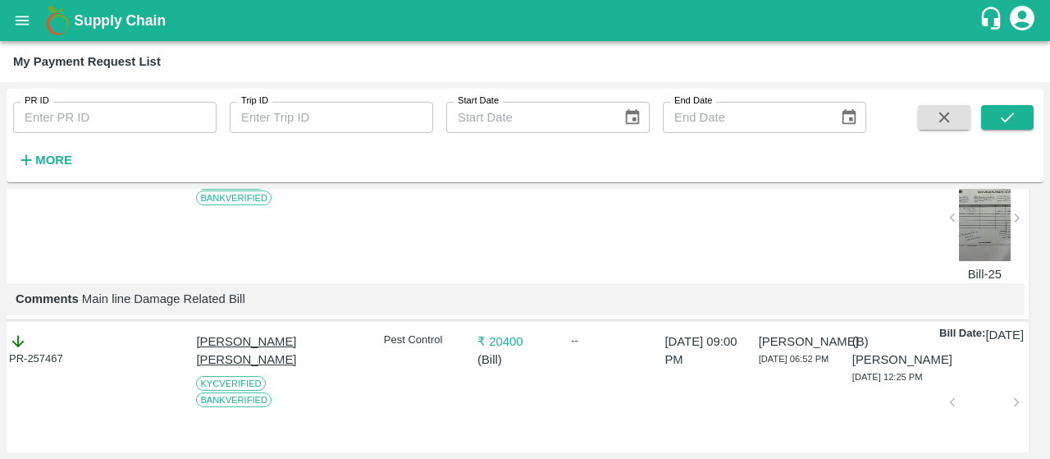
scroll to position [0, 8]
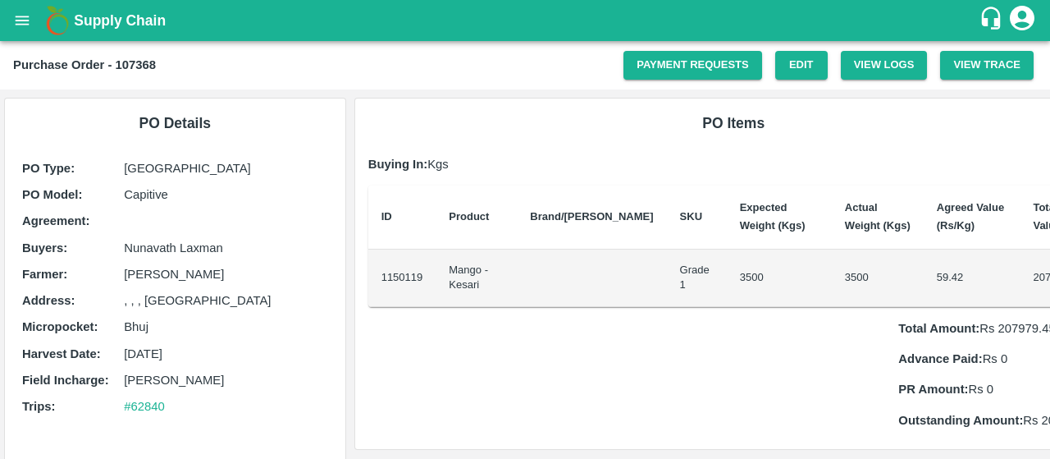
click at [579, 222] on b "Brand/Marka" at bounding box center [591, 216] width 123 height 12
click at [671, 58] on link "Payment Requests" at bounding box center [692, 65] width 139 height 29
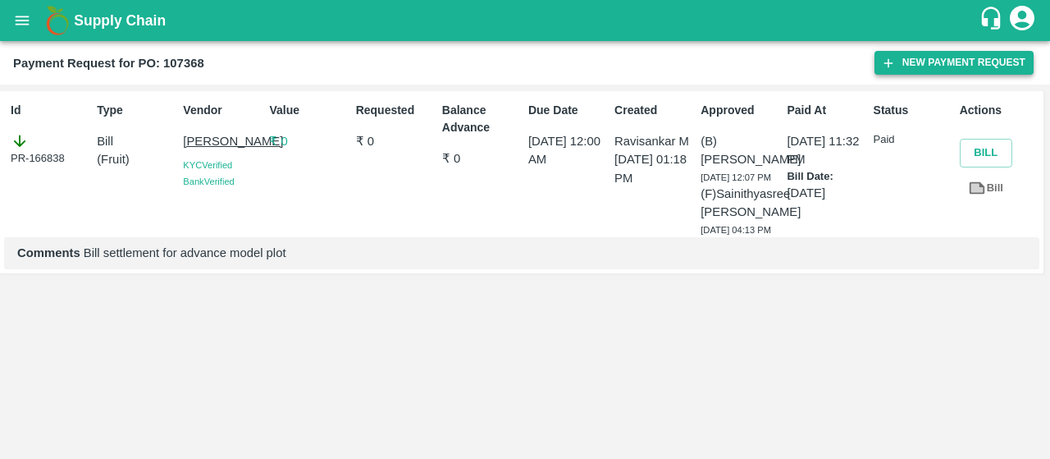
click at [888, 57] on icon "button" at bounding box center [888, 63] width 15 height 15
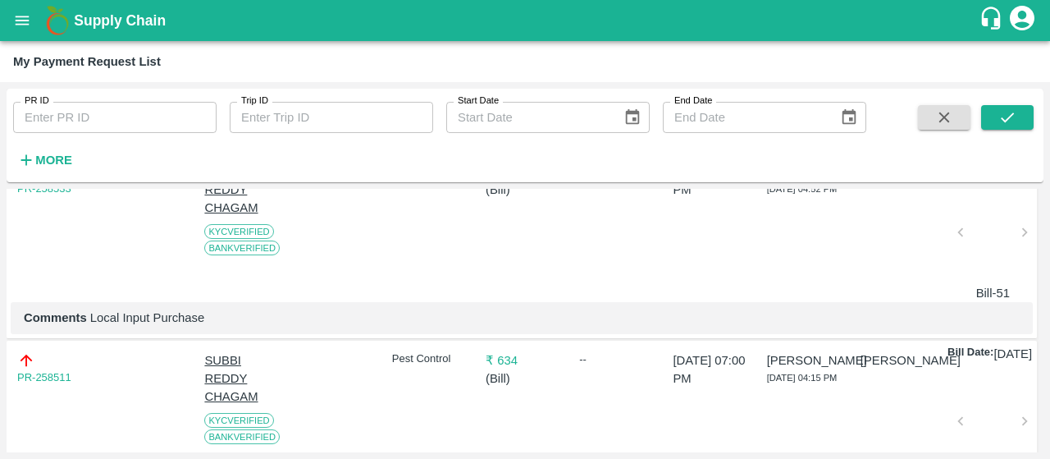
scroll to position [551, 0]
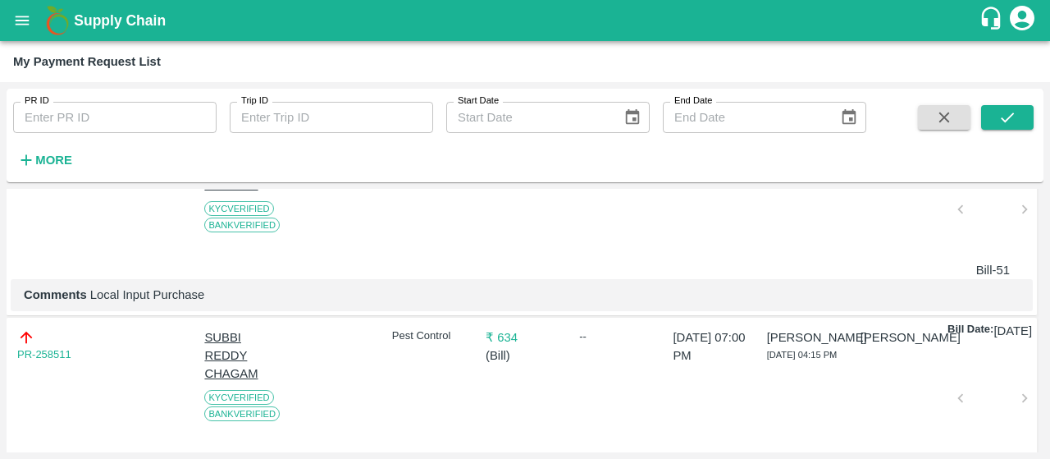
click at [988, 252] on div at bounding box center [993, 214] width 52 height 87
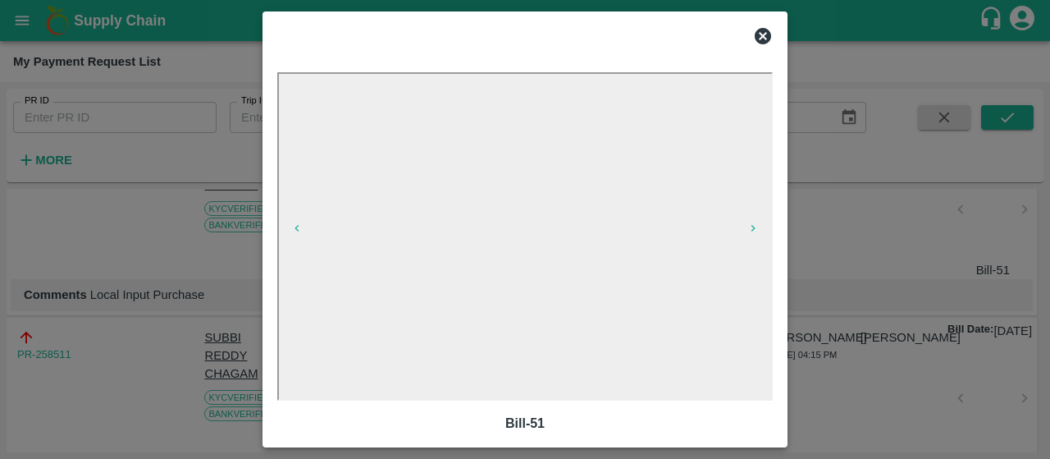
click at [767, 38] on icon at bounding box center [763, 36] width 16 height 16
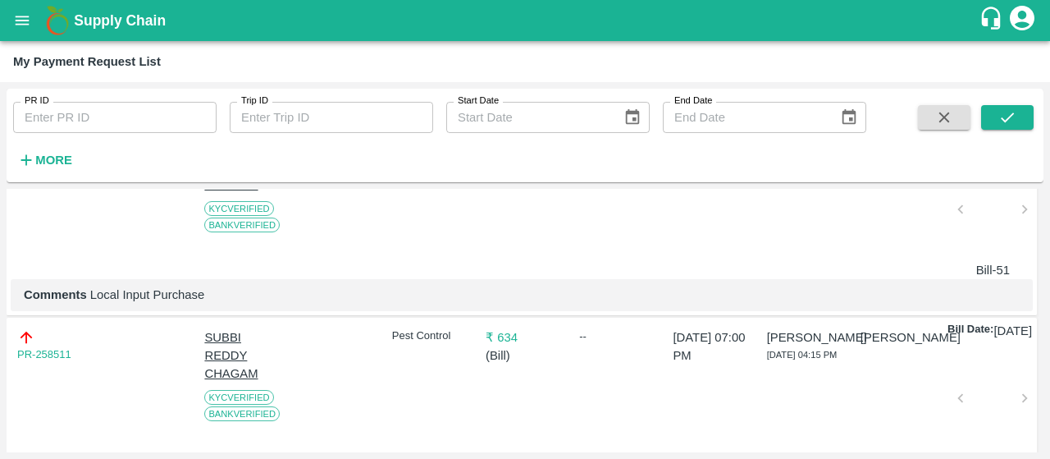
scroll to position [674, 0]
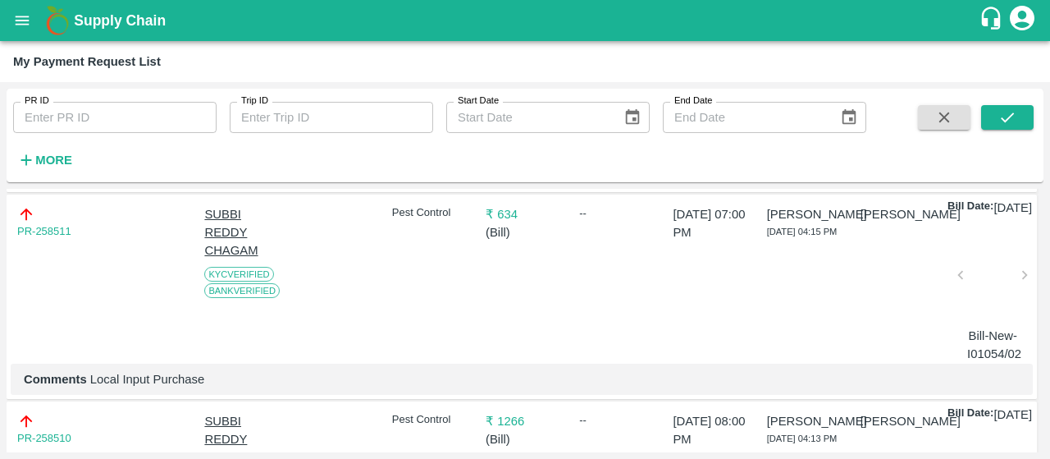
click at [983, 323] on div at bounding box center [993, 279] width 52 height 87
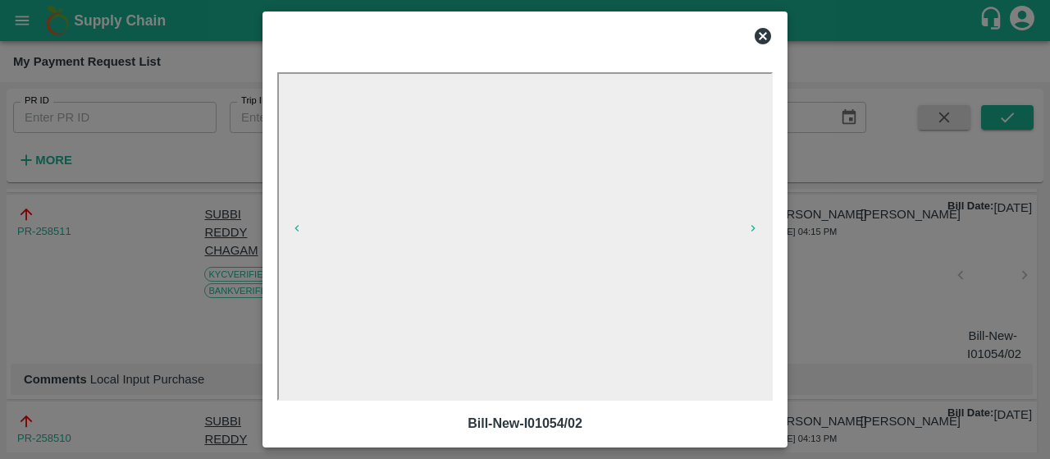
click at [764, 40] on icon at bounding box center [763, 36] width 16 height 16
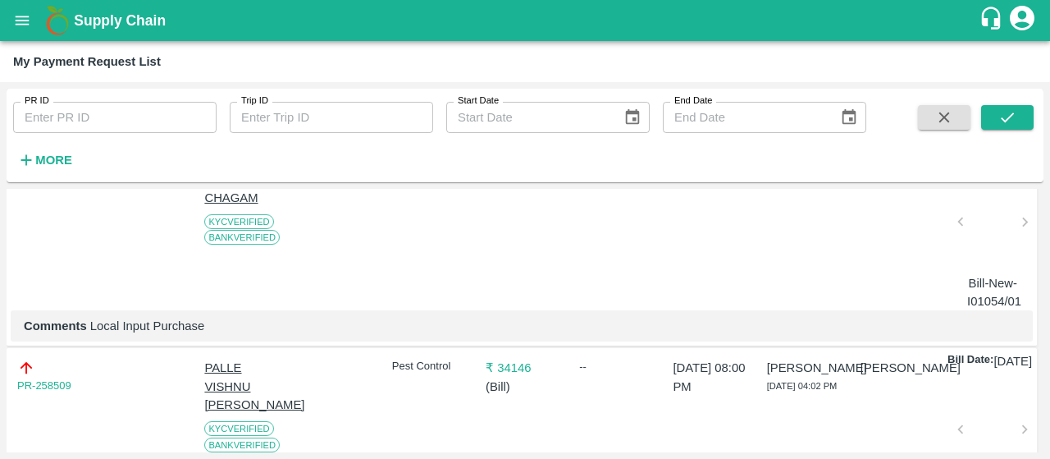
scroll to position [935, 0]
click at [992, 269] on div at bounding box center [993, 225] width 52 height 87
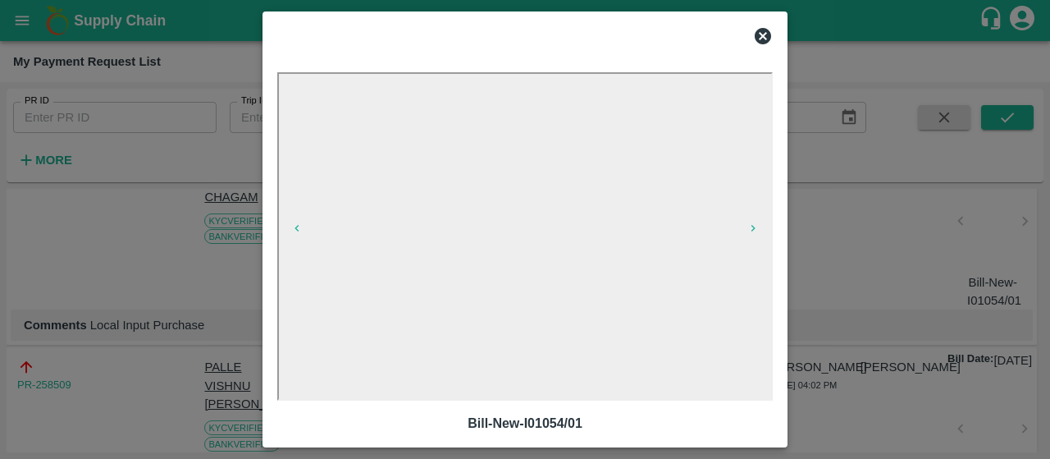
click at [761, 40] on icon at bounding box center [763, 36] width 16 height 16
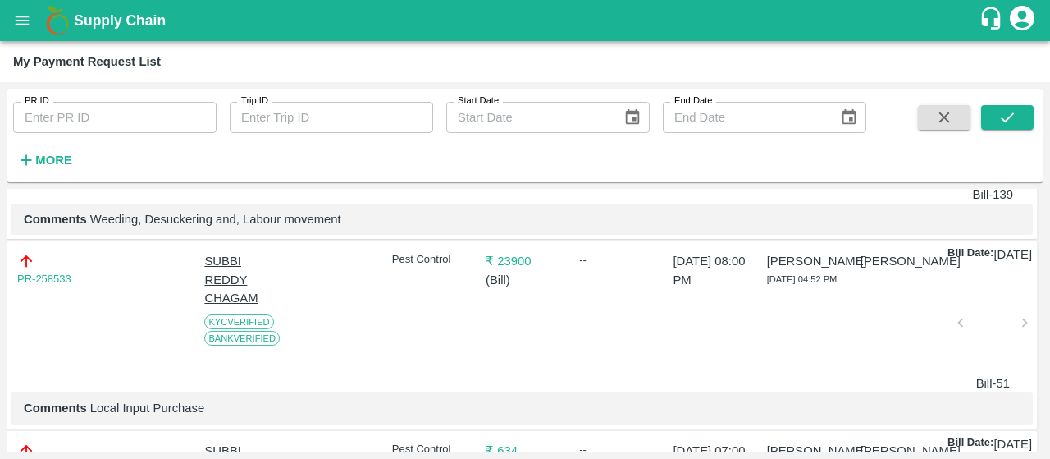
scroll to position [0, 0]
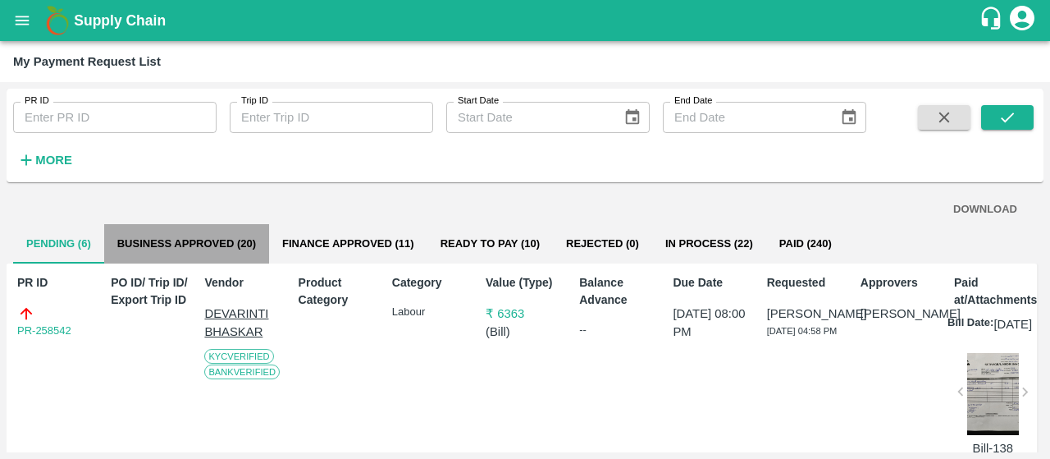
click at [181, 237] on button "Business Approved (20)" at bounding box center [186, 243] width 165 height 39
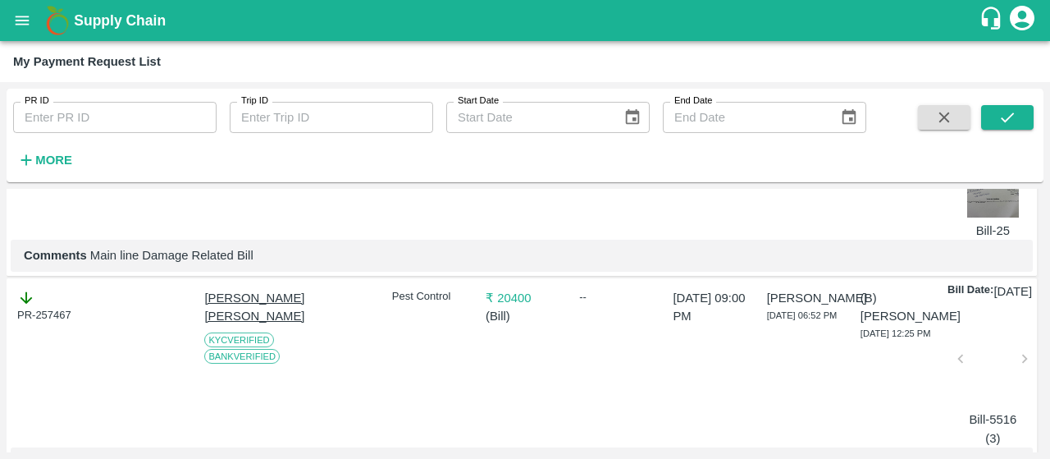
scroll to position [218, 0]
click at [978, 387] on div at bounding box center [993, 362] width 52 height 87
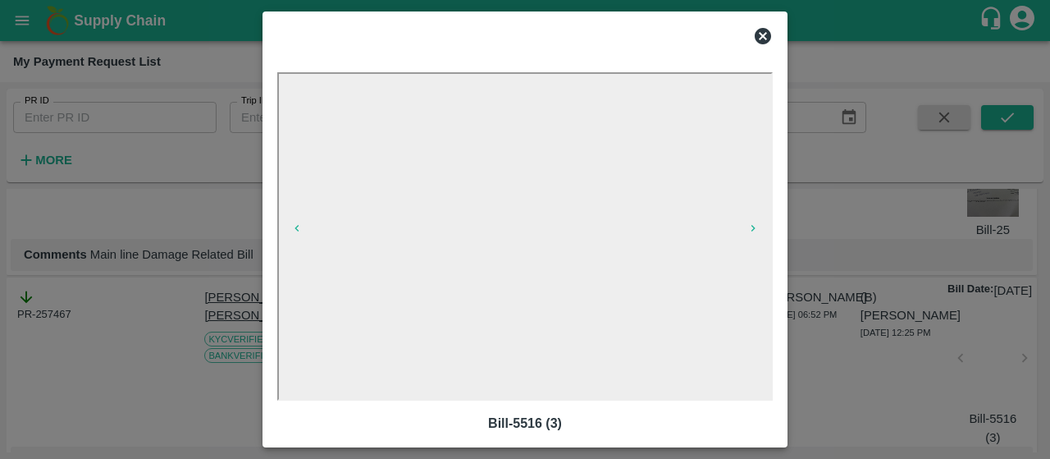
click at [765, 33] on icon at bounding box center [763, 36] width 20 height 20
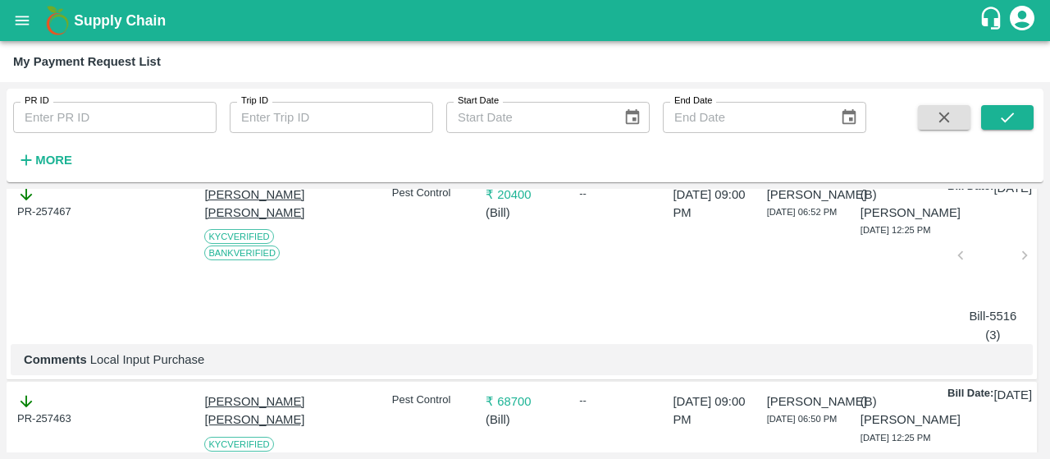
scroll to position [322, 0]
click at [984, 281] on div at bounding box center [993, 259] width 52 height 87
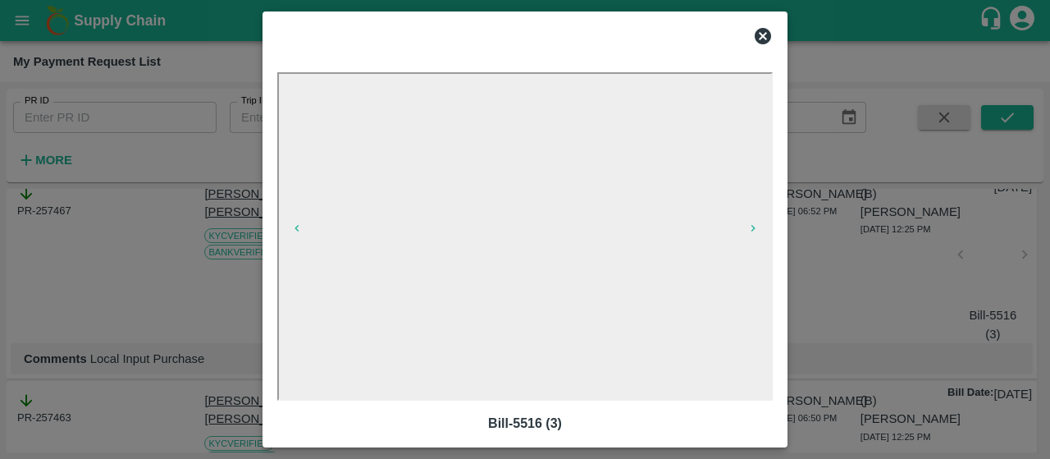
click at [760, 32] on icon at bounding box center [763, 36] width 16 height 16
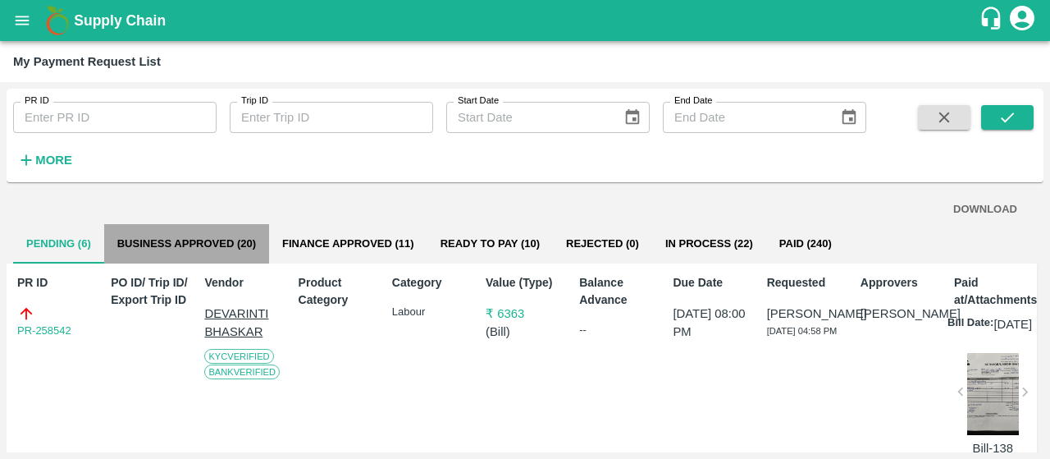
click at [153, 244] on button "Business Approved (20)" at bounding box center [186, 243] width 165 height 39
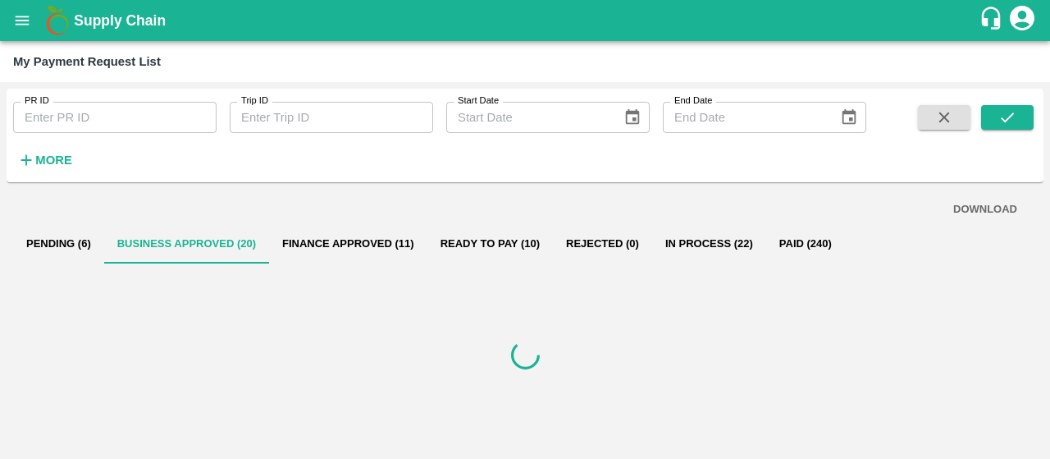
click at [121, 207] on div "DOWNLOAD" at bounding box center [524, 209] width 997 height 29
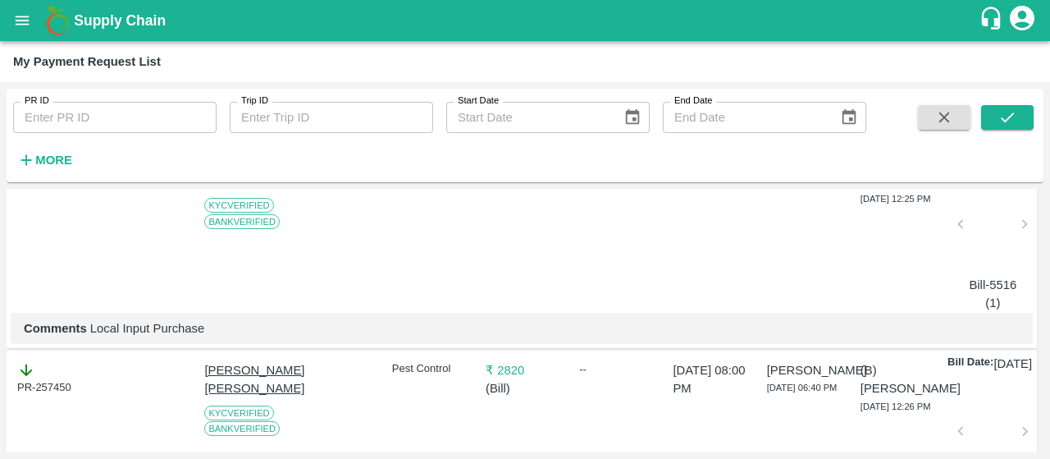
scroll to position [778, 0]
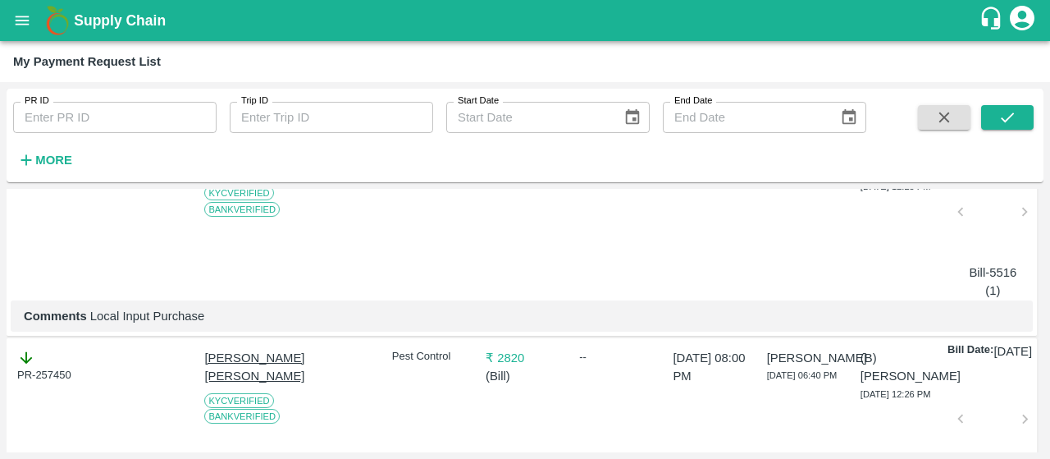
click at [984, 260] on div at bounding box center [993, 216] width 52 height 87
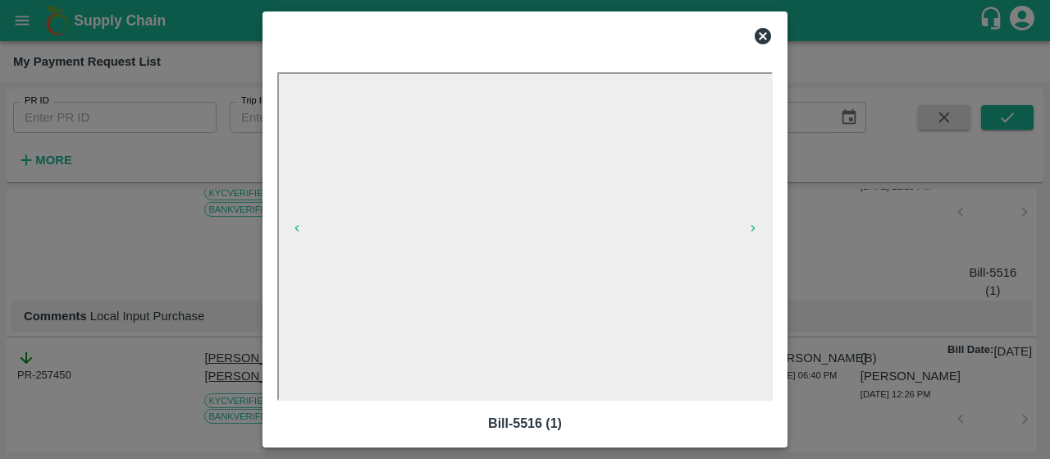
click at [755, 32] on icon at bounding box center [763, 36] width 16 height 16
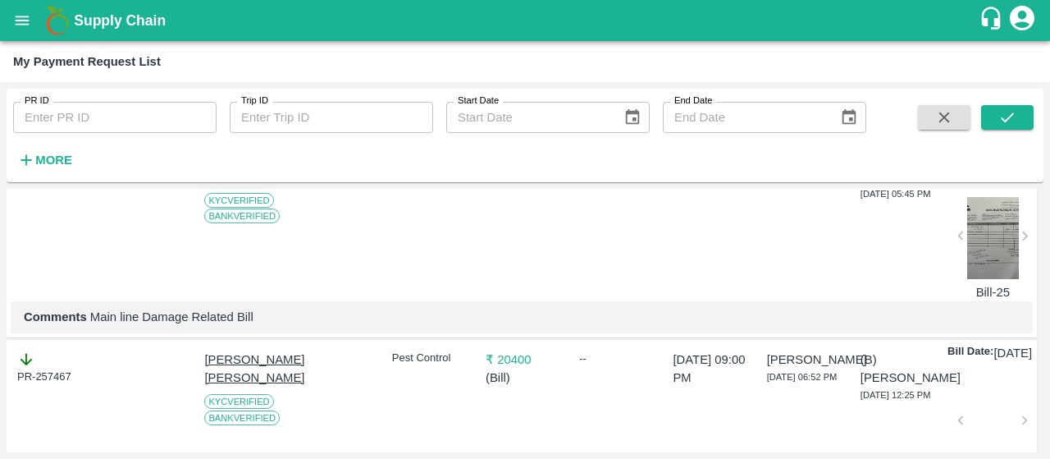
scroll to position [0, 0]
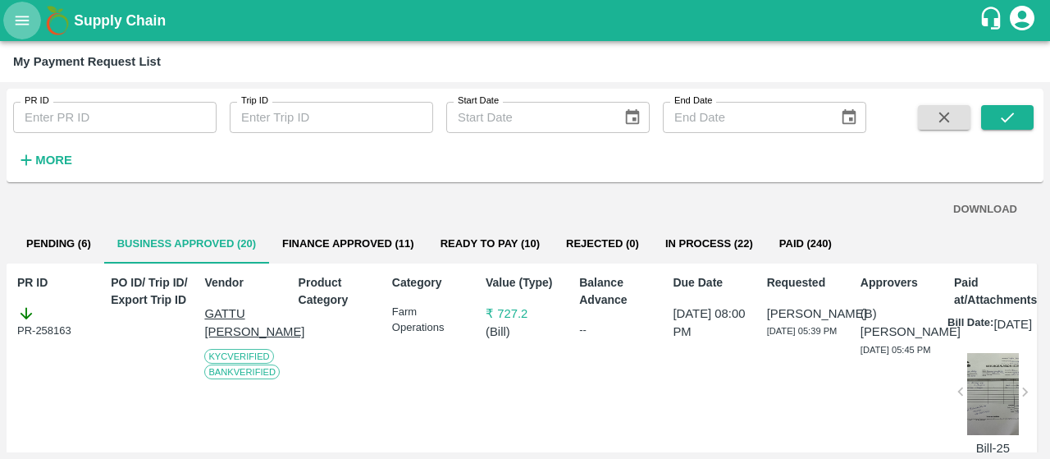
click at [20, 15] on icon "open drawer" at bounding box center [22, 20] width 18 height 18
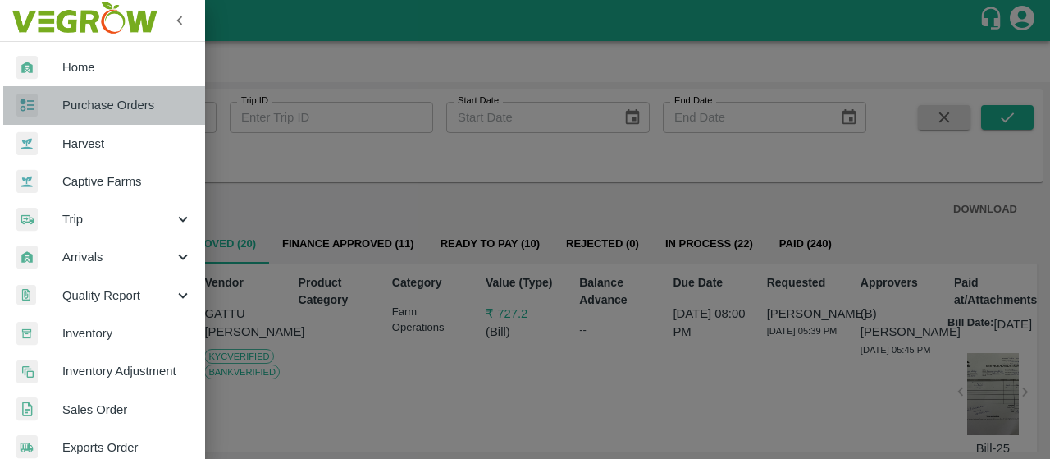
click at [133, 91] on link "Purchase Orders" at bounding box center [102, 105] width 205 height 38
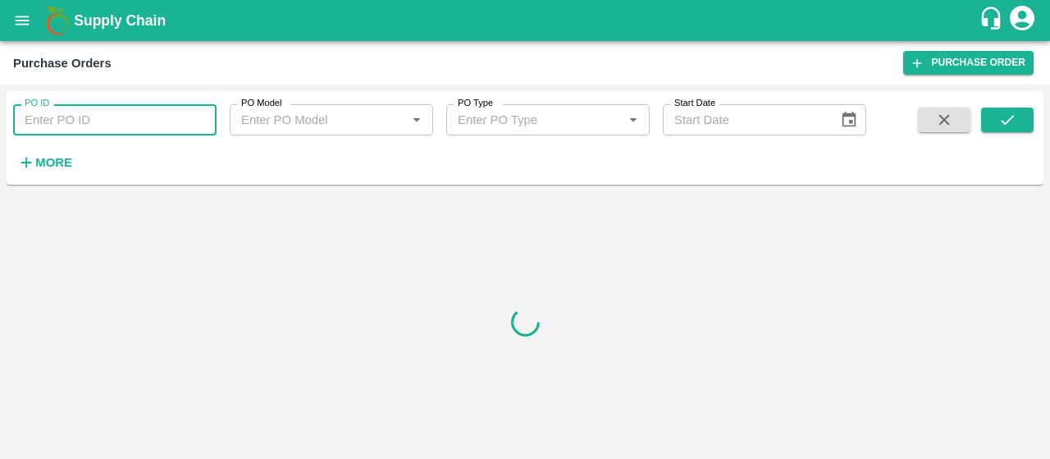
click at [89, 107] on input "PO ID" at bounding box center [114, 119] width 203 height 31
click at [130, 117] on input "PO ID" at bounding box center [114, 119] width 203 height 31
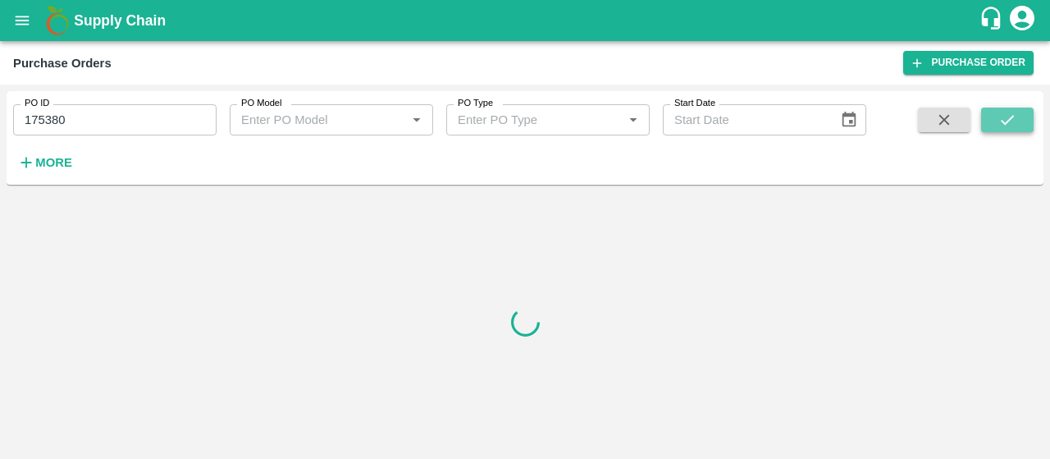
click at [993, 123] on button "submit" at bounding box center [1007, 119] width 52 height 25
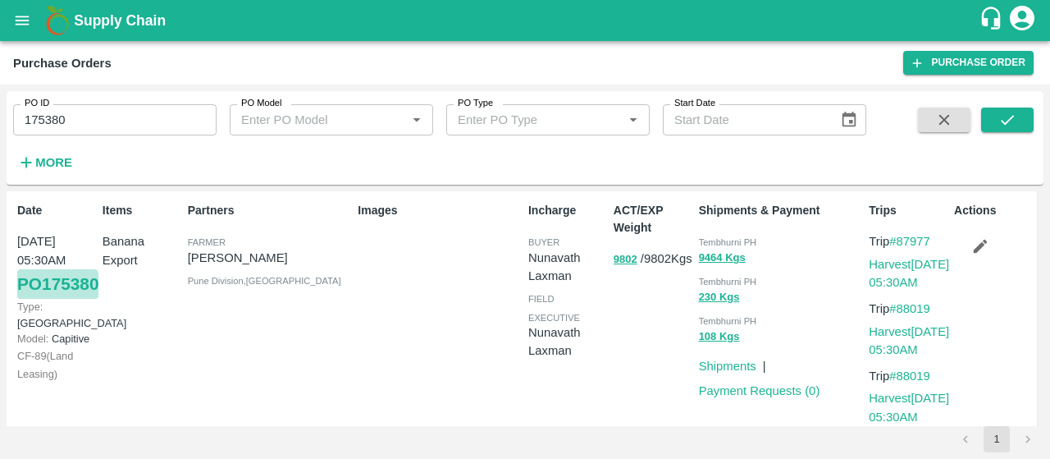
click at [49, 299] on link "PO 175380" at bounding box center [57, 284] width 81 height 30
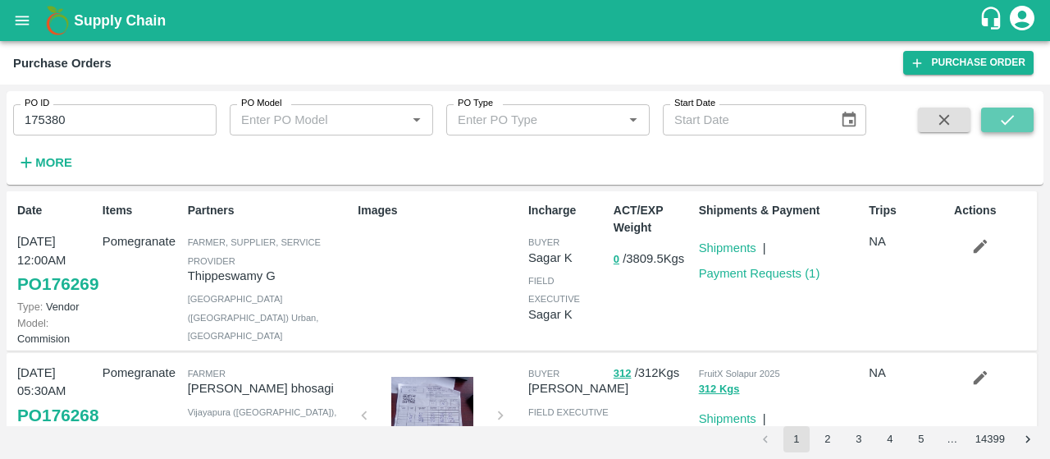
click at [1006, 112] on icon "submit" at bounding box center [1007, 120] width 18 height 18
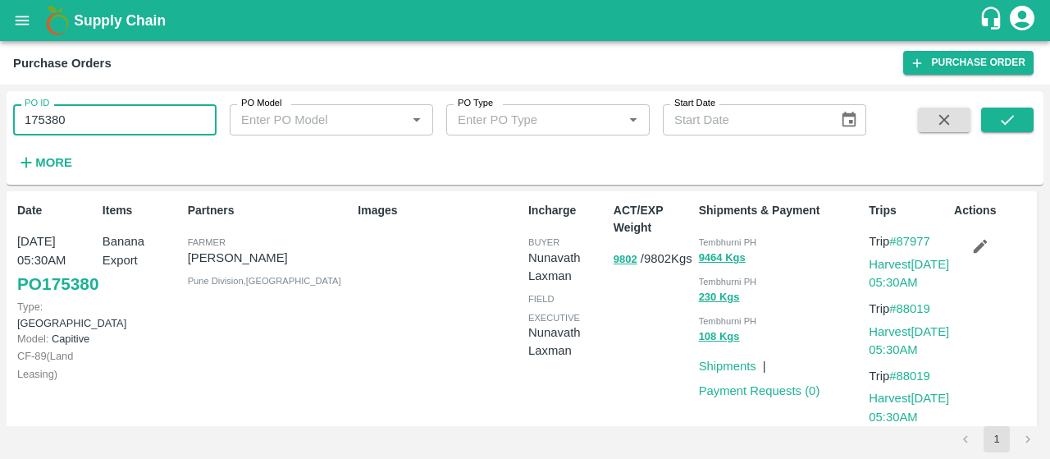
click at [102, 116] on input "175380" at bounding box center [114, 119] width 203 height 31
type input "1"
paste input "text"
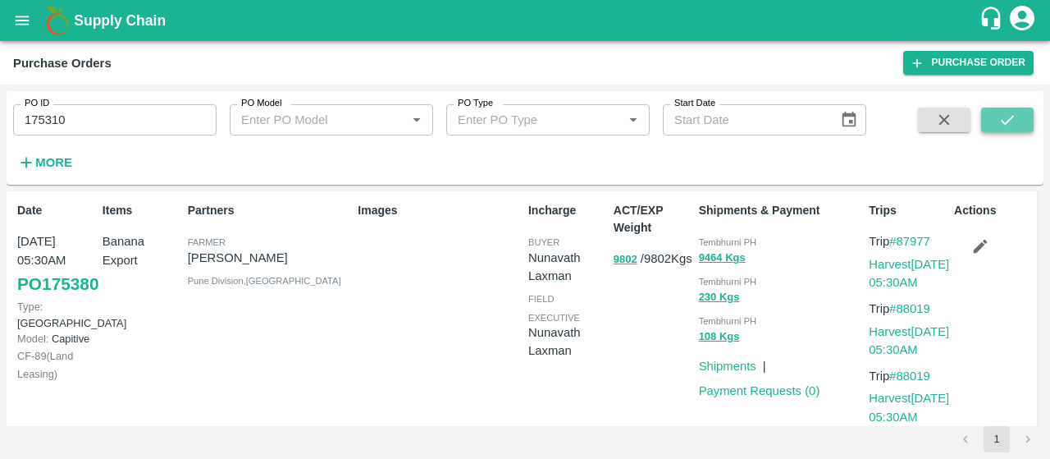
click at [1002, 116] on icon "submit" at bounding box center [1007, 120] width 18 height 18
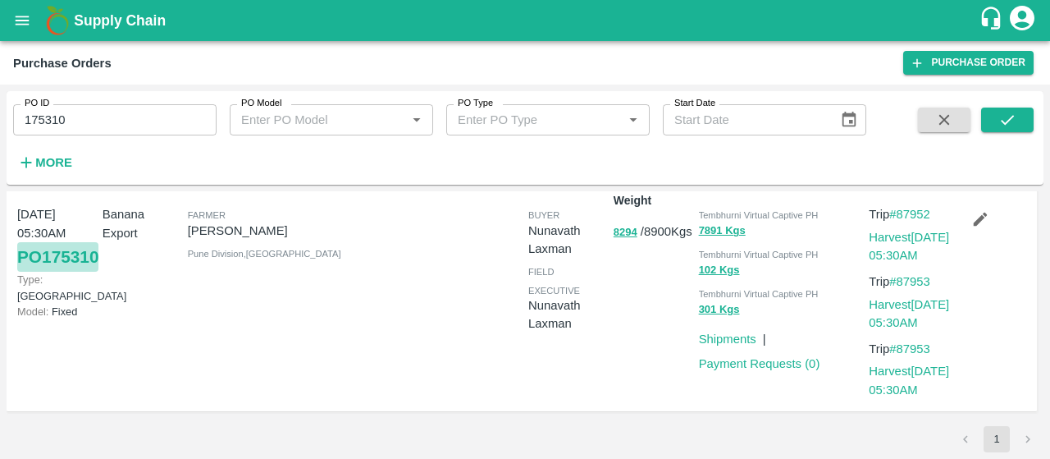
click at [72, 272] on link "PO 175310" at bounding box center [57, 257] width 81 height 30
click at [48, 272] on link "PO 175310" at bounding box center [57, 257] width 81 height 30
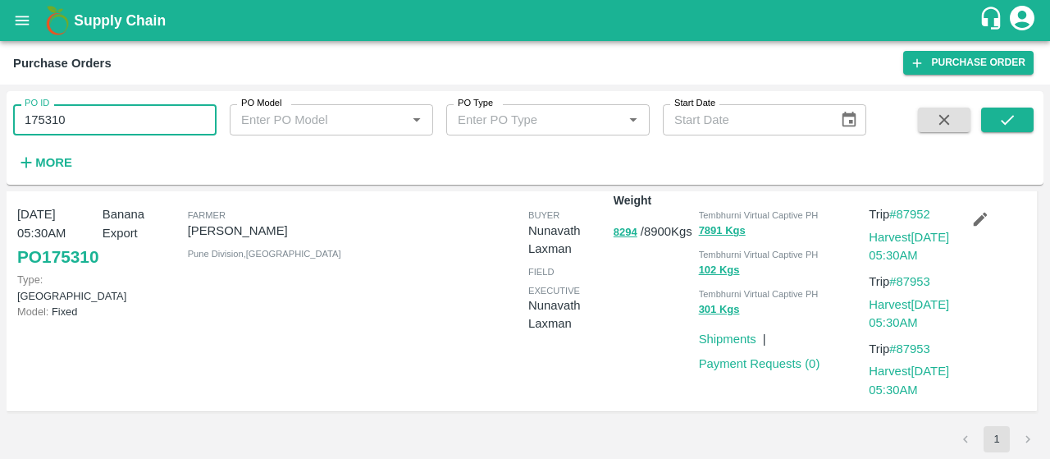
click at [46, 124] on input "175310" at bounding box center [114, 119] width 203 height 31
type input "175310"
paste input "text"
type input "175289"
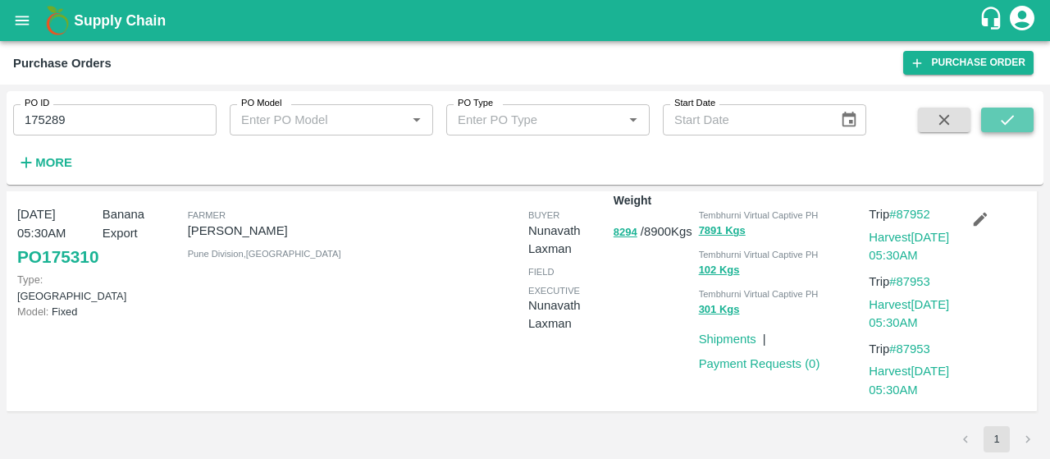
click at [1000, 112] on icon "submit" at bounding box center [1007, 120] width 18 height 18
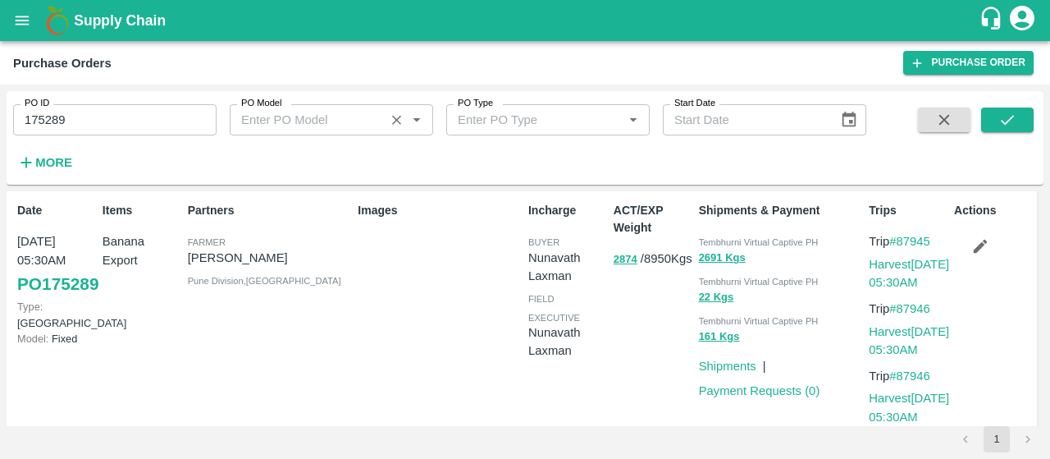
scroll to position [1, 0]
click at [43, 298] on link "PO 175289" at bounding box center [57, 283] width 81 height 30
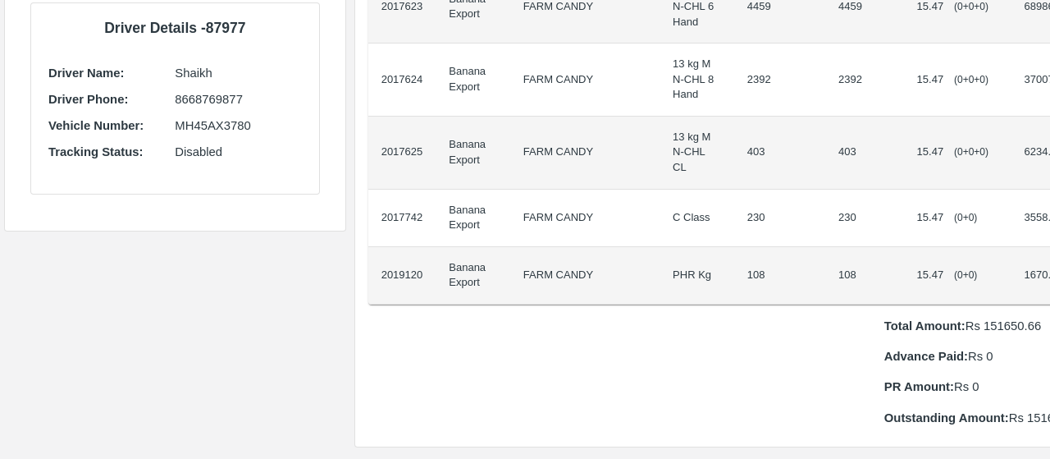
scroll to position [443, 0]
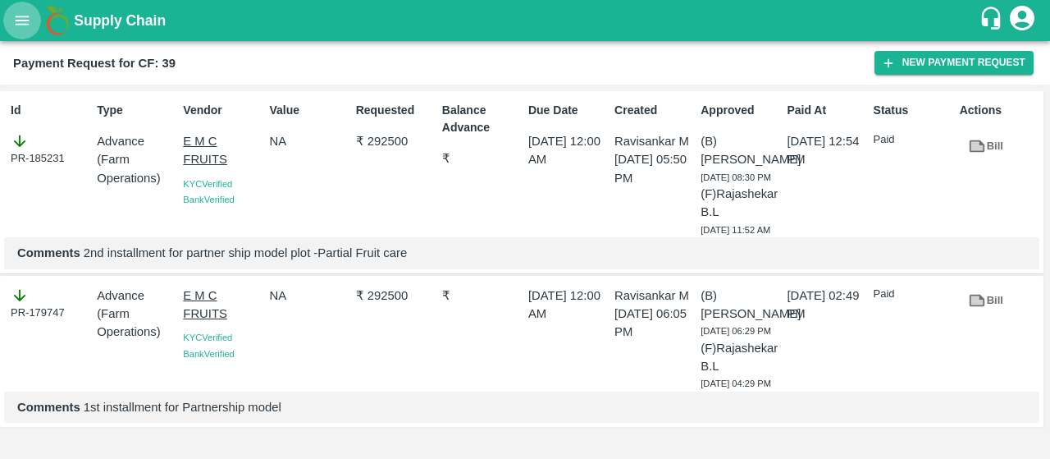
click at [21, 30] on button "open drawer" at bounding box center [22, 21] width 38 height 38
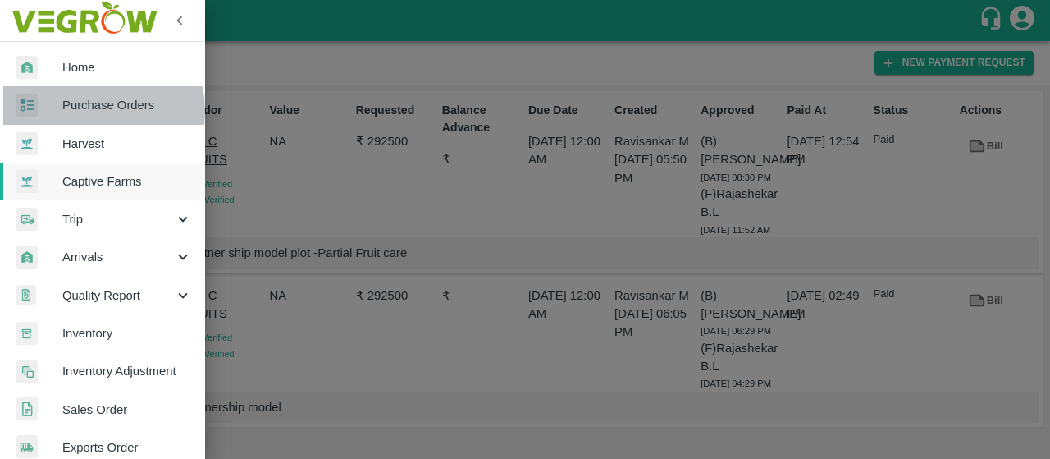
click at [95, 110] on span "Purchase Orders" at bounding box center [127, 105] width 130 height 18
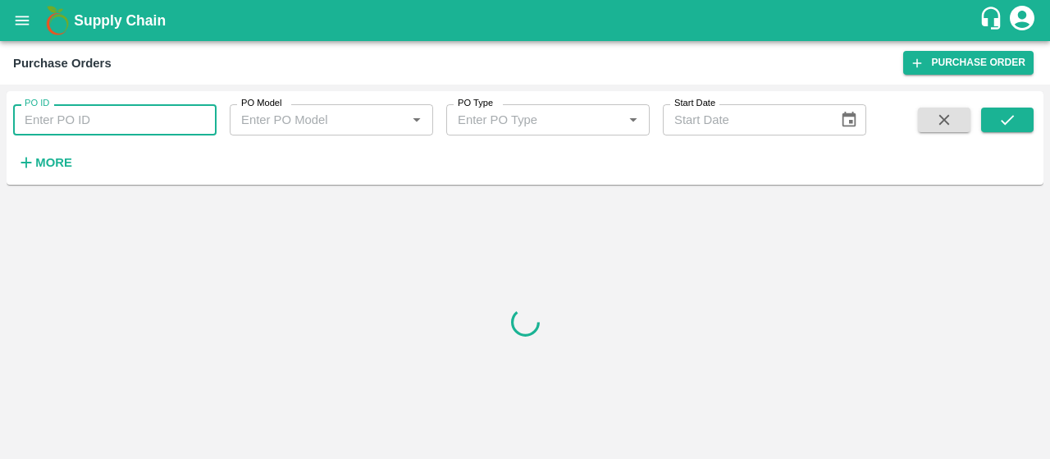
click at [95, 110] on input "PO ID" at bounding box center [114, 119] width 203 height 31
paste input "175095"
type input "175095"
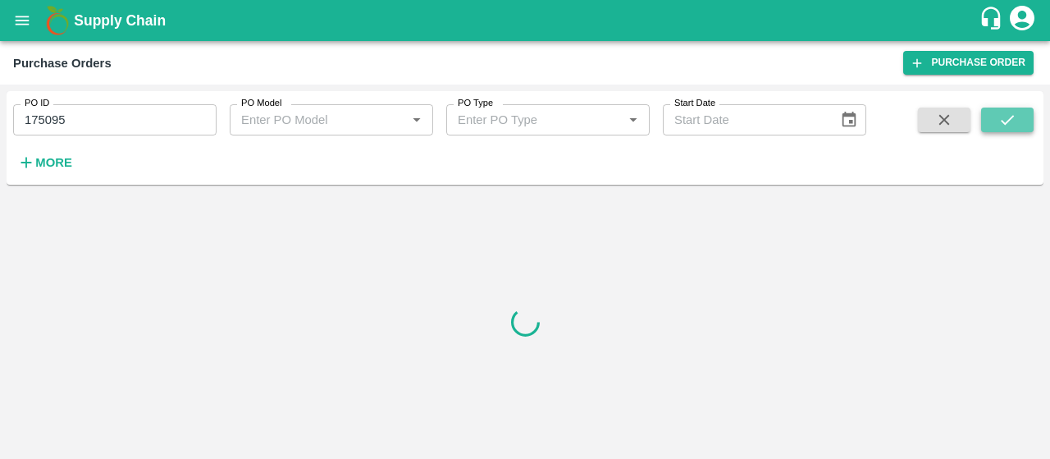
click at [1012, 119] on icon "submit" at bounding box center [1007, 120] width 18 height 18
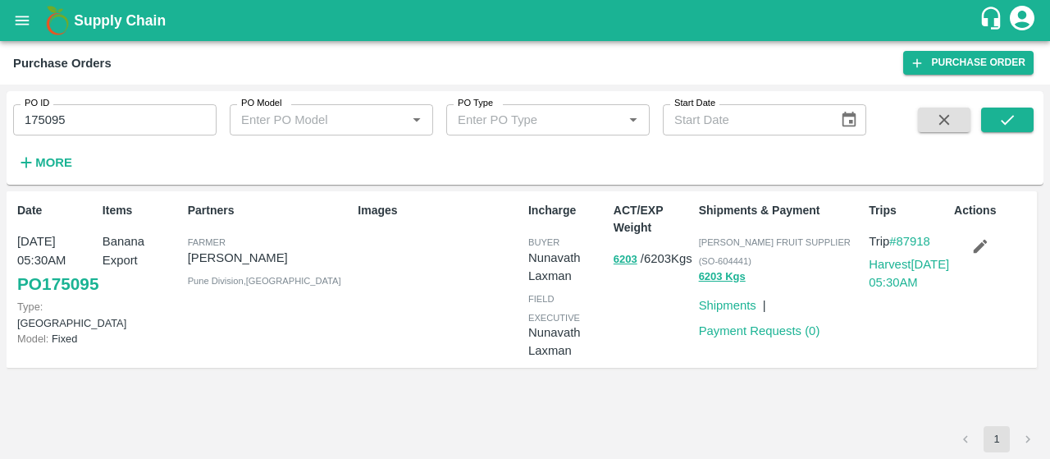
click at [15, 302] on div "Date 10 Sep, 05:30AM PO 175095 Type: Farm Gate Model: Fixed" at bounding box center [53, 279] width 85 height 168
click at [16, 302] on div "Date 10 Sep, 05:30AM PO 175095 Type: Farm Gate Model: Fixed" at bounding box center [53, 279] width 85 height 168
click at [20, 299] on link "PO 175095" at bounding box center [57, 284] width 81 height 30
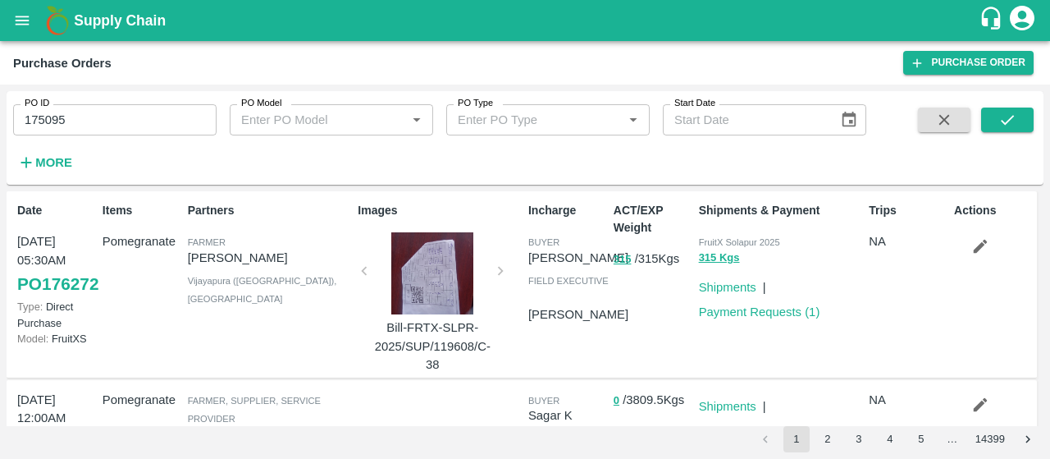
click at [0, 7] on div "Supply Chain" at bounding box center [525, 20] width 1050 height 41
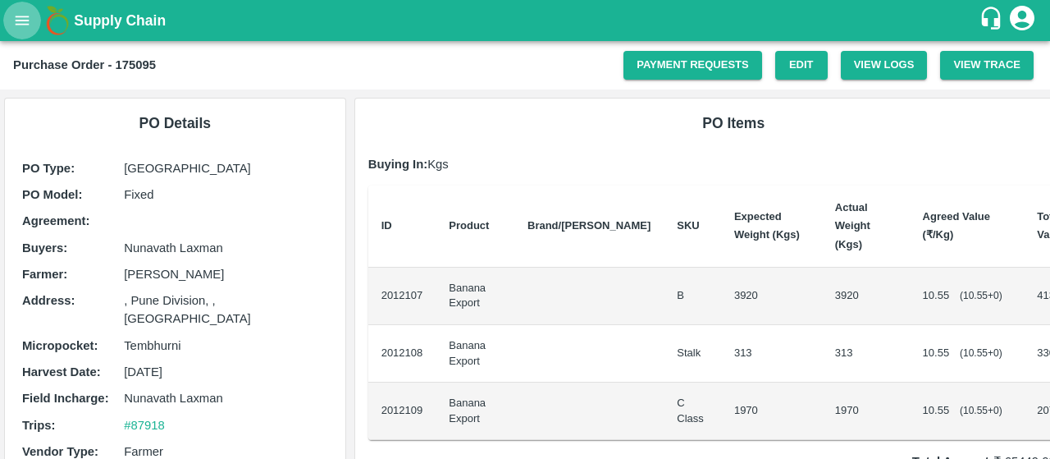
click at [12, 12] on button "open drawer" at bounding box center [22, 21] width 38 height 38
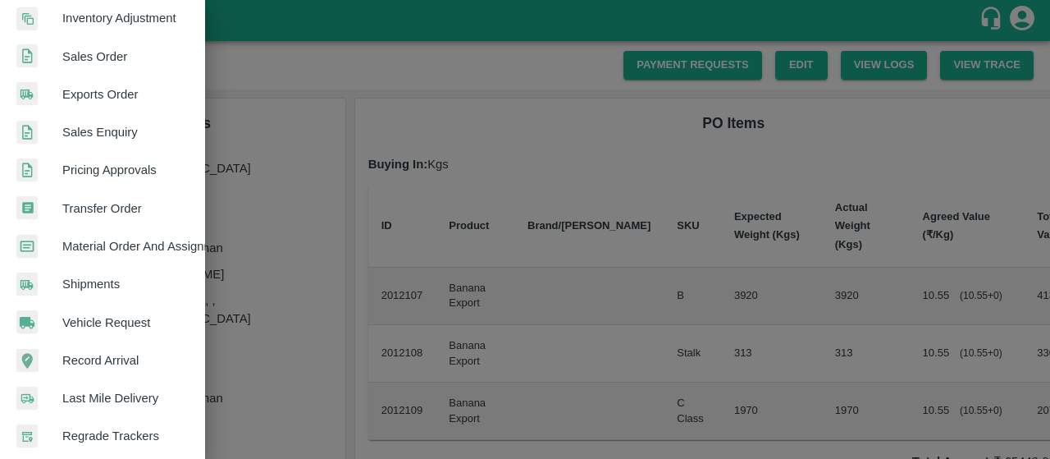
scroll to position [476, 0]
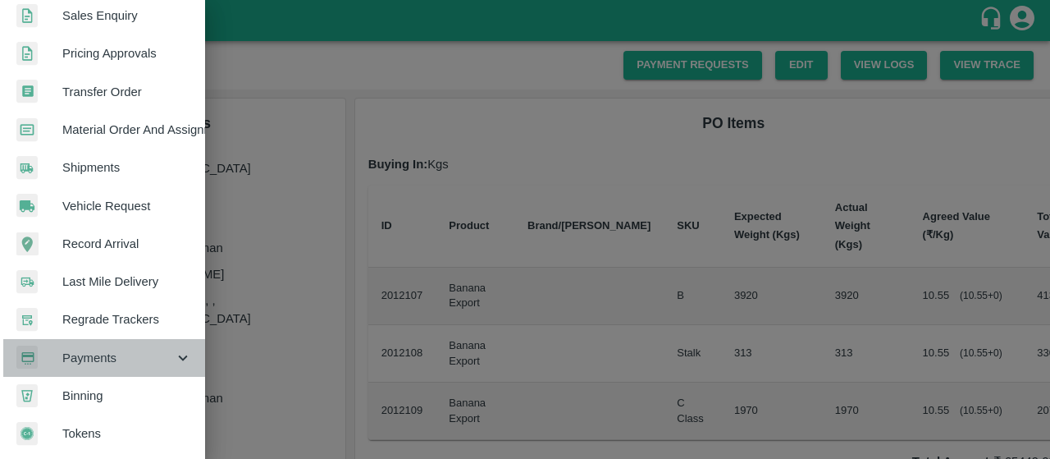
click at [113, 339] on div "Payments" at bounding box center [102, 358] width 205 height 38
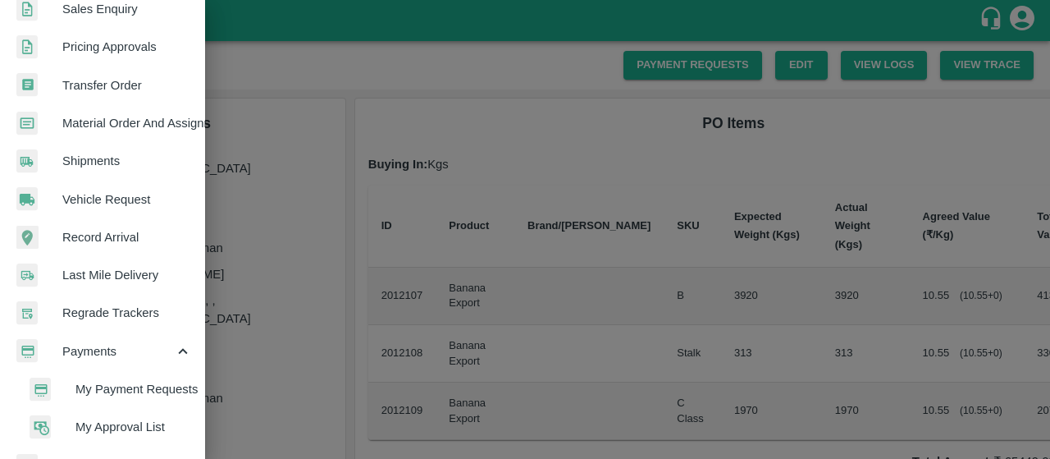
click at [116, 378] on li "My Payment Requests" at bounding box center [109, 389] width 192 height 38
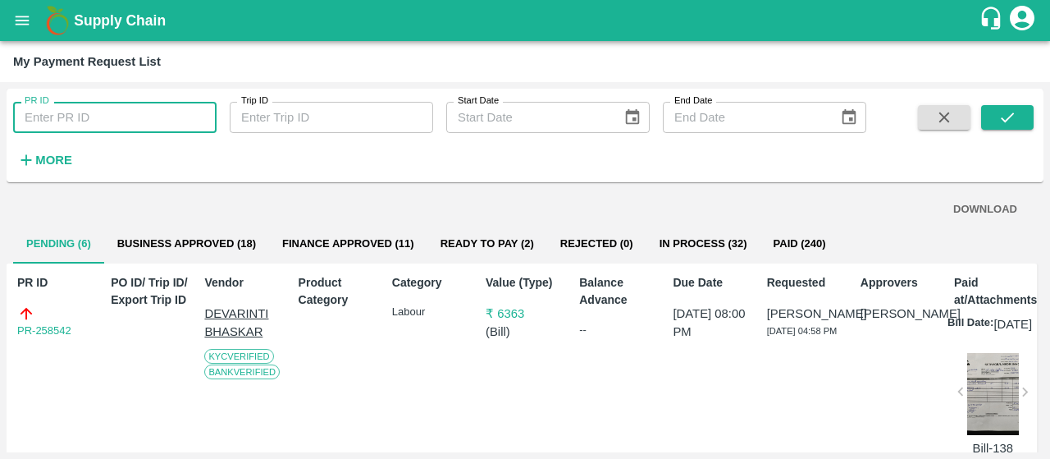
click at [156, 122] on input "PR ID" at bounding box center [114, 117] width 203 height 31
paste input "237463"
type input "237463"
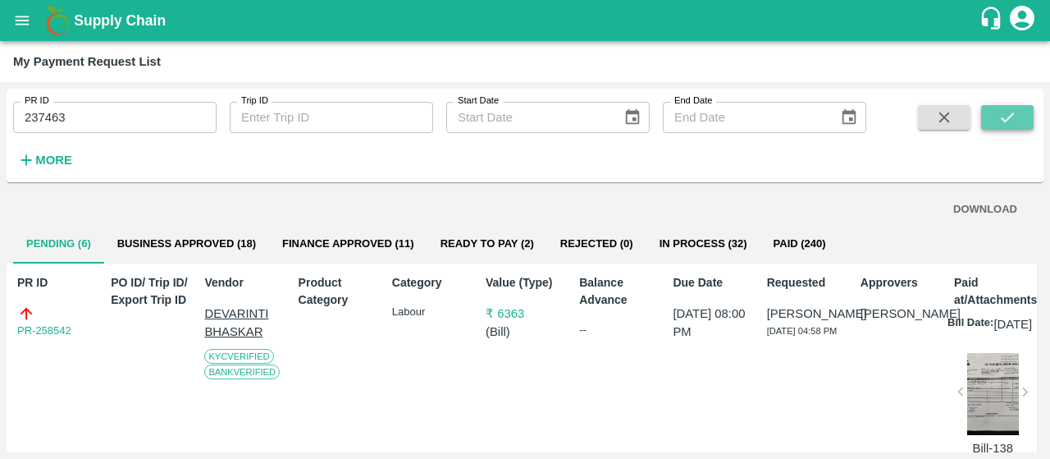
click at [1006, 111] on icon "submit" at bounding box center [1007, 117] width 18 height 18
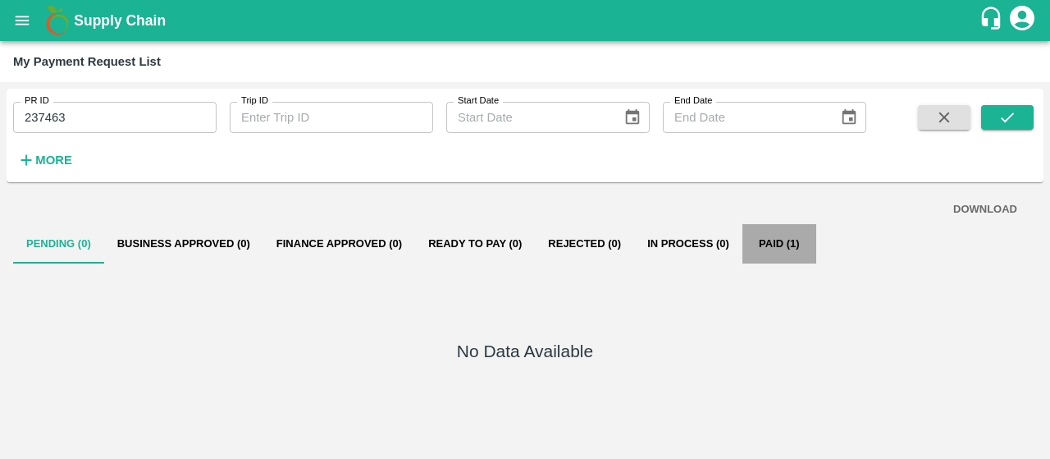
click at [776, 248] on button "Paid (1)" at bounding box center [779, 243] width 74 height 39
